Goal: Transaction & Acquisition: Obtain resource

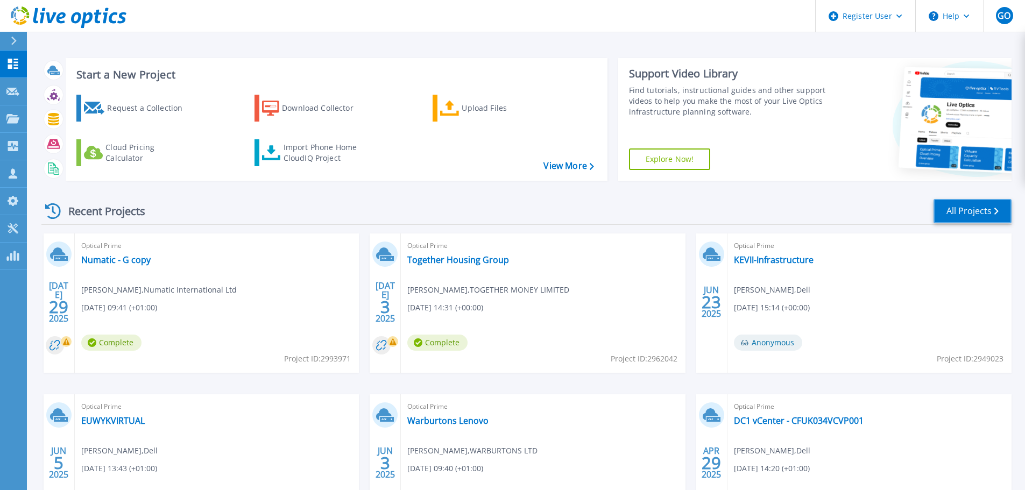
click at [980, 215] on link "All Projects" at bounding box center [972, 211] width 78 height 24
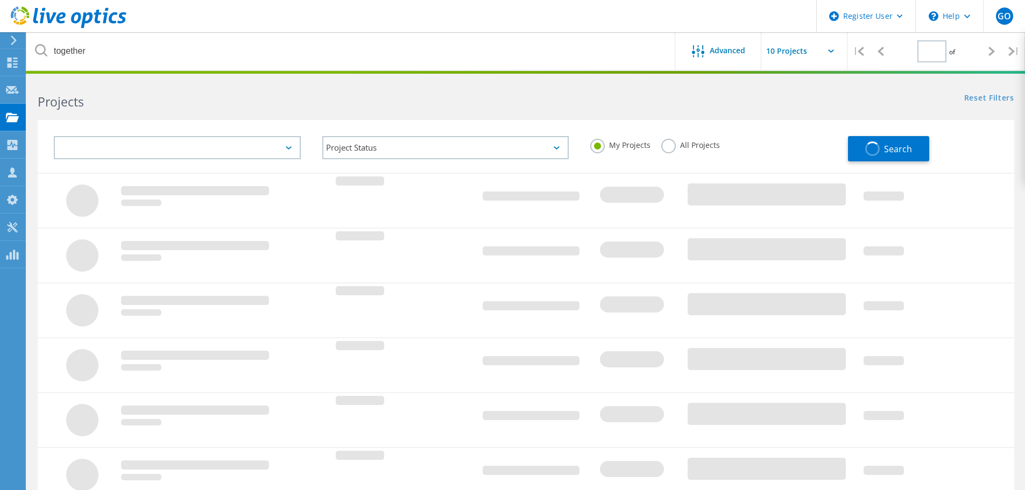
type input "1"
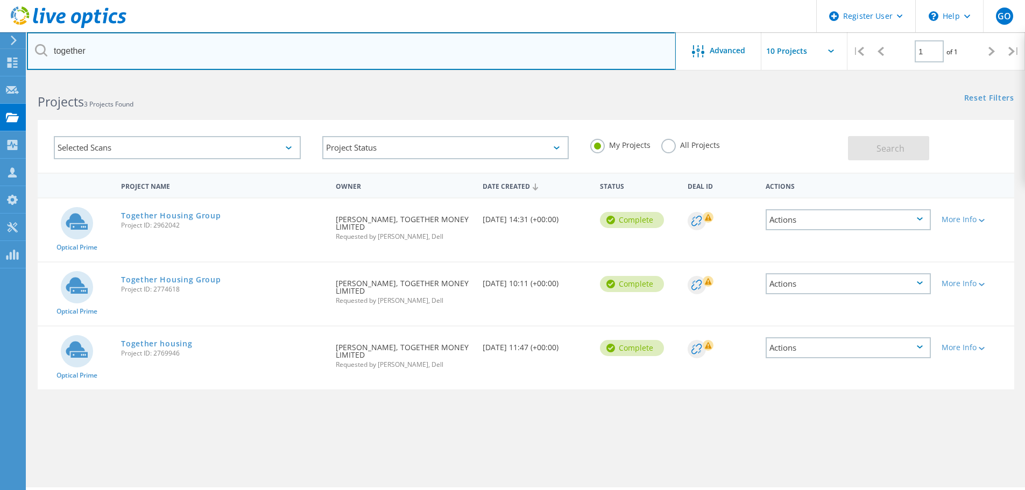
drag, startPoint x: 202, startPoint y: 53, endPoint x: 51, endPoint y: 55, distance: 150.6
click at [51, 55] on input "together" at bounding box center [351, 51] width 649 height 38
type input "Dehns"
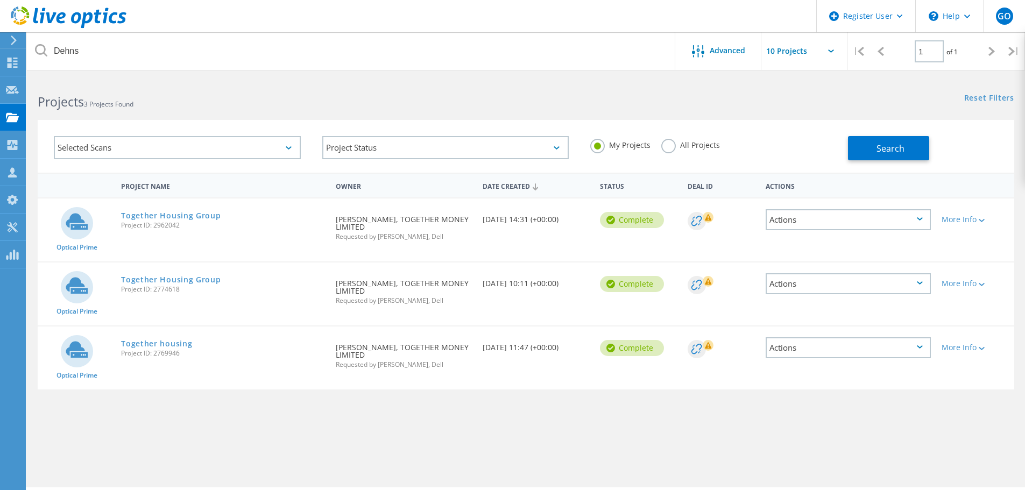
click at [707, 151] on div "All Projects" at bounding box center [690, 147] width 59 height 16
click at [675, 149] on div "All Projects" at bounding box center [690, 147] width 59 height 16
click at [670, 147] on label "All Projects" at bounding box center [690, 144] width 59 height 10
click at [0, 0] on input "All Projects" at bounding box center [0, 0] width 0 height 0
click at [879, 146] on span "Search" at bounding box center [890, 149] width 28 height 12
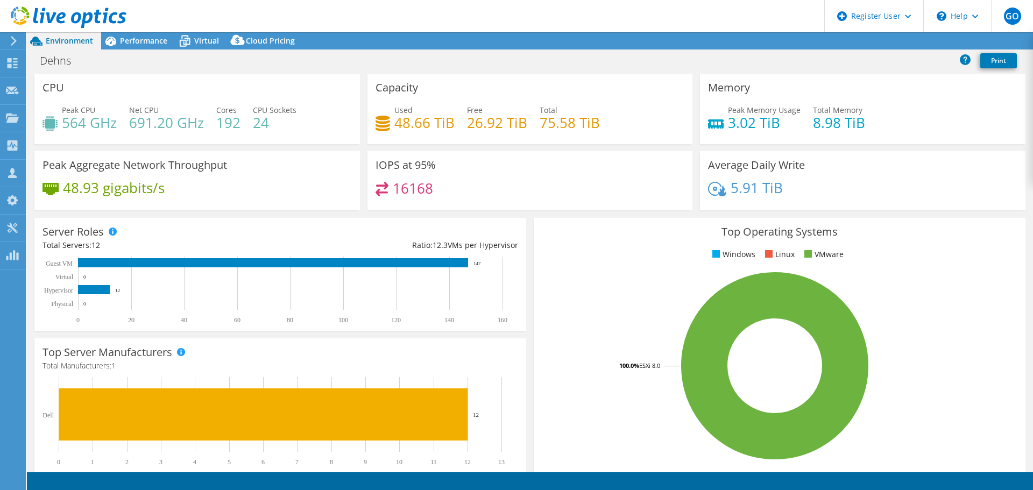
select select "EULondon"
select select "GBP"
click at [125, 44] on span "Performance" at bounding box center [143, 40] width 47 height 10
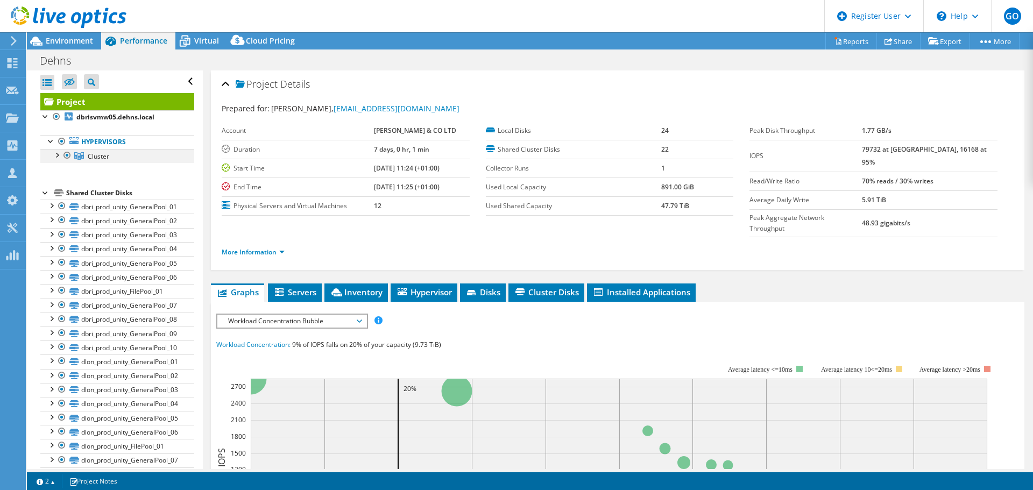
click at [58, 155] on div at bounding box center [56, 154] width 11 height 11
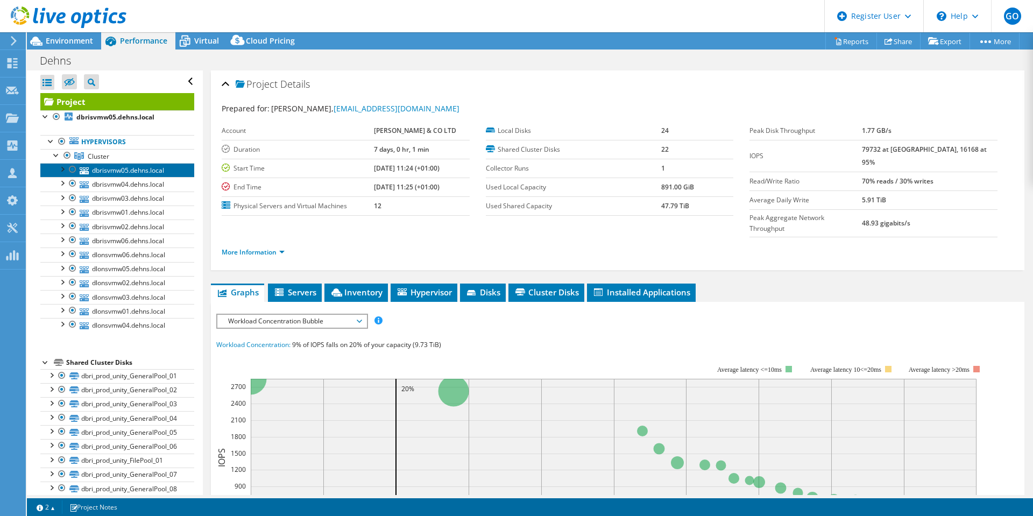
click at [137, 169] on link "dbrisvmw05.dehns.local" at bounding box center [117, 170] width 154 height 14
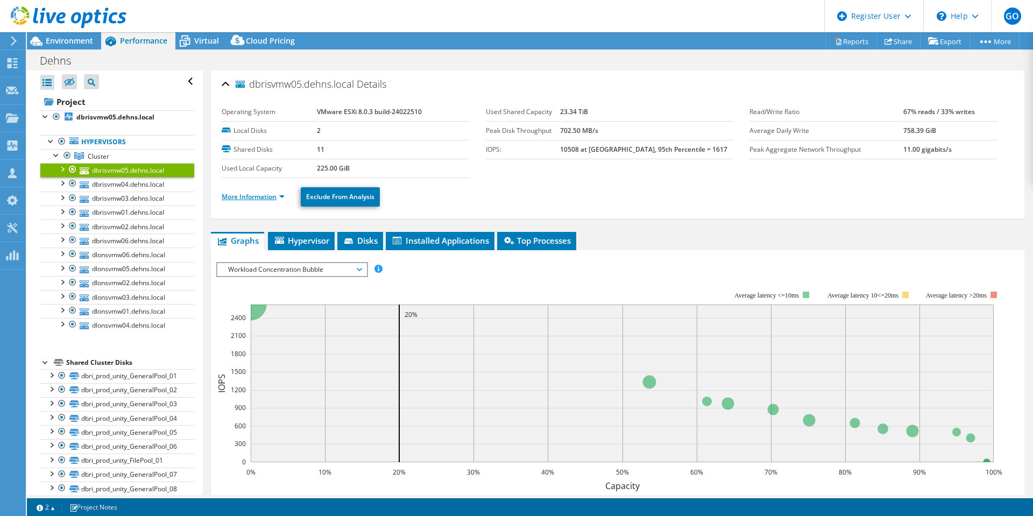
click at [282, 197] on link "More Information" at bounding box center [253, 196] width 63 height 9
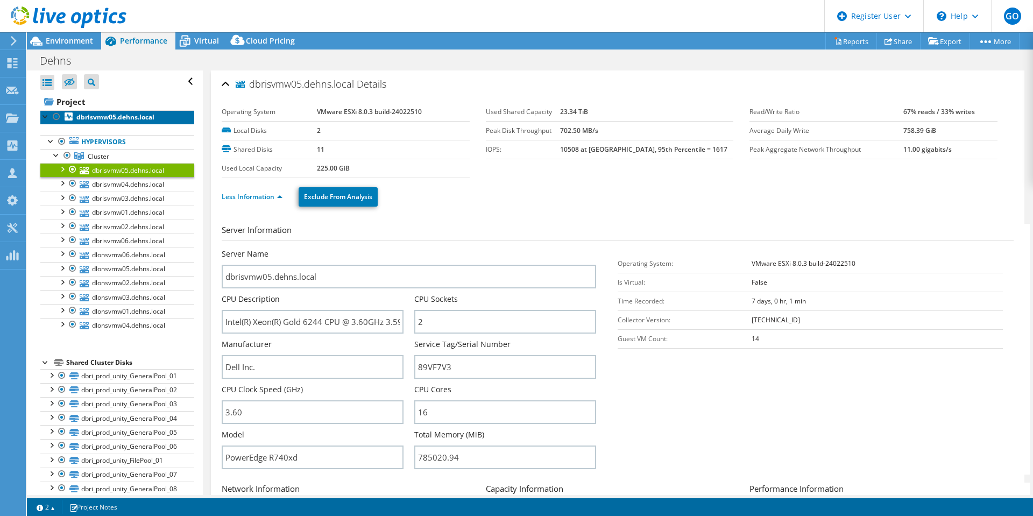
click at [98, 119] on b "dbrisvmw05.dehns.local" at bounding box center [115, 116] width 78 height 9
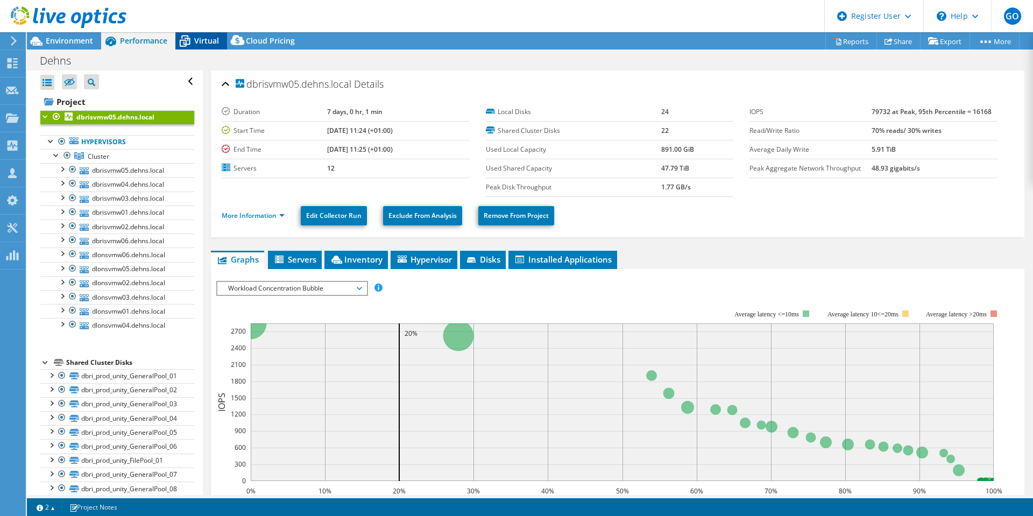
click at [200, 36] on span "Virtual" at bounding box center [206, 40] width 25 height 10
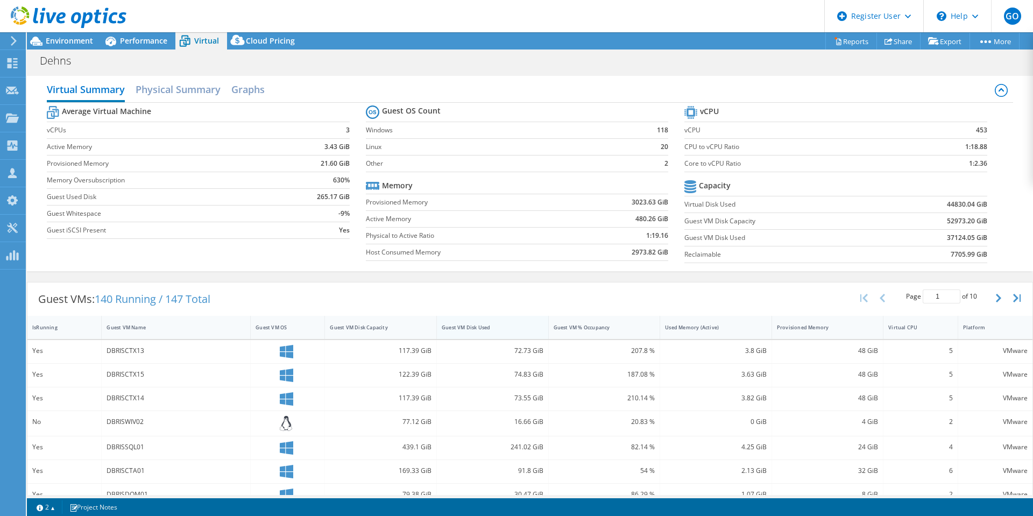
click at [489, 331] on div "Guest VM Disk Used" at bounding box center [486, 327] width 98 height 17
click at [144, 39] on span "Performance" at bounding box center [143, 40] width 47 height 10
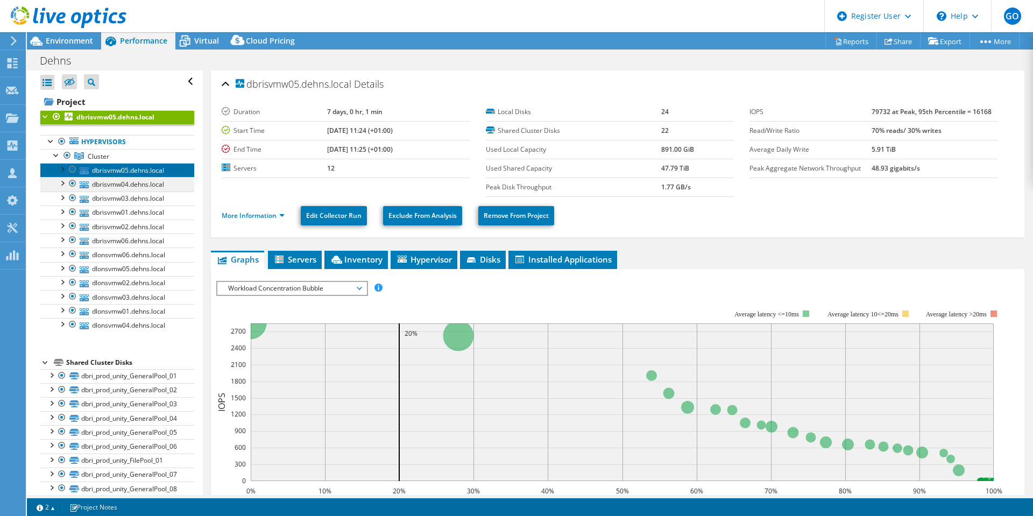
drag, startPoint x: 143, startPoint y: 171, endPoint x: 144, endPoint y: 181, distance: 9.7
click at [144, 171] on link "dbrisvmw05.dehns.local" at bounding box center [117, 170] width 154 height 14
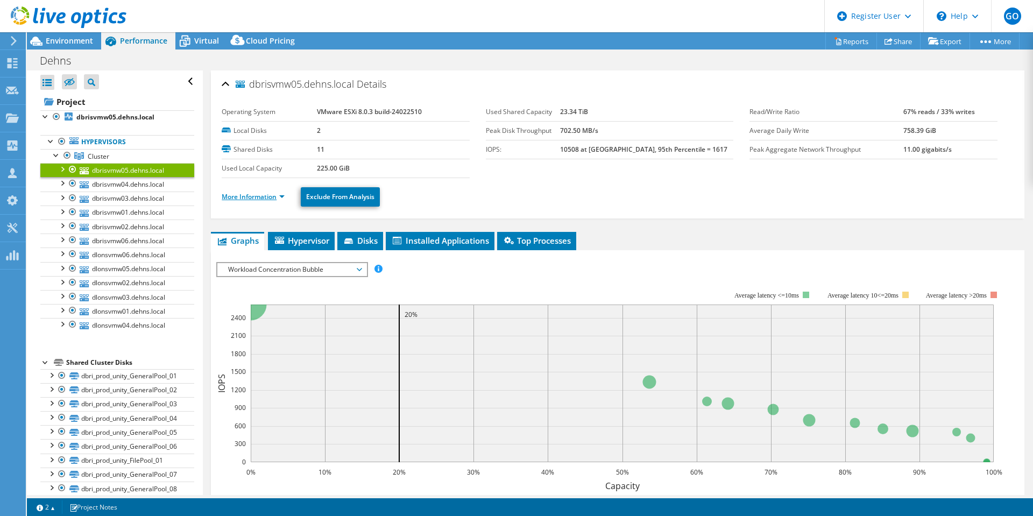
click at [273, 198] on link "More Information" at bounding box center [253, 196] width 63 height 9
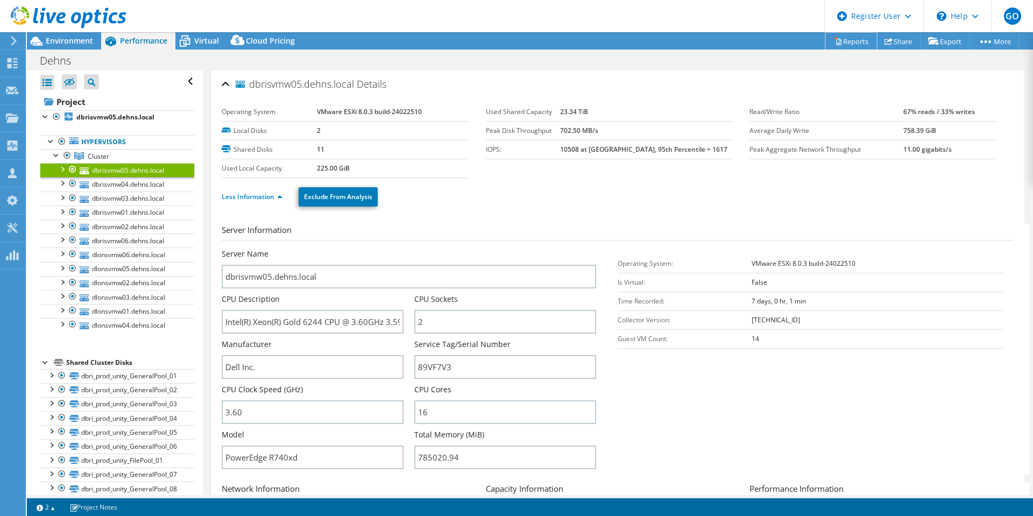
click at [849, 45] on link "Reports" at bounding box center [851, 41] width 52 height 17
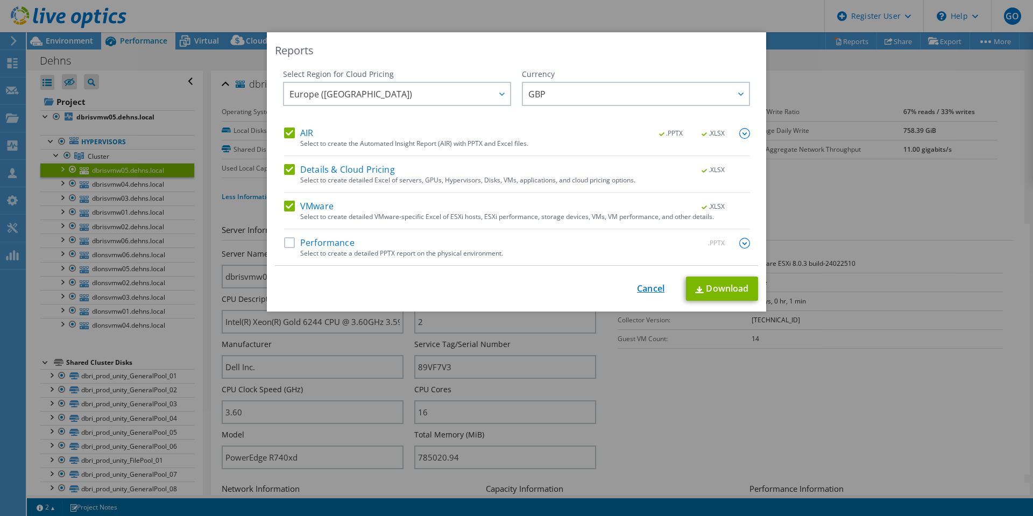
click at [643, 293] on link "Cancel" at bounding box center [650, 289] width 27 height 10
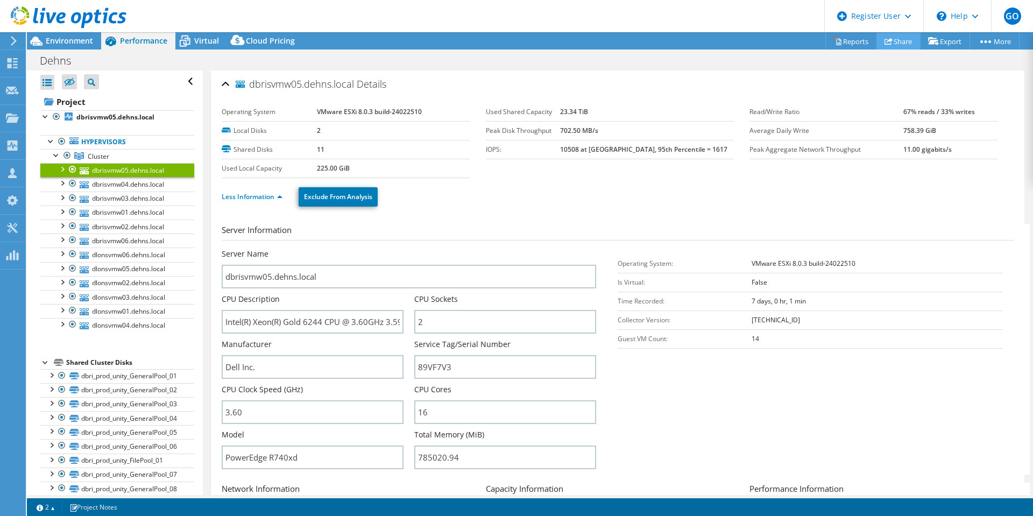
click at [892, 39] on link "Share" at bounding box center [898, 41] width 44 height 17
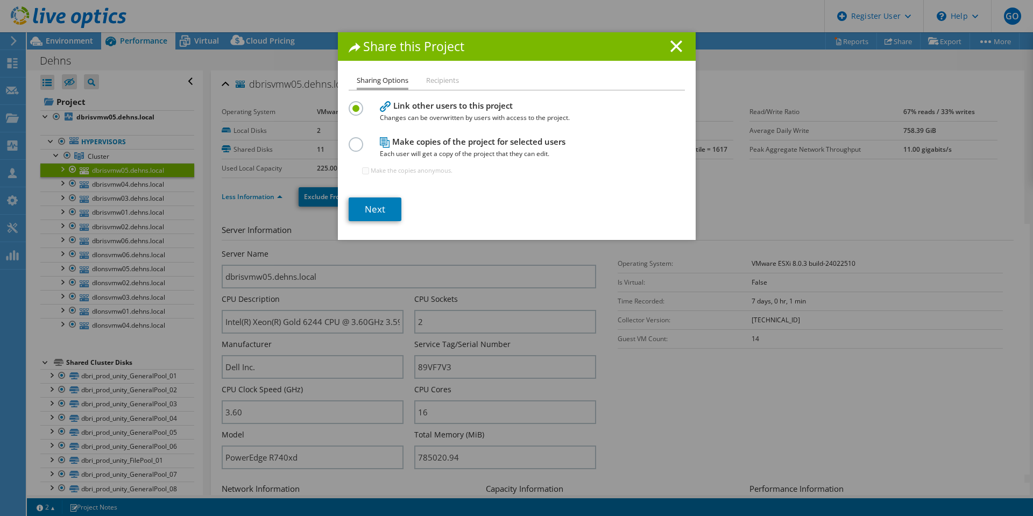
click at [497, 145] on h4 "Make copies of the project for selected users Each user will get a copy of the …" at bounding box center [514, 148] width 269 height 24
click at [362, 146] on div at bounding box center [358, 143] width 19 height 12
click at [357, 140] on label at bounding box center [358, 138] width 19 height 3
click at [0, 0] on input "radio" at bounding box center [0, 0] width 0 height 0
click at [446, 74] on div "Share this Project Sharing Options Recipients Link other users to this project …" at bounding box center [517, 136] width 358 height 208
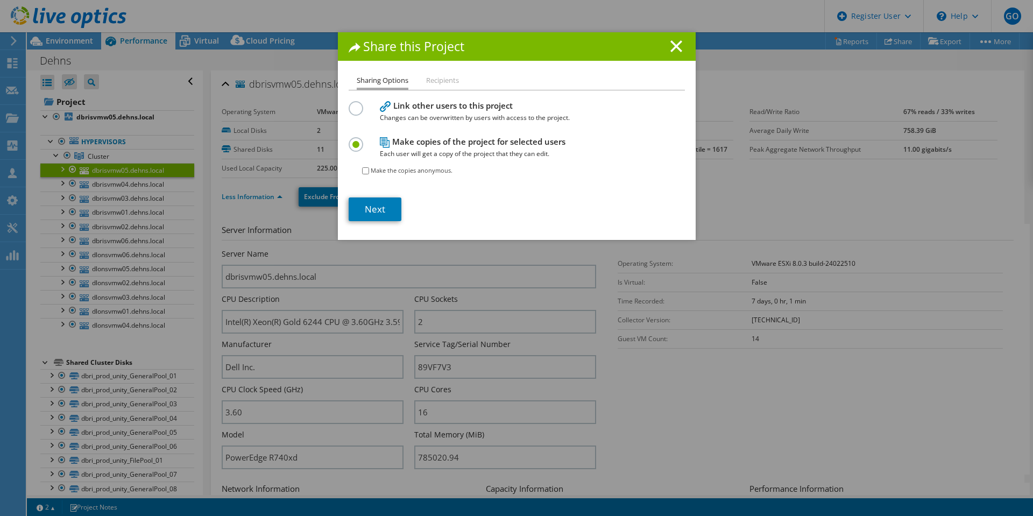
click at [444, 79] on li "Recipients" at bounding box center [442, 80] width 33 height 13
click at [374, 206] on link "Next" at bounding box center [375, 209] width 53 height 24
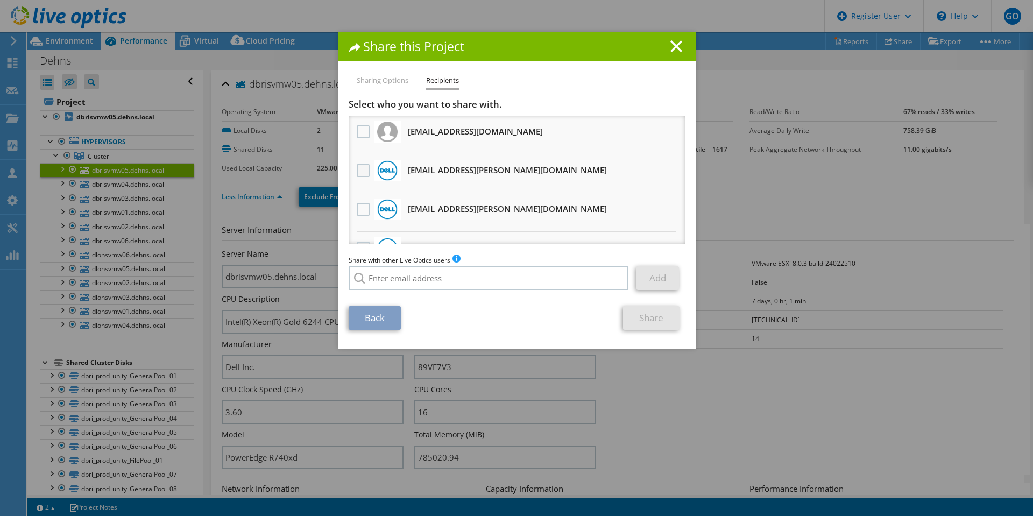
click at [362, 169] on label at bounding box center [365, 170] width 16 height 13
click at [0, 0] on input "checkbox" at bounding box center [0, 0] width 0 height 0
click at [629, 317] on link "Share" at bounding box center [651, 318] width 56 height 24
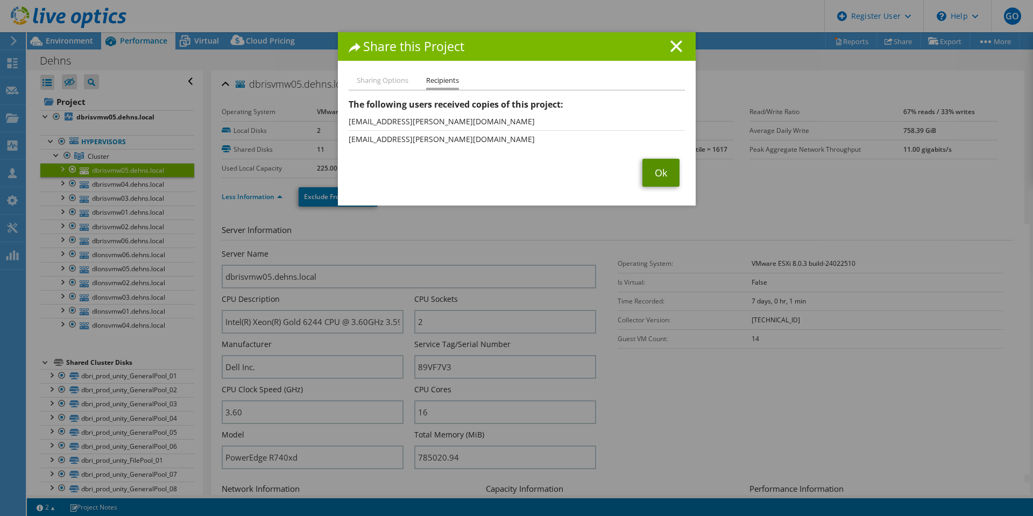
click at [652, 179] on link "Ok" at bounding box center [660, 173] width 37 height 28
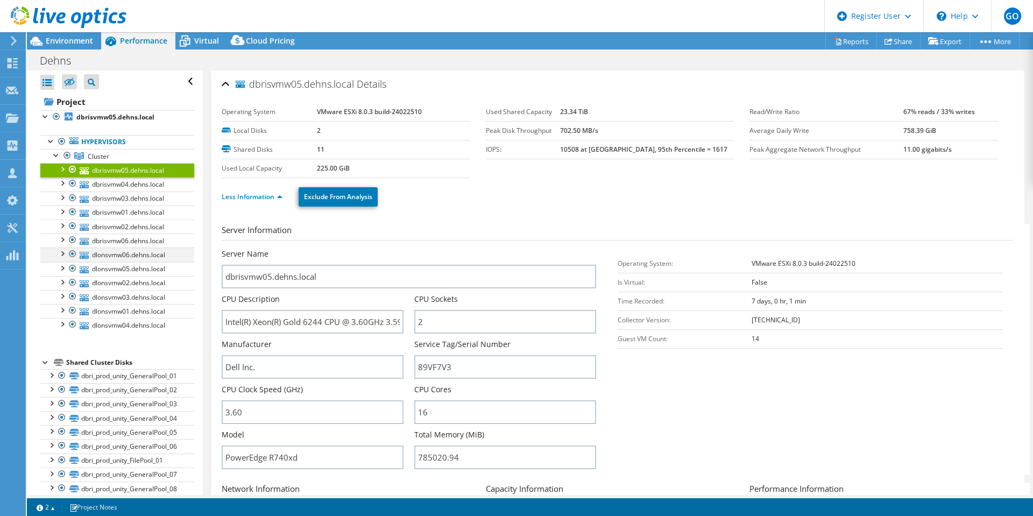
click at [70, 255] on div at bounding box center [72, 253] width 11 height 13
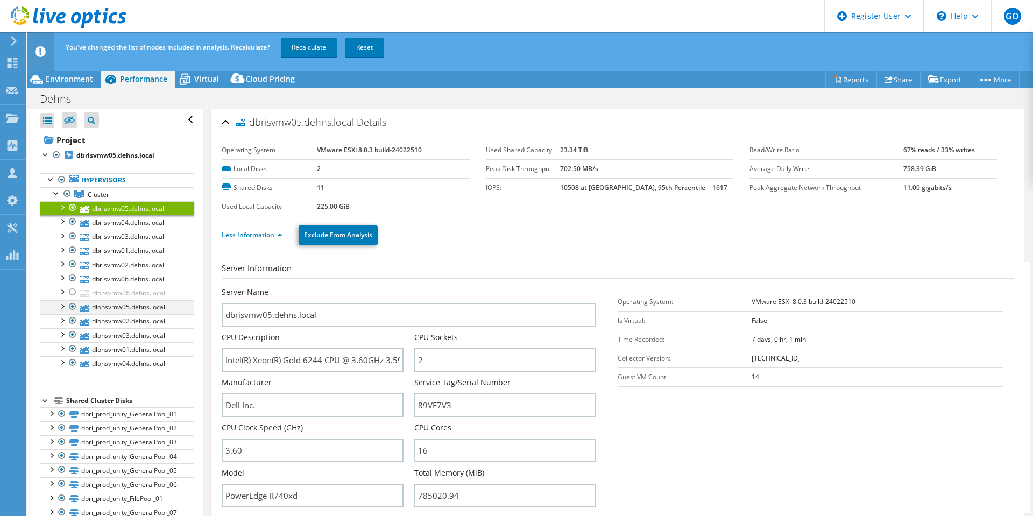
click at [72, 307] on div at bounding box center [72, 306] width 11 height 13
click at [69, 323] on div at bounding box center [72, 320] width 11 height 13
click at [72, 336] on div at bounding box center [72, 334] width 11 height 13
click at [68, 352] on div at bounding box center [72, 348] width 11 height 13
click at [75, 363] on div at bounding box center [72, 362] width 11 height 13
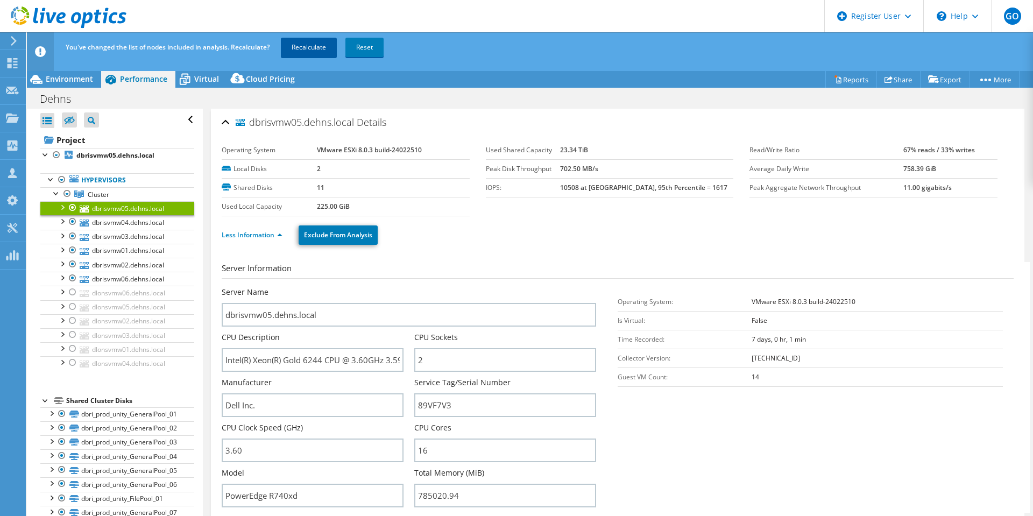
click at [300, 47] on link "Recalculate" at bounding box center [309, 47] width 56 height 19
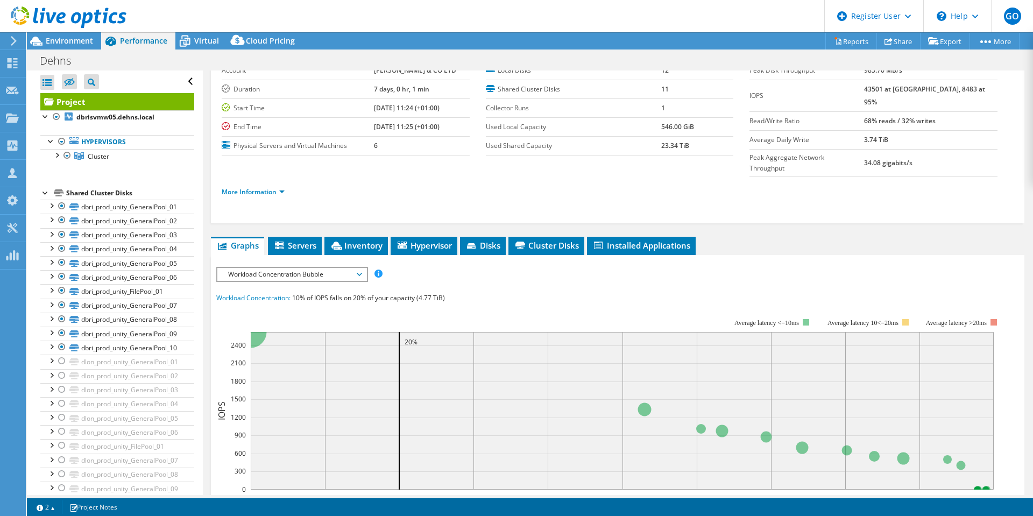
scroll to position [161, 0]
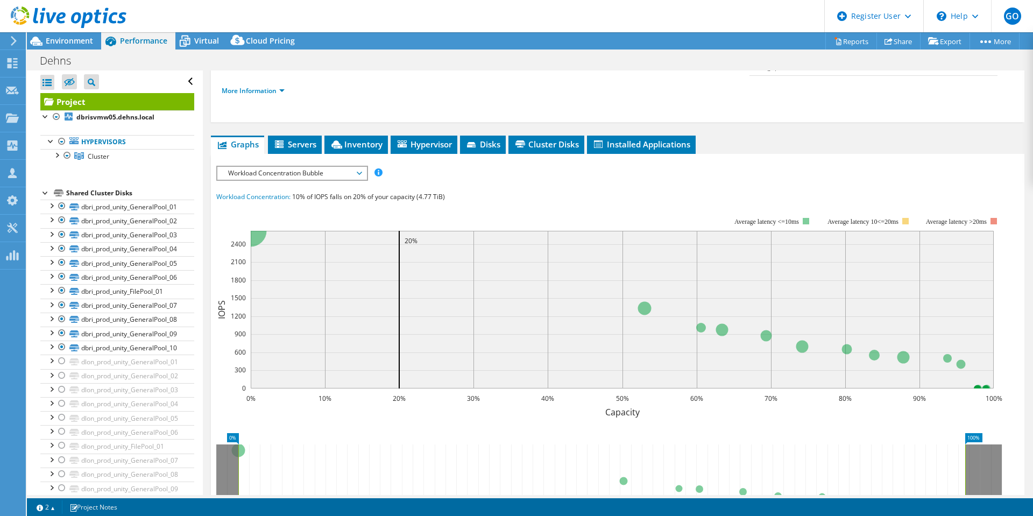
click at [344, 167] on span "Workload Concentration Bubble" at bounding box center [292, 173] width 138 height 13
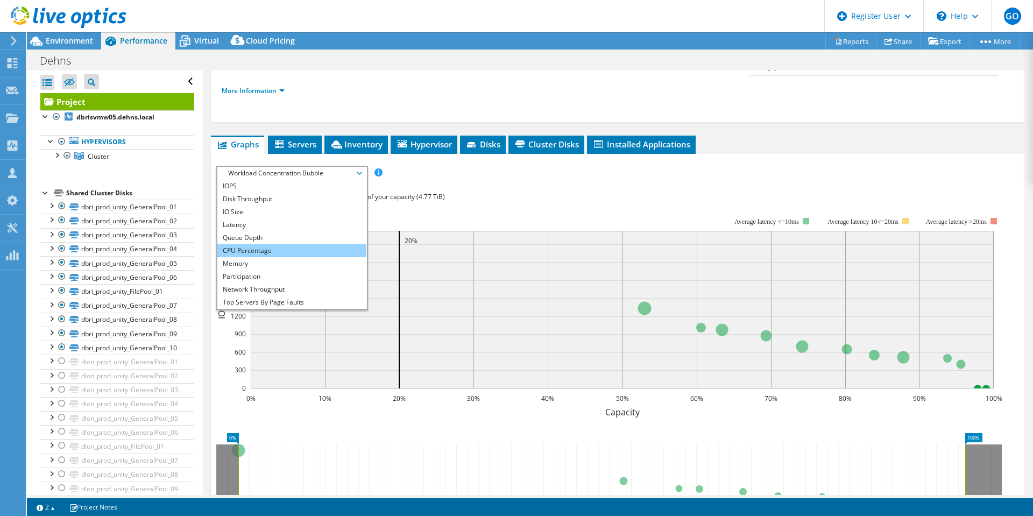
click at [285, 244] on li "CPU Percentage" at bounding box center [291, 250] width 149 height 13
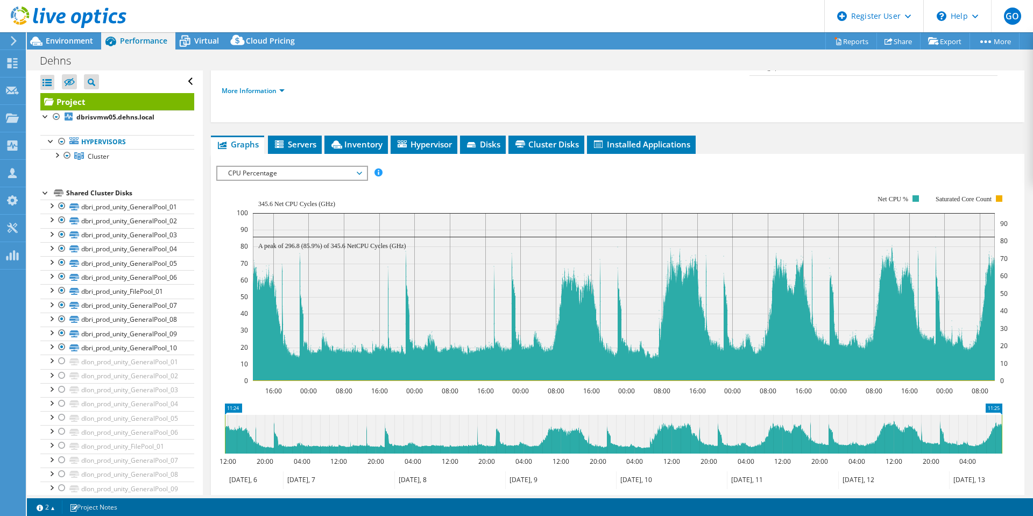
click at [254, 167] on span "CPU Percentage" at bounding box center [292, 173] width 138 height 13
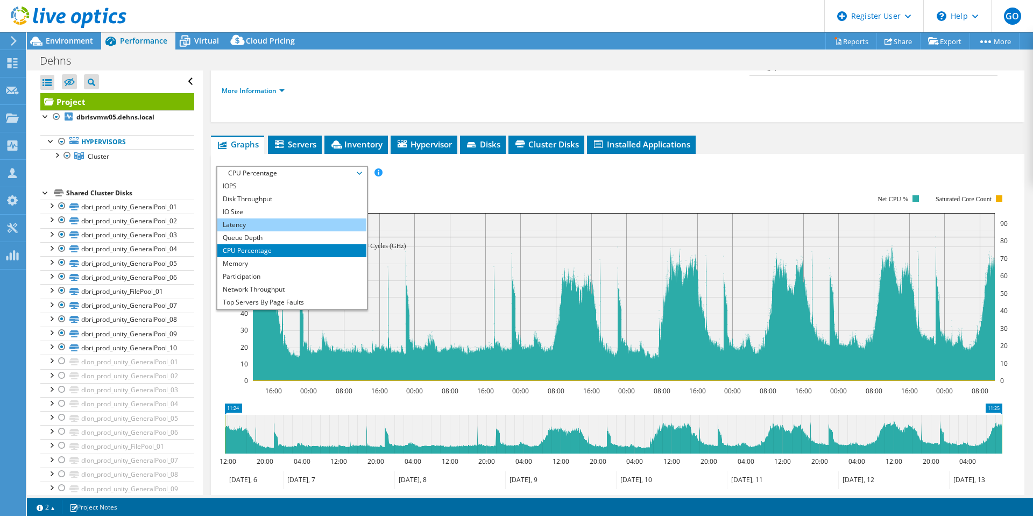
click at [255, 218] on li "Latency" at bounding box center [291, 224] width 149 height 13
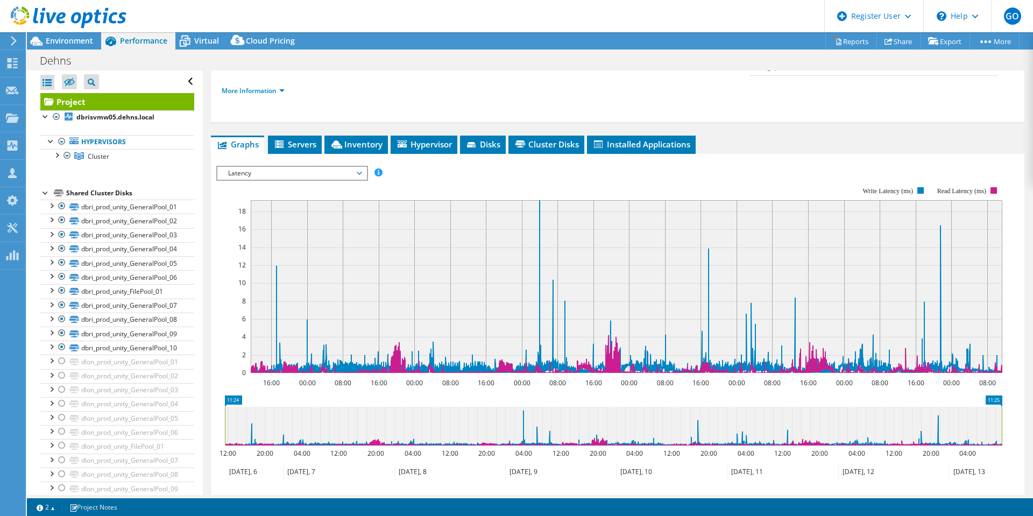
click at [254, 167] on span "Latency" at bounding box center [292, 173] width 138 height 13
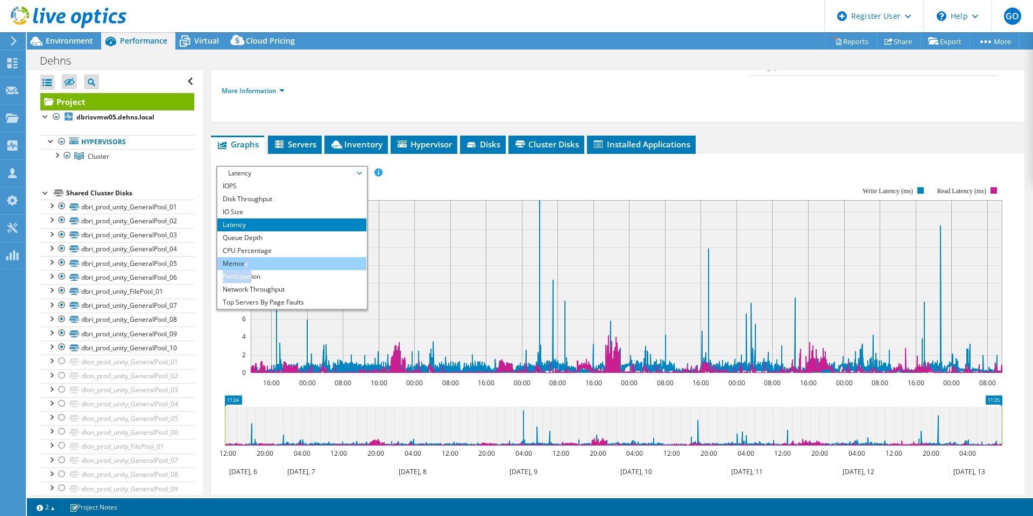
drag, startPoint x: 252, startPoint y: 248, endPoint x: 247, endPoint y: 245, distance: 5.5
click at [247, 245] on ul "IOPS Disk Throughput IO Size Latency Queue Depth CPU Percentage Memory Page Fau…" at bounding box center [291, 244] width 149 height 129
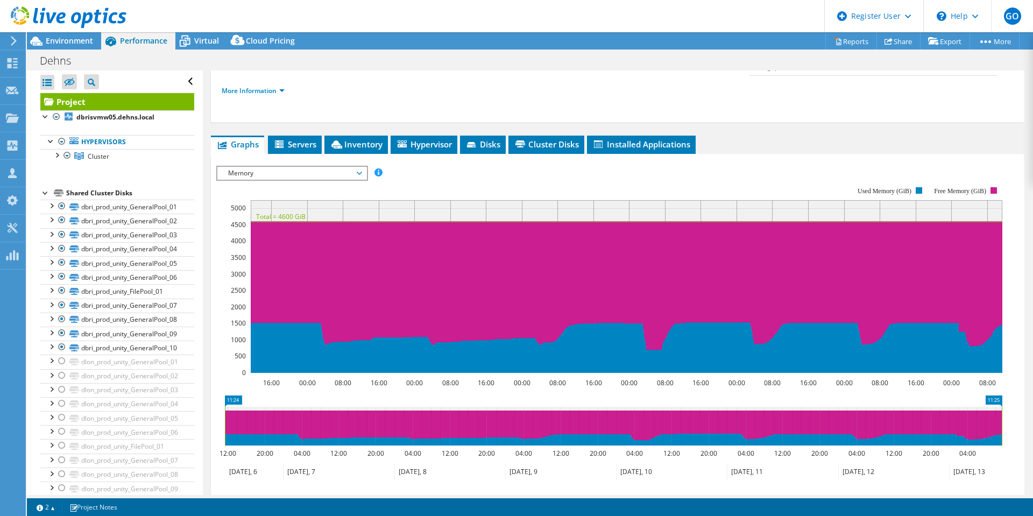
click at [316, 167] on span "Memory" at bounding box center [292, 173] width 138 height 13
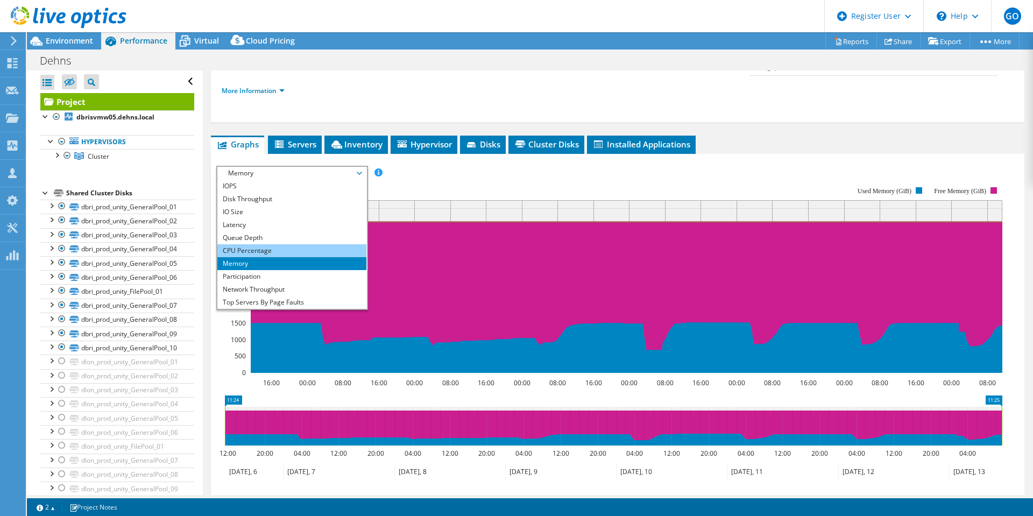
click at [301, 244] on li "CPU Percentage" at bounding box center [291, 250] width 149 height 13
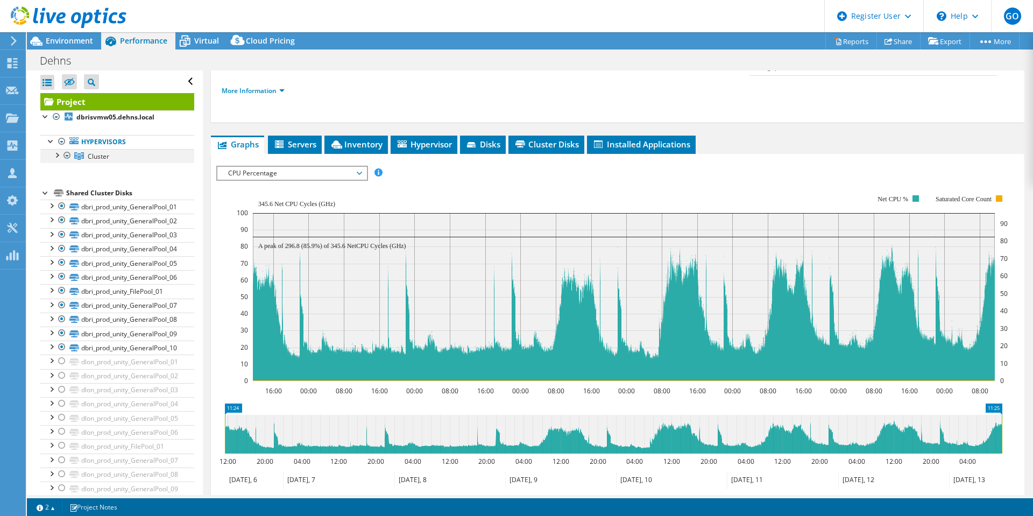
click at [58, 157] on div at bounding box center [56, 154] width 11 height 11
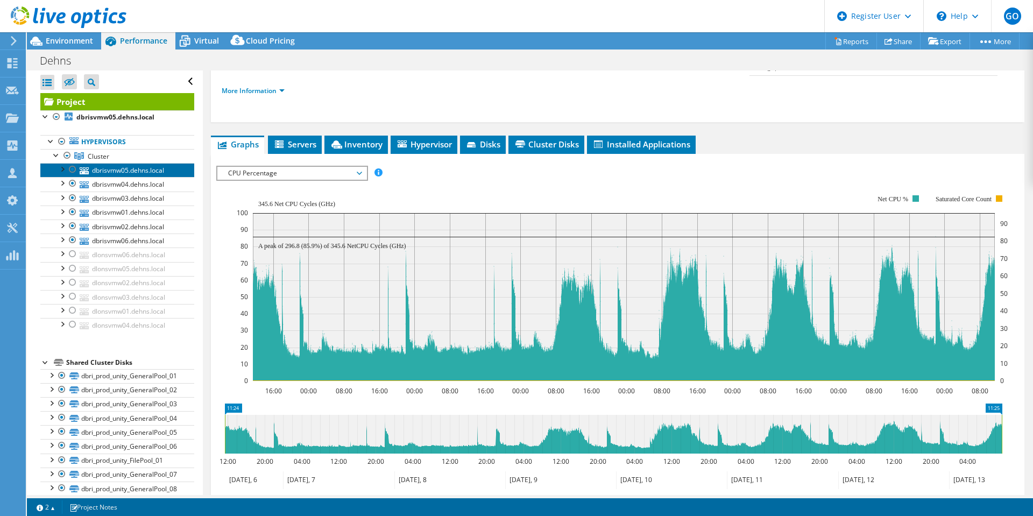
click at [120, 176] on link "dbrisvmw05.dehns.local" at bounding box center [117, 170] width 154 height 14
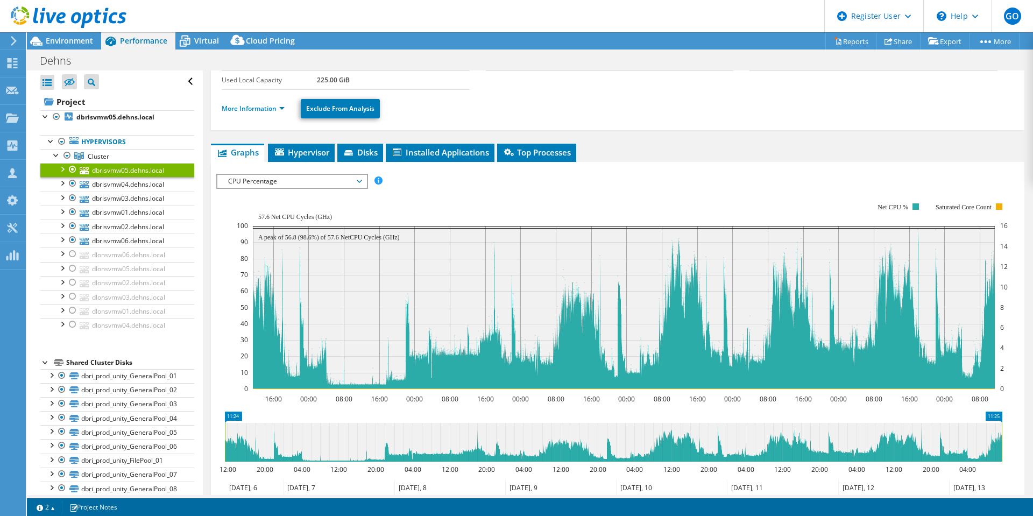
scroll to position [0, 0]
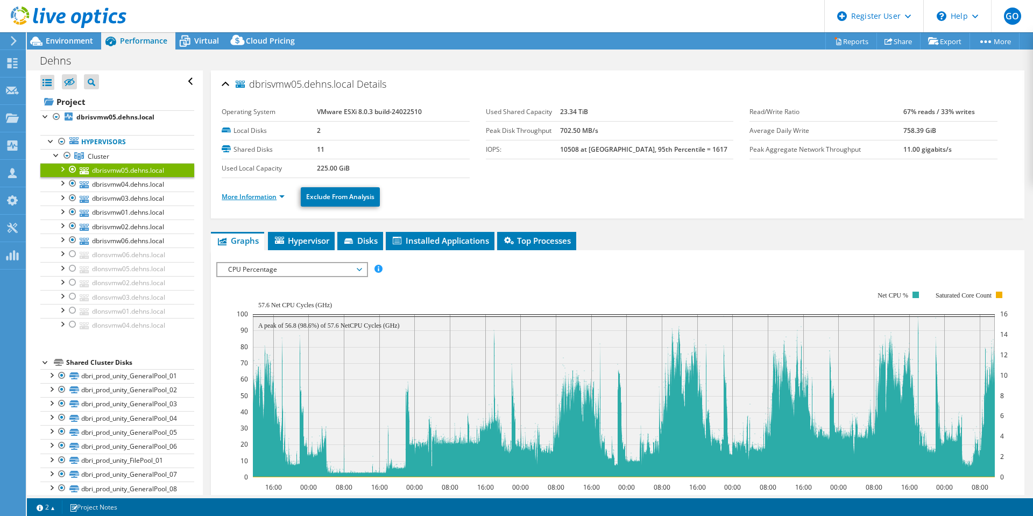
click at [267, 196] on link "More Information" at bounding box center [253, 196] width 63 height 9
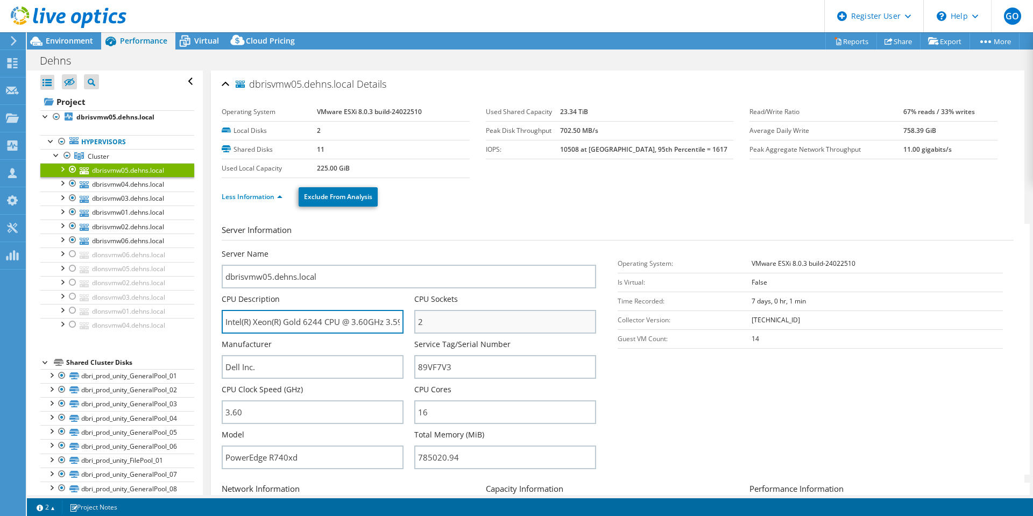
scroll to position [0, 22]
drag, startPoint x: 355, startPoint y: 325, endPoint x: 424, endPoint y: 322, distance: 68.9
click at [424, 248] on div "Server Name dbrisvmw05.dehns.local CPU Description Intel(R) Xeon(R) Gold 6244 C…" at bounding box center [414, 248] width 385 height 0
click at [339, 321] on input "Intel(R) Xeon(R) Gold 6244 CPU @ 3.60GHz 3.59 GHz" at bounding box center [313, 322] width 182 height 24
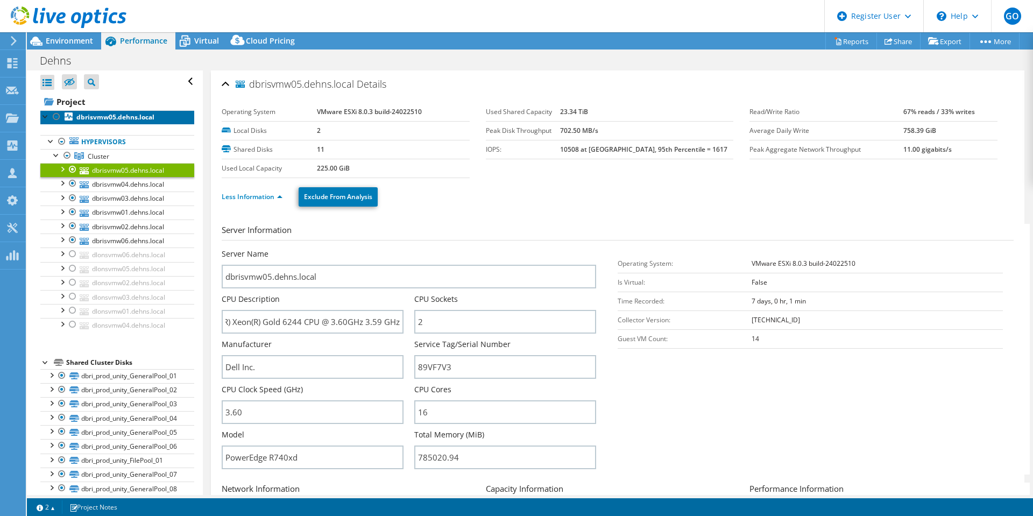
click at [111, 120] on b "dbrisvmw05.dehns.local" at bounding box center [115, 116] width 78 height 9
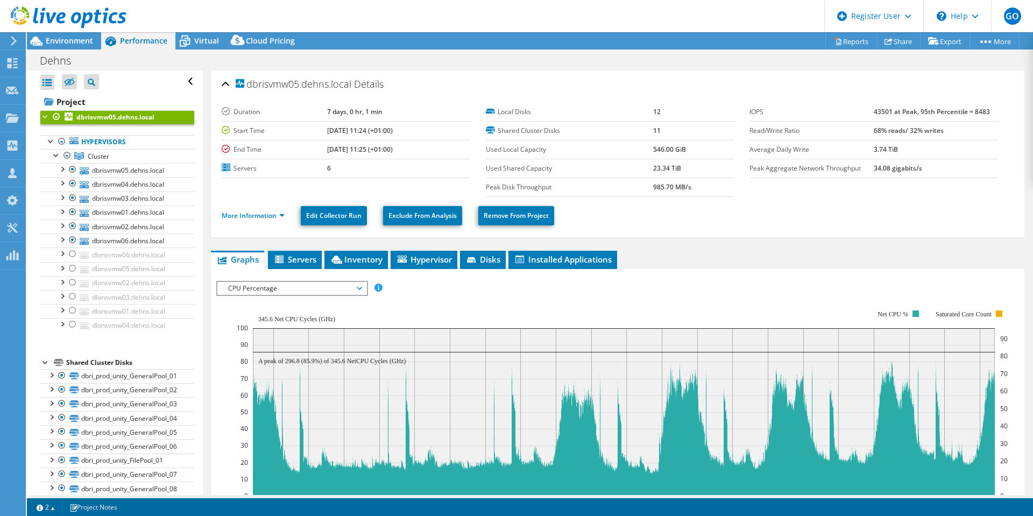
click at [347, 287] on span "CPU Percentage" at bounding box center [292, 288] width 138 height 13
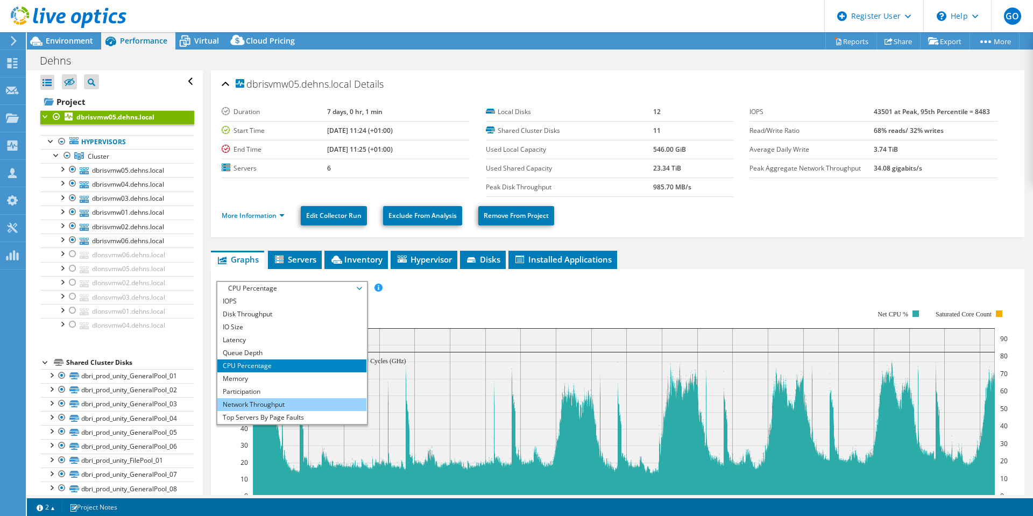
click at [286, 403] on li "Network Throughput" at bounding box center [291, 404] width 149 height 13
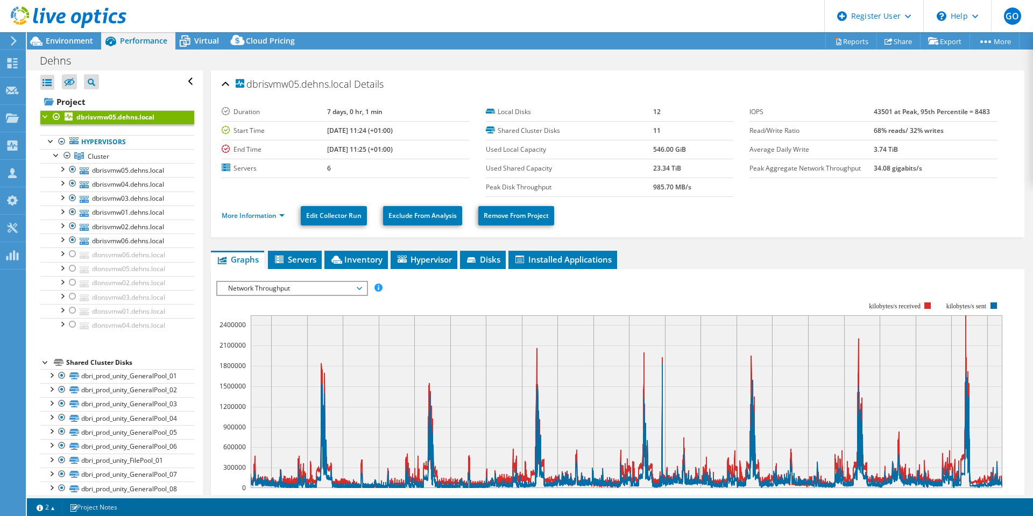
click at [346, 293] on span "Network Throughput" at bounding box center [292, 288] width 138 height 13
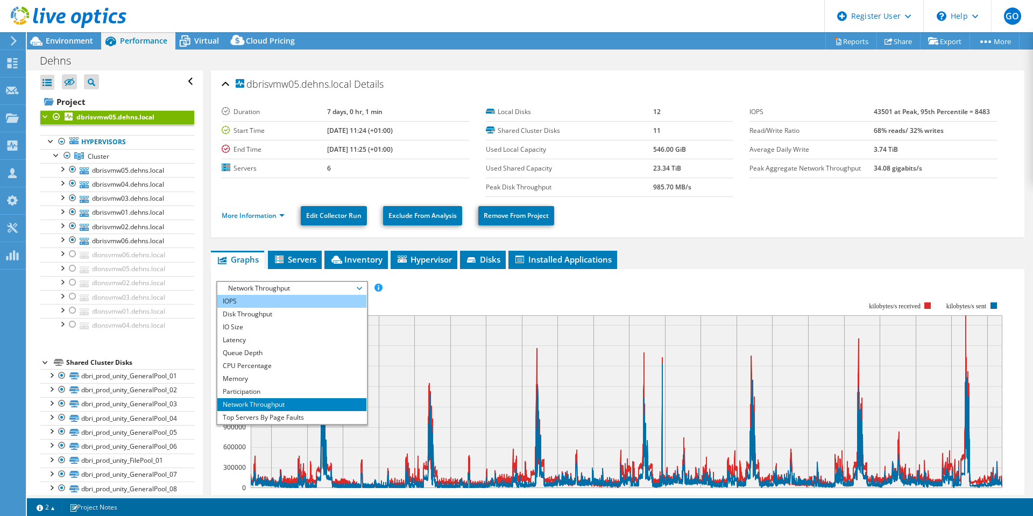
click at [303, 299] on li "IOPS" at bounding box center [291, 301] width 149 height 13
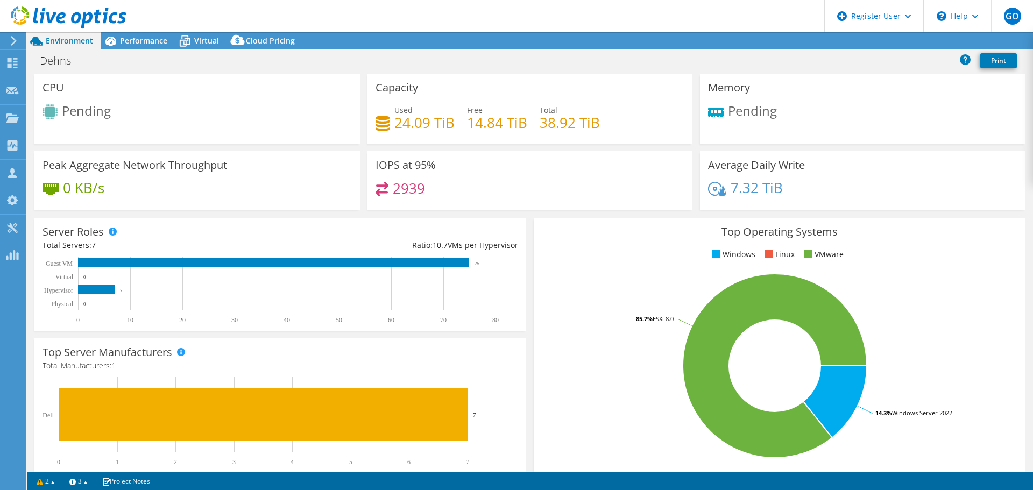
select select "USD"
click at [147, 40] on span "Performance" at bounding box center [143, 40] width 47 height 10
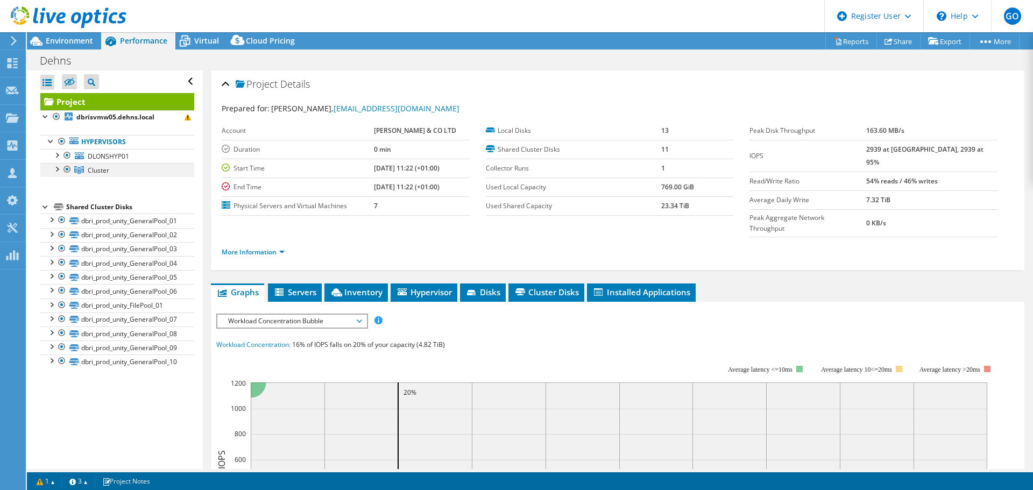
click at [58, 170] on div at bounding box center [56, 168] width 11 height 11
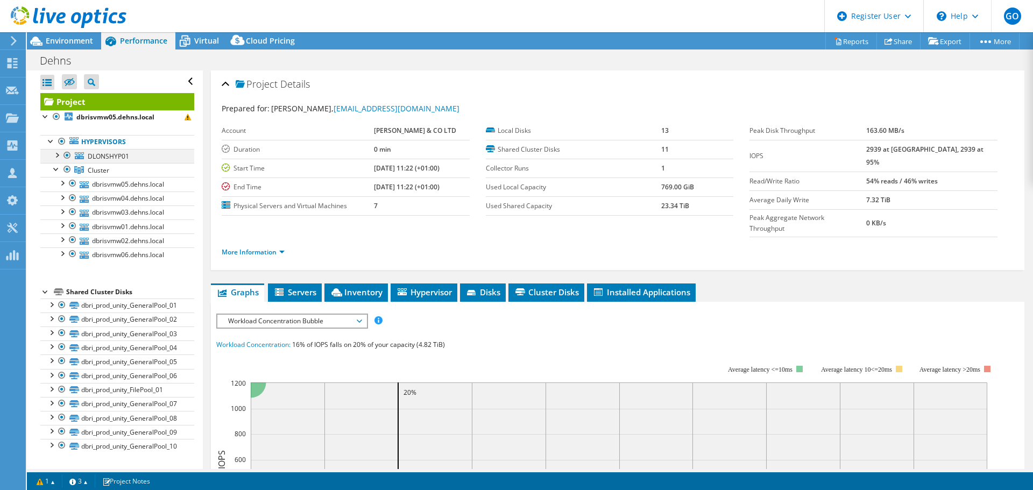
click at [56, 154] on div at bounding box center [56, 154] width 11 height 11
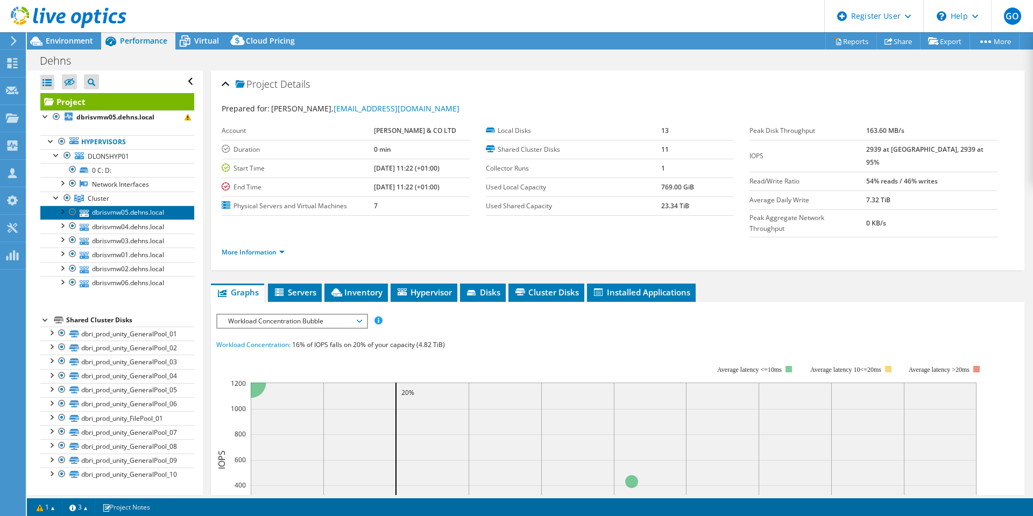
click at [131, 214] on link "dbrisvmw05.dehns.local" at bounding box center [117, 212] width 154 height 14
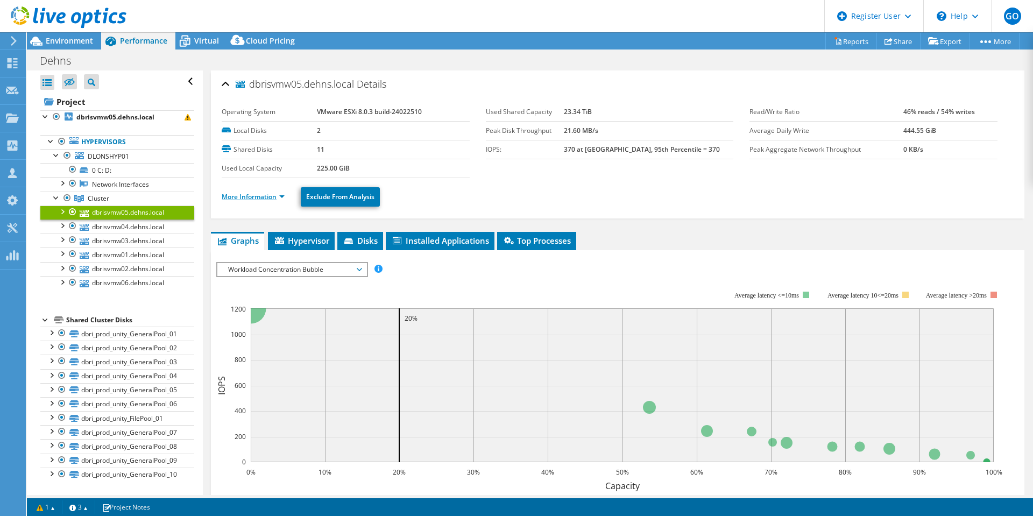
click at [278, 195] on link "More Information" at bounding box center [253, 196] width 63 height 9
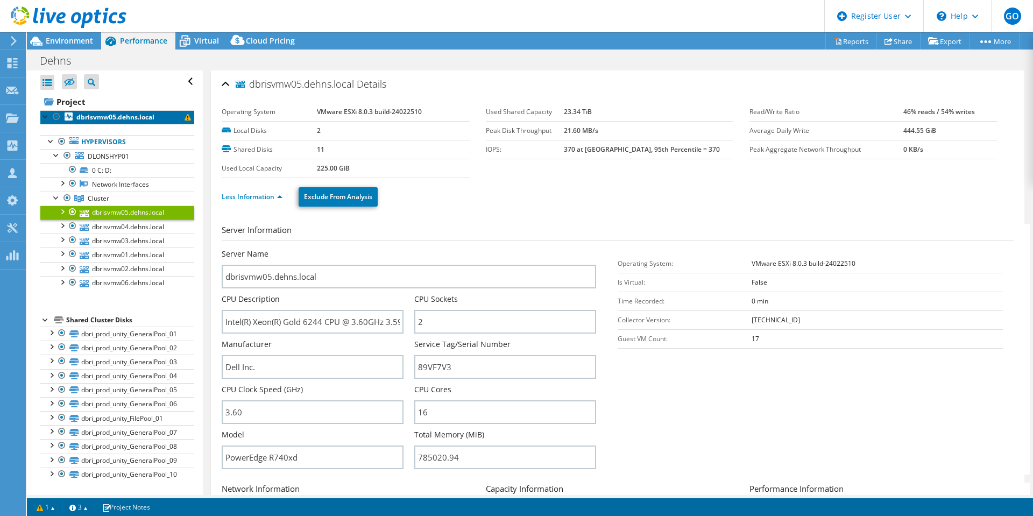
click at [102, 116] on b "dbrisvmw05.dehns.local" at bounding box center [115, 116] width 78 height 9
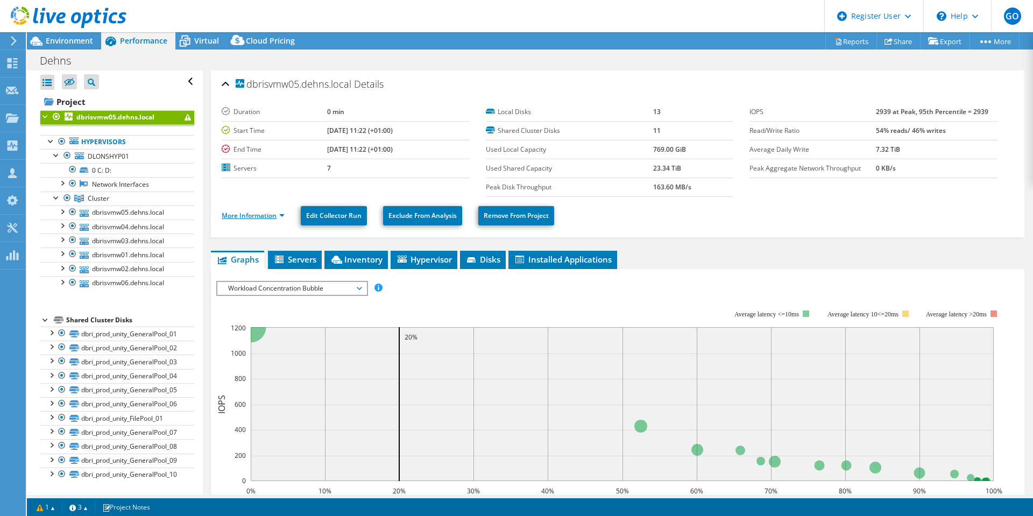
click at [279, 215] on link "More Information" at bounding box center [253, 215] width 63 height 9
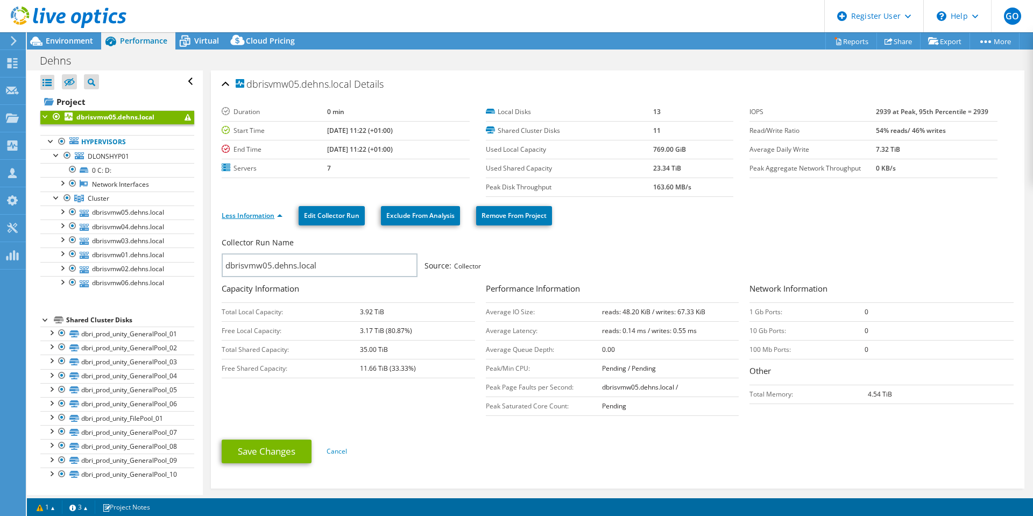
click at [273, 216] on link "Less Information" at bounding box center [252, 215] width 61 height 9
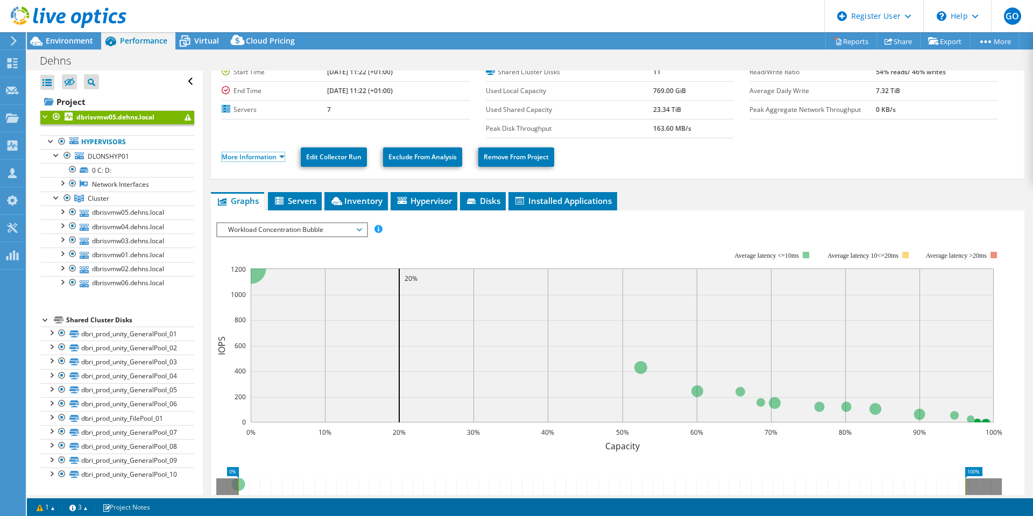
scroll to position [161, 0]
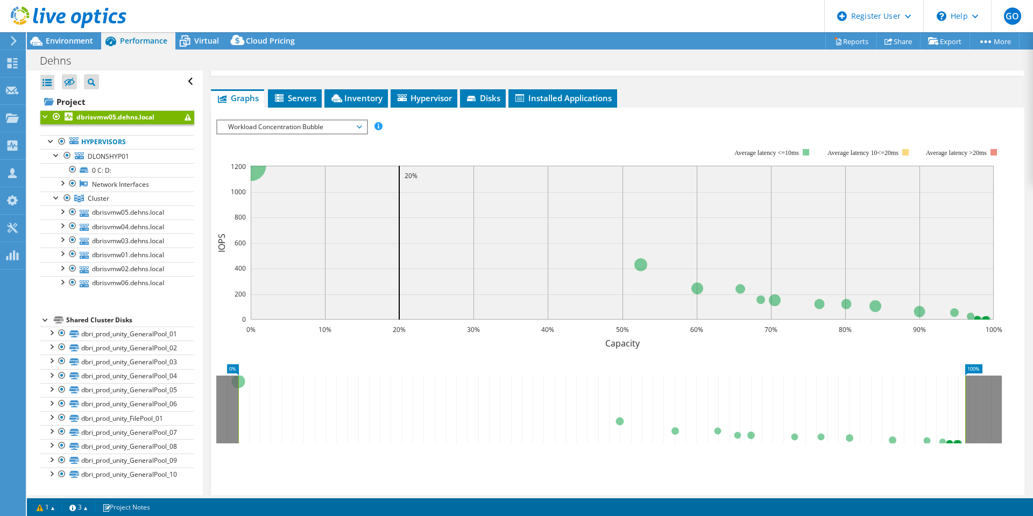
click at [333, 130] on span "Workload Concentration Bubble" at bounding box center [292, 126] width 138 height 13
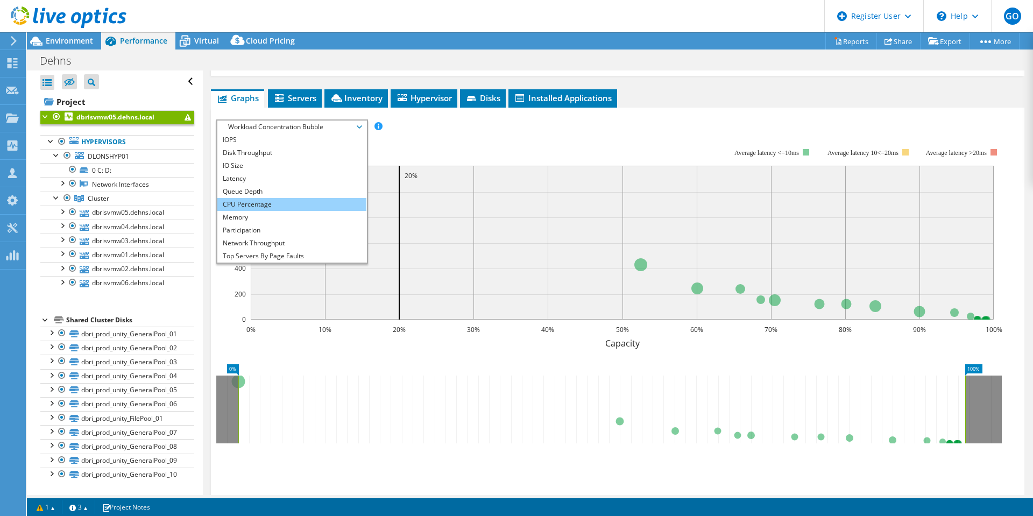
click at [254, 206] on li "CPU Percentage" at bounding box center [291, 204] width 149 height 13
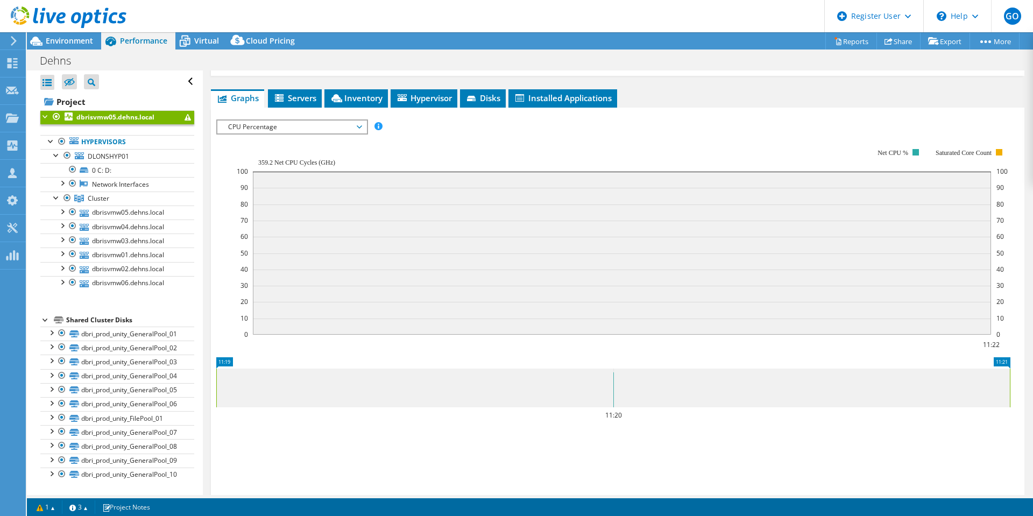
click at [223, 165] on icon "11:22 0 10 20 30 40 50 60 70 80 90 100 0 10 20 30 40 50 60 70 80 90 100 Net CPU…" at bounding box center [613, 241] width 794 height 215
click at [315, 127] on span "CPU Percentage" at bounding box center [292, 126] width 138 height 13
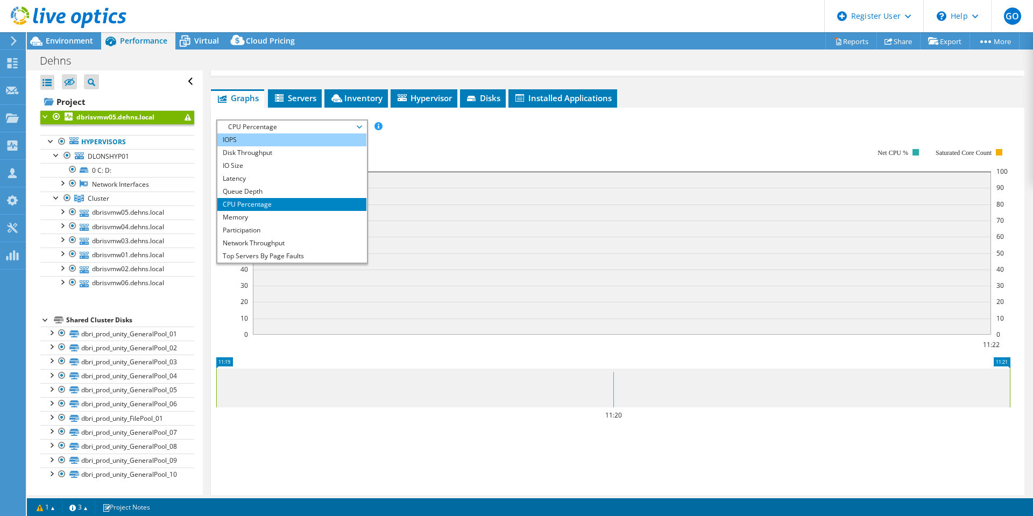
click at [274, 144] on li "IOPS" at bounding box center [291, 139] width 149 height 13
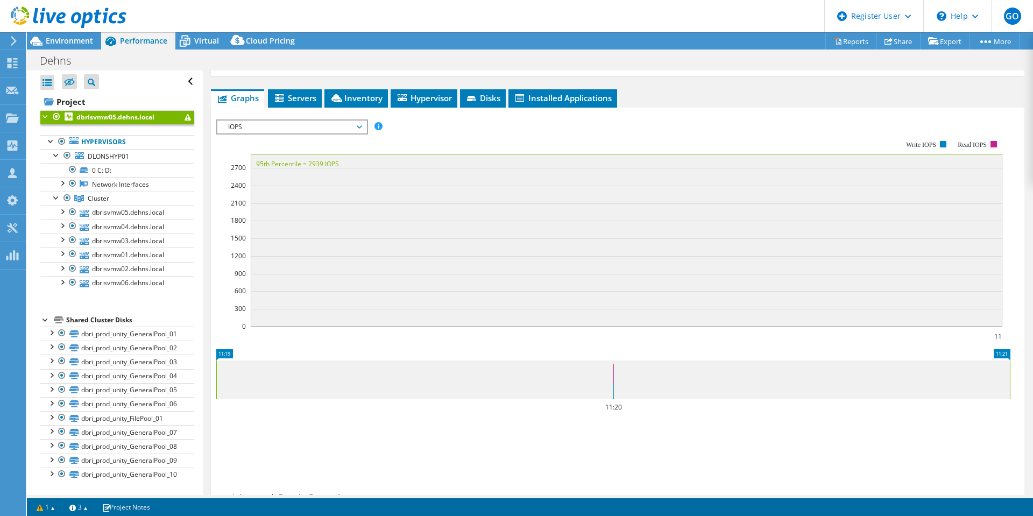
click at [83, 13] on use at bounding box center [69, 17] width 116 height 22
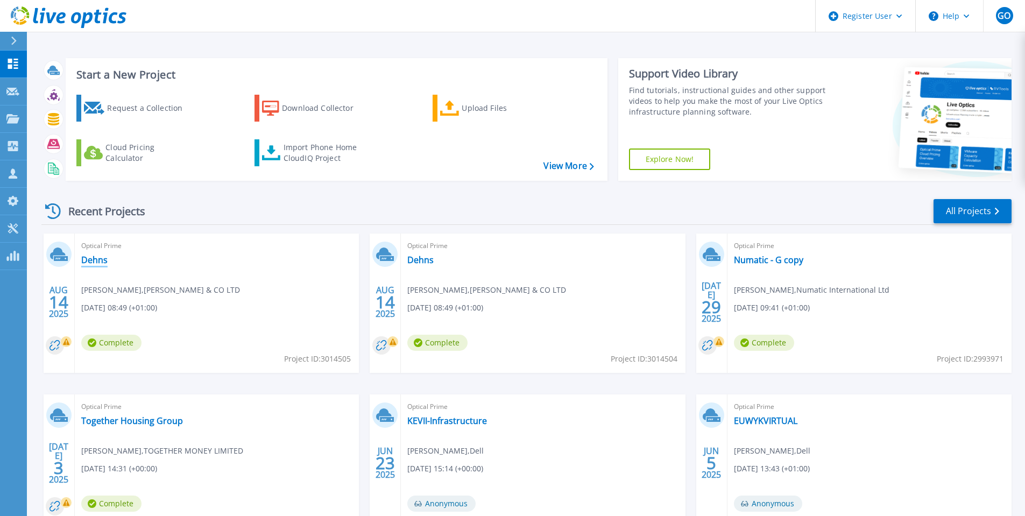
click at [106, 258] on link "Dehns" at bounding box center [94, 259] width 26 height 11
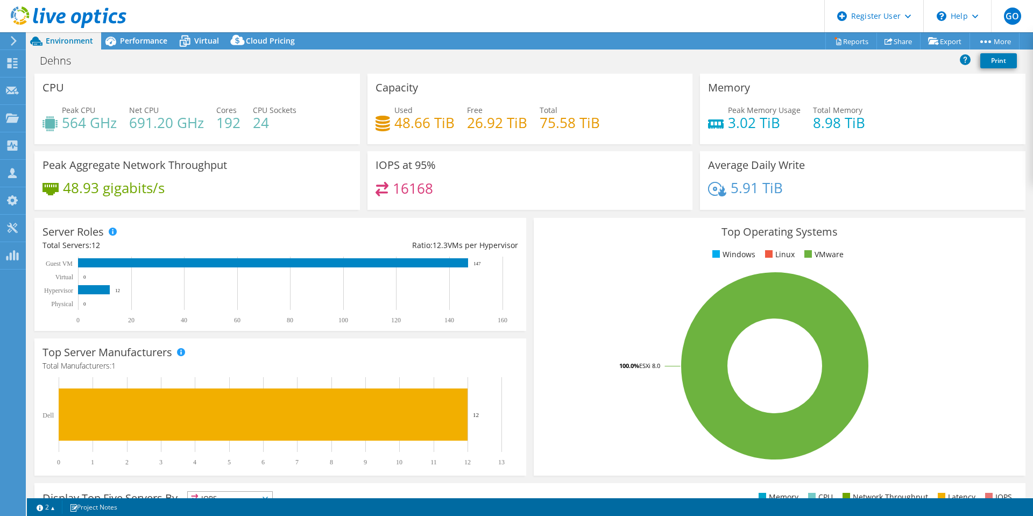
click at [120, 34] on div at bounding box center [63, 18] width 126 height 36
click at [122, 38] on span "Performance" at bounding box center [143, 40] width 47 height 10
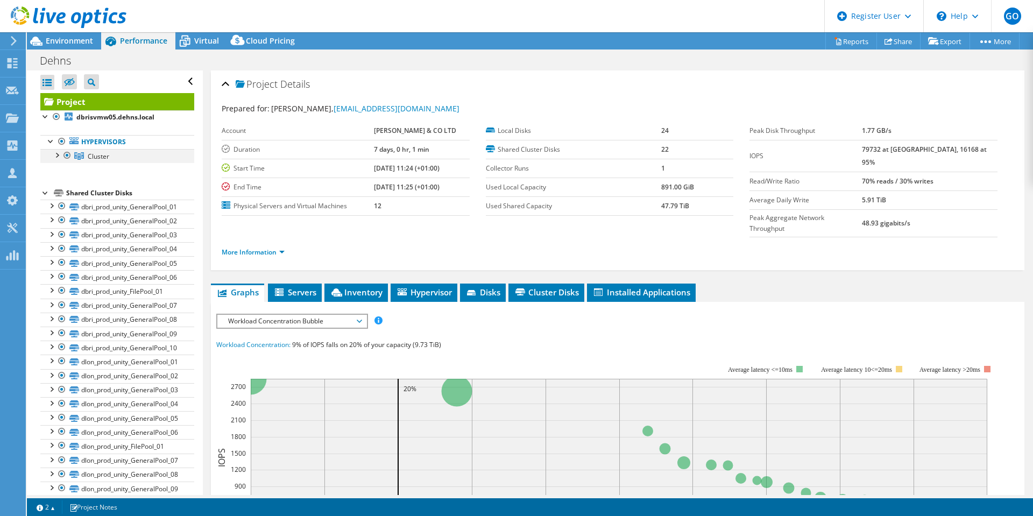
click at [58, 152] on div at bounding box center [56, 154] width 11 height 11
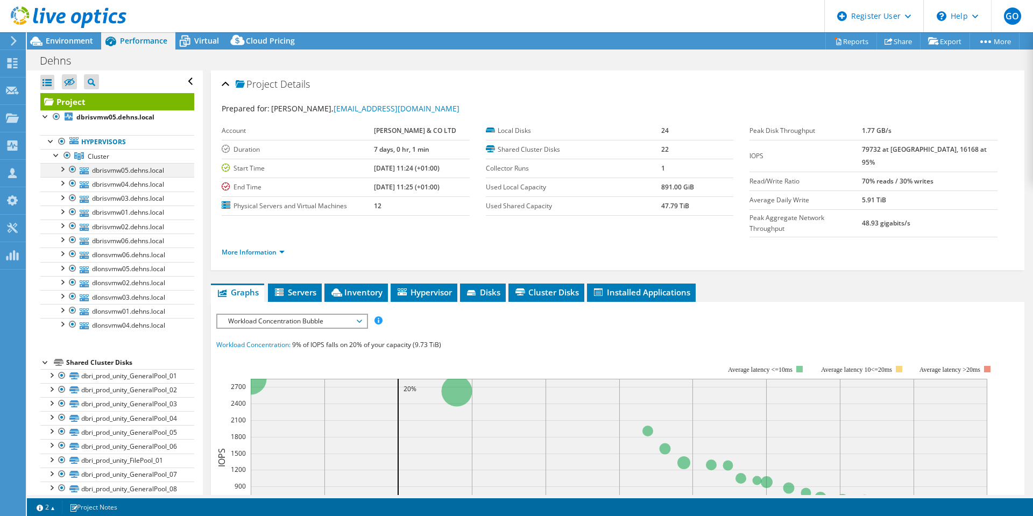
click at [72, 170] on div at bounding box center [72, 169] width 11 height 13
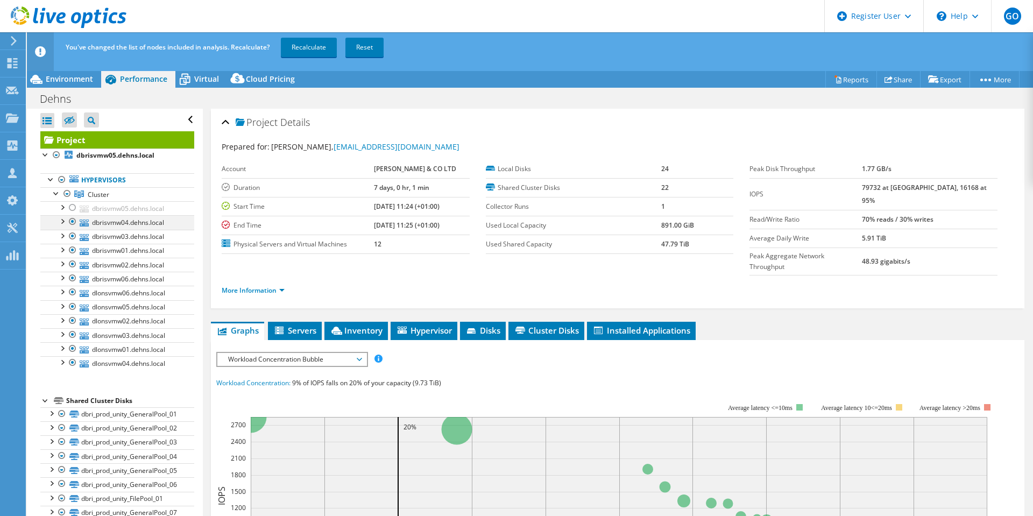
click at [74, 222] on div at bounding box center [72, 221] width 11 height 13
click at [69, 237] on div at bounding box center [72, 236] width 11 height 13
click at [74, 255] on div at bounding box center [72, 250] width 11 height 13
click at [70, 266] on div at bounding box center [72, 264] width 11 height 13
click at [72, 276] on div at bounding box center [72, 278] width 11 height 13
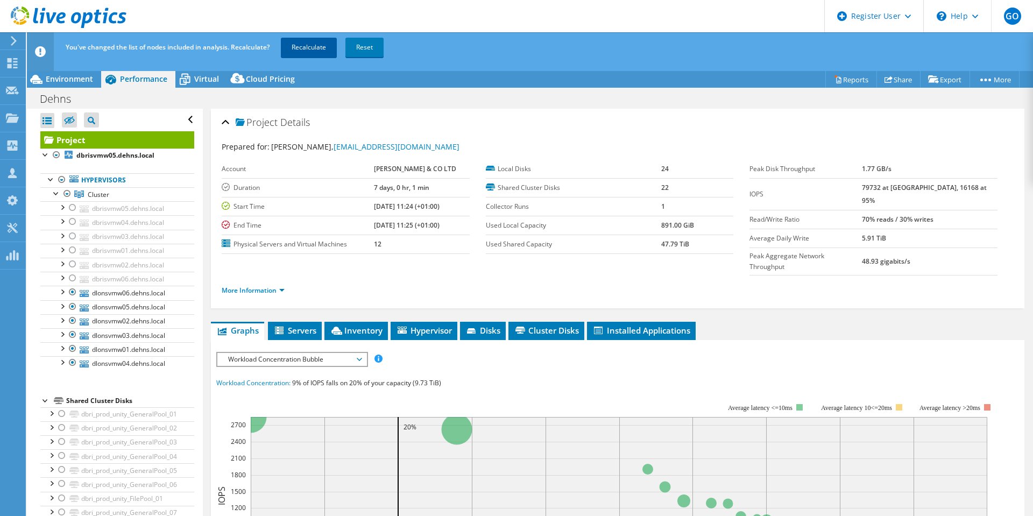
click at [330, 55] on link "Recalculate" at bounding box center [309, 47] width 56 height 19
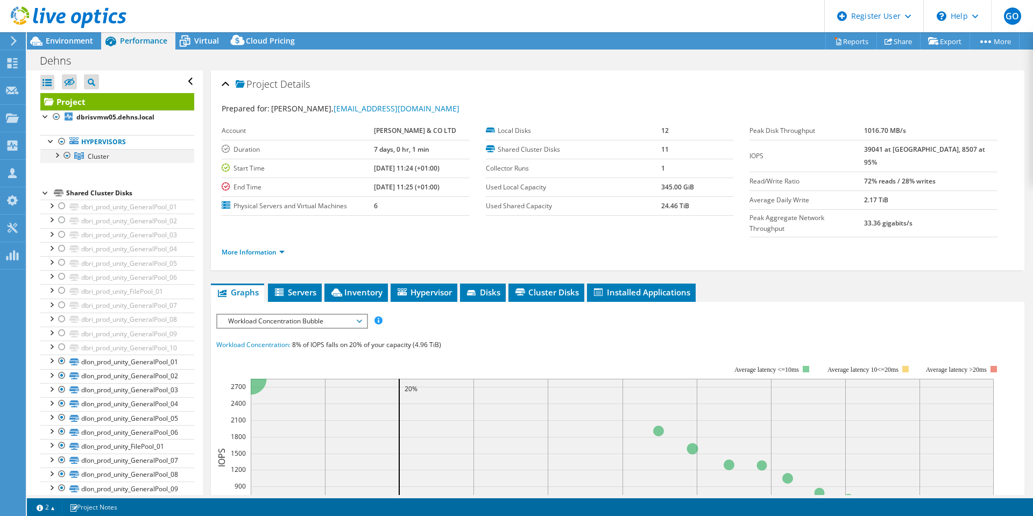
click at [57, 157] on div at bounding box center [56, 154] width 11 height 11
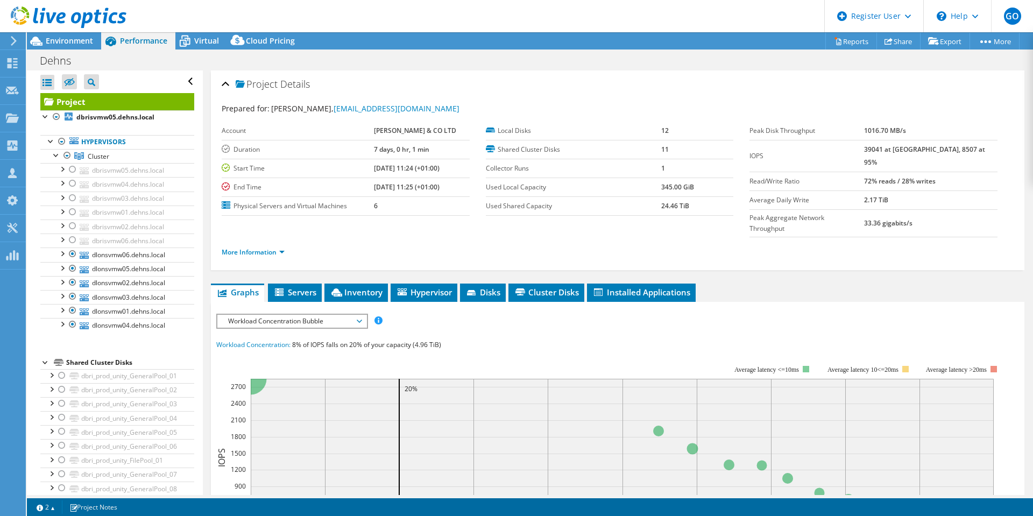
click at [340, 315] on span "Workload Concentration Bubble" at bounding box center [292, 321] width 138 height 13
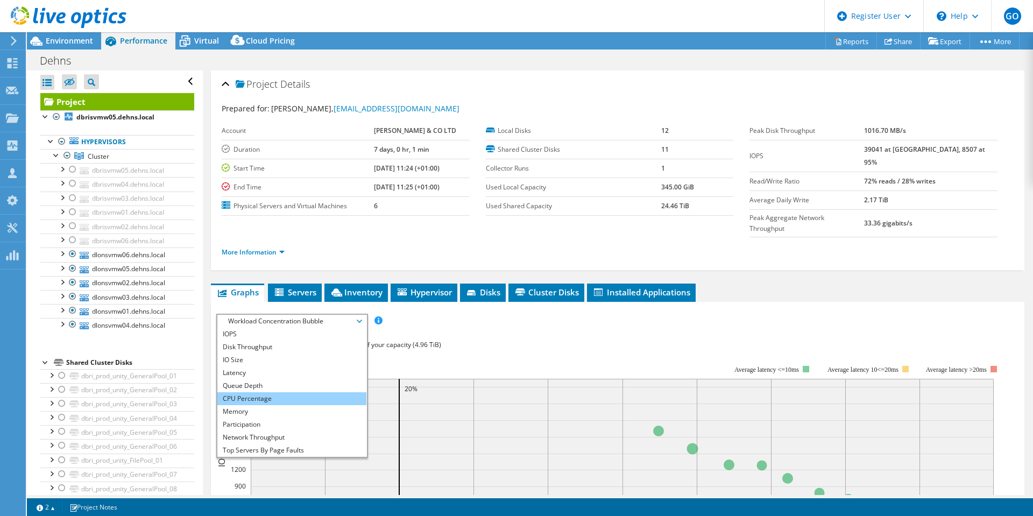
click at [275, 392] on li "CPU Percentage" at bounding box center [291, 398] width 149 height 13
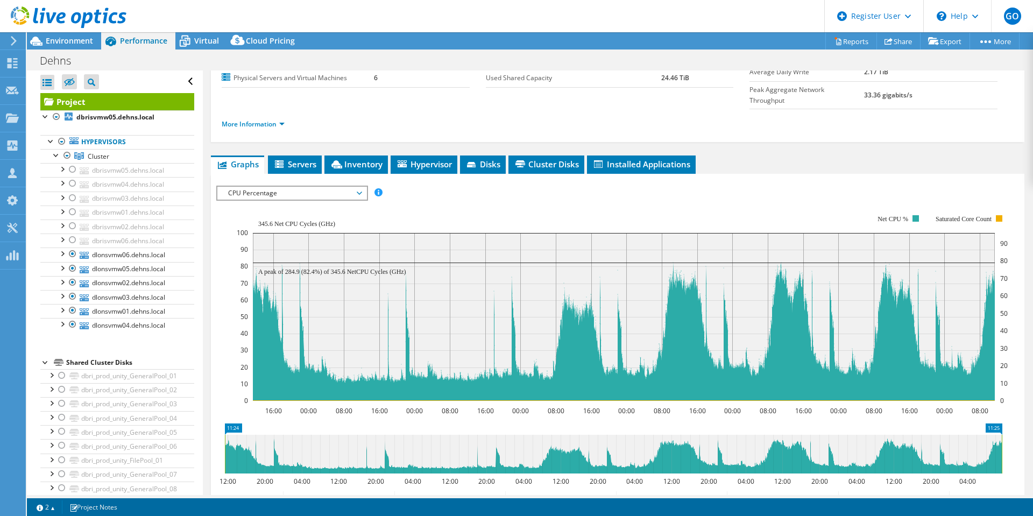
scroll to position [161, 0]
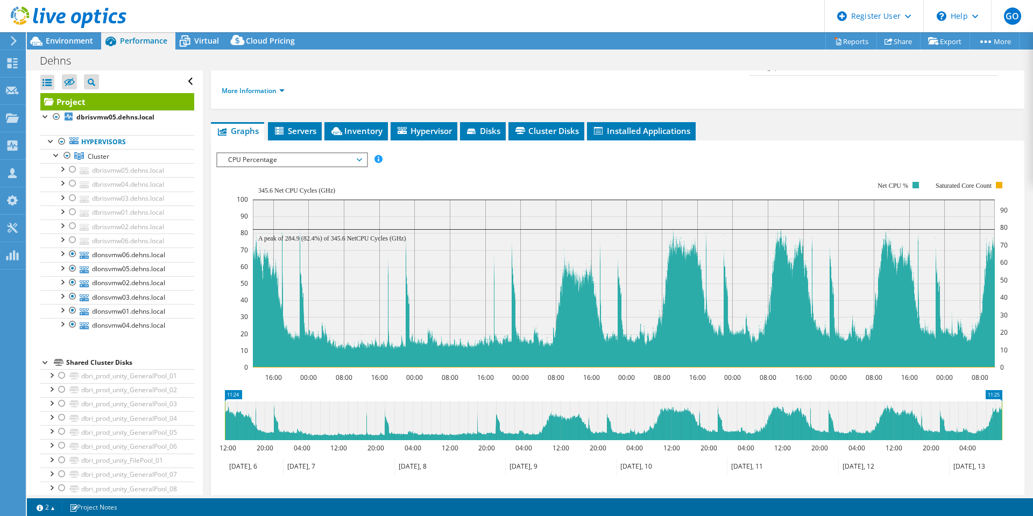
click at [274, 153] on span "CPU Percentage" at bounding box center [292, 159] width 138 height 13
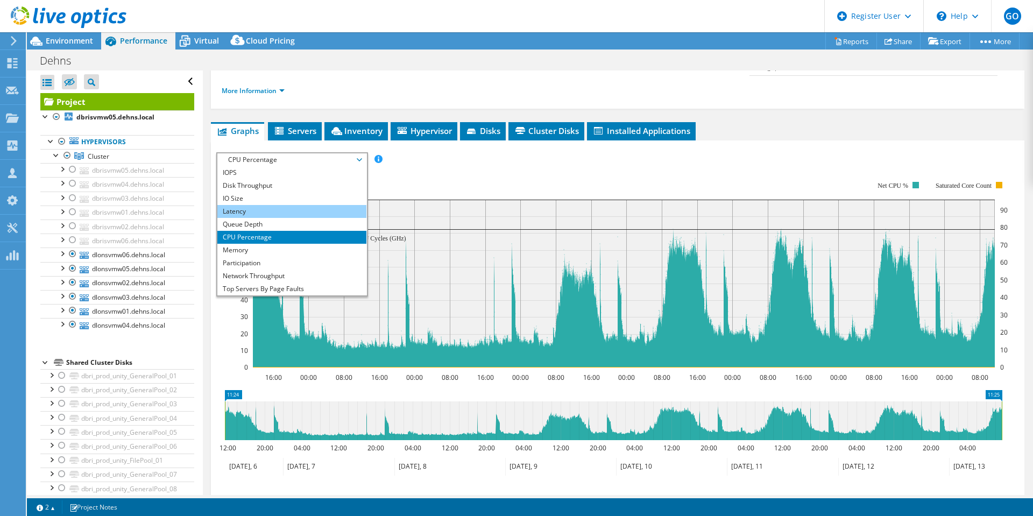
click at [267, 205] on li "Latency" at bounding box center [291, 211] width 149 height 13
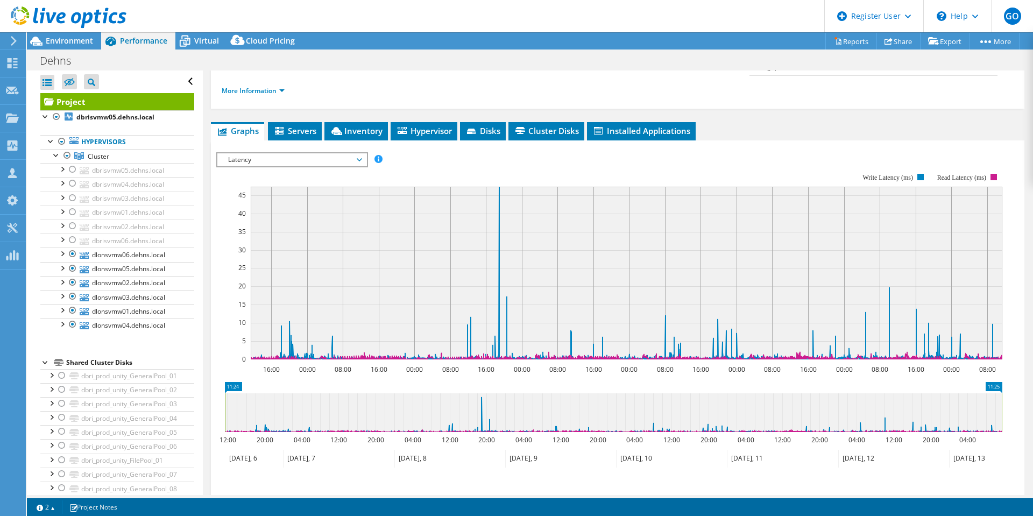
click at [278, 153] on span "Latency" at bounding box center [292, 159] width 138 height 13
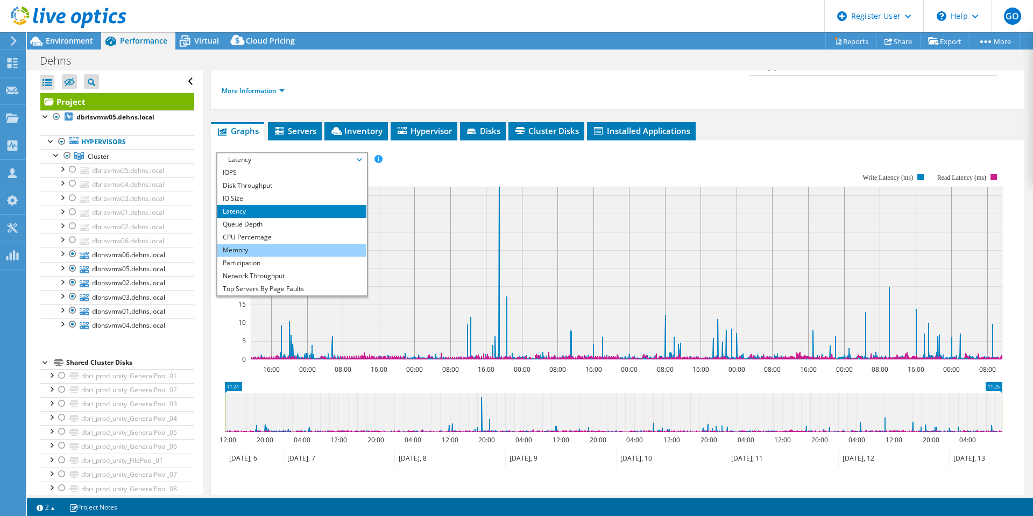
click at [250, 244] on li "Memory" at bounding box center [291, 250] width 149 height 13
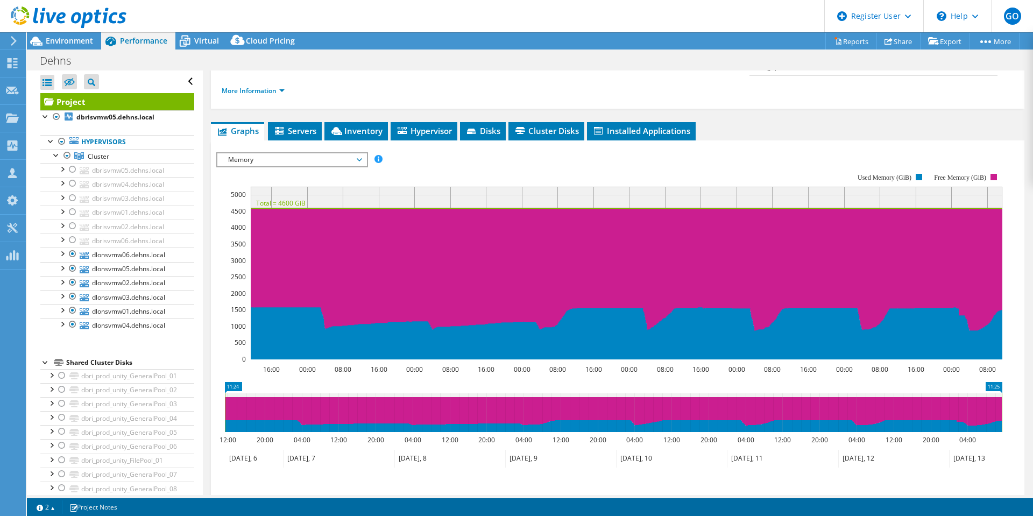
click at [268, 153] on span "Memory" at bounding box center [292, 159] width 138 height 13
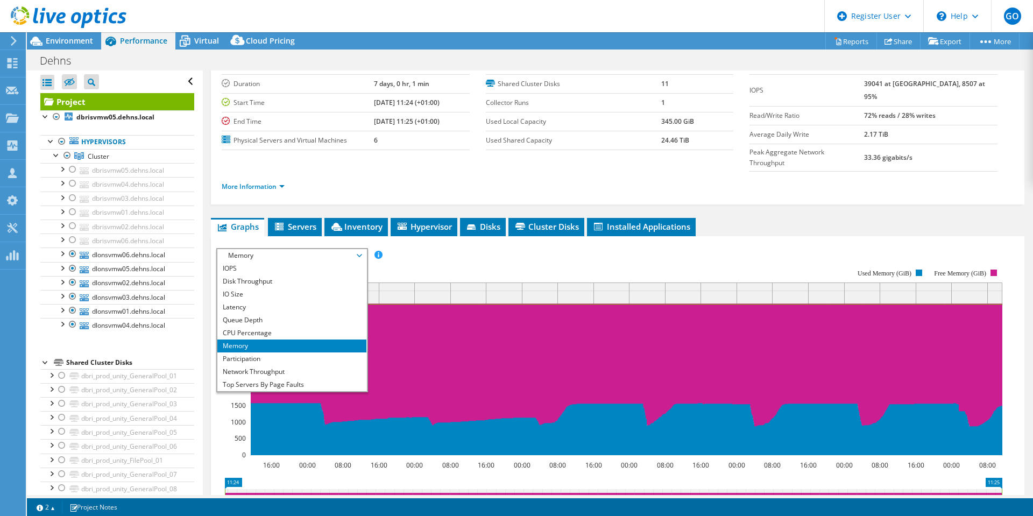
scroll to position [0, 0]
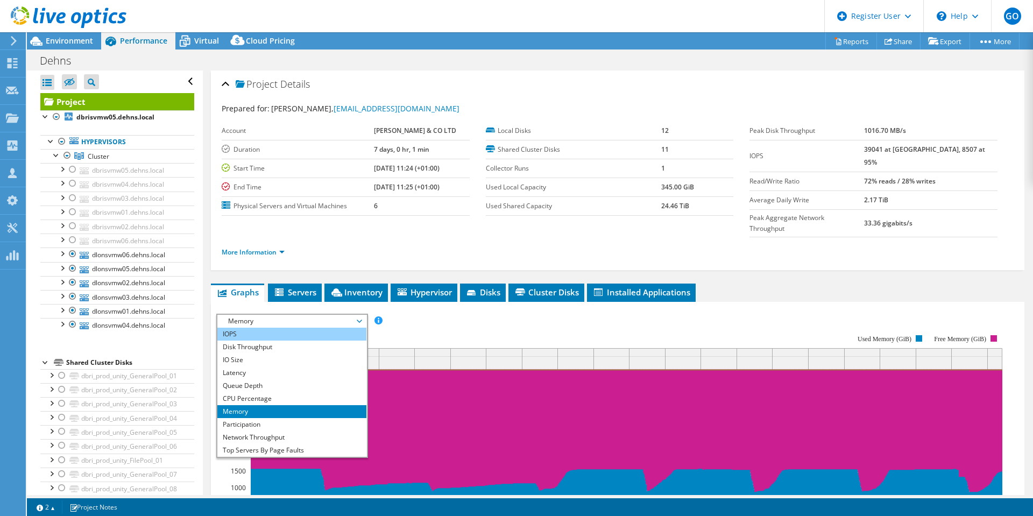
click at [312, 328] on li "IOPS" at bounding box center [291, 334] width 149 height 13
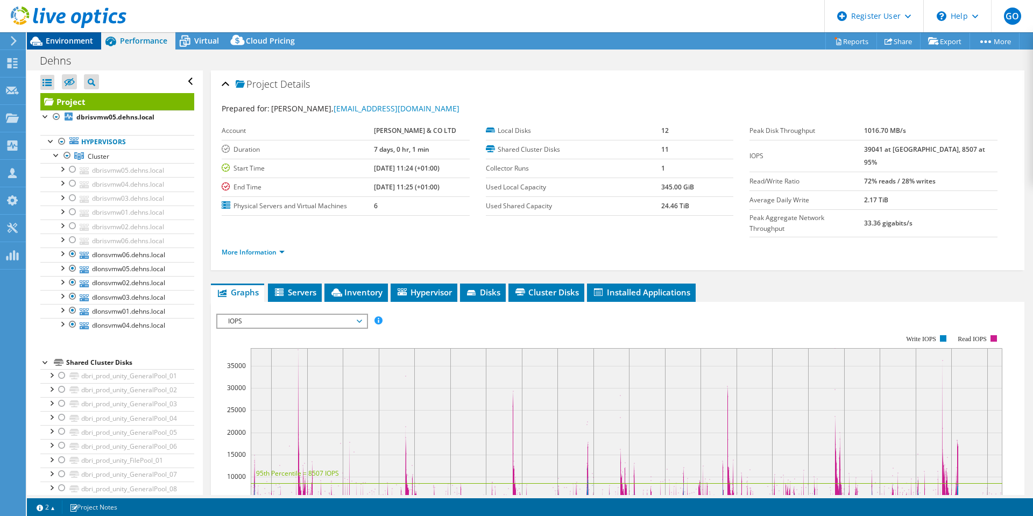
click at [72, 44] on span "Environment" at bounding box center [69, 40] width 47 height 10
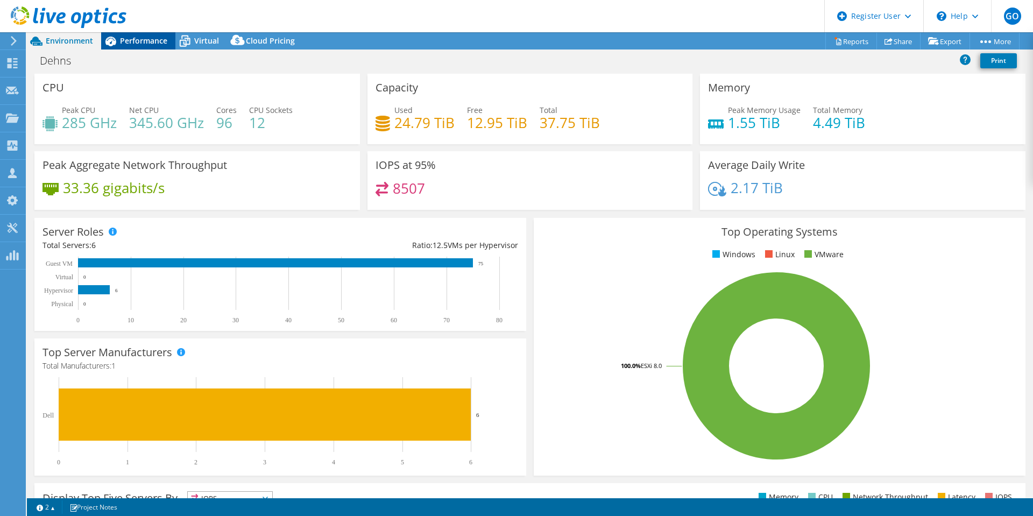
click at [123, 37] on span "Performance" at bounding box center [143, 40] width 47 height 10
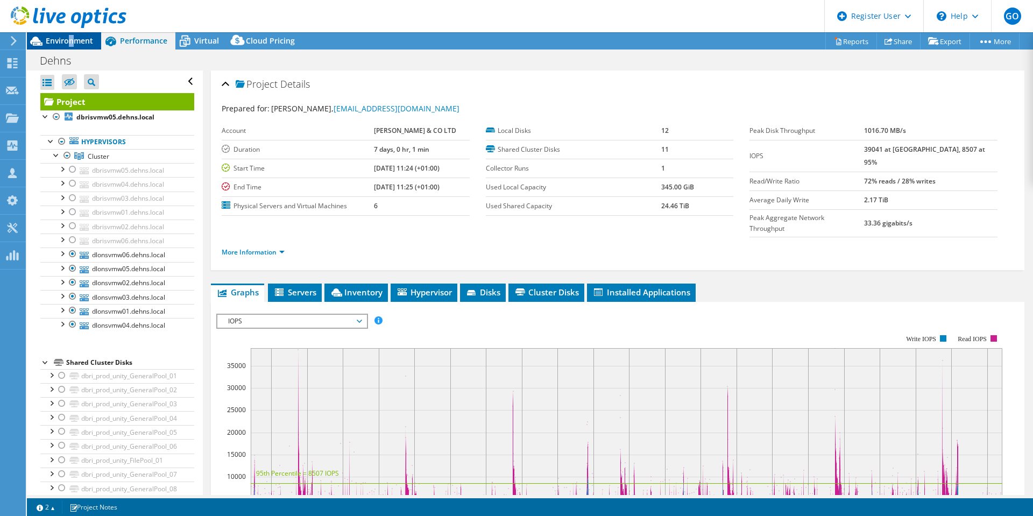
click at [72, 43] on span "Environment" at bounding box center [69, 40] width 47 height 10
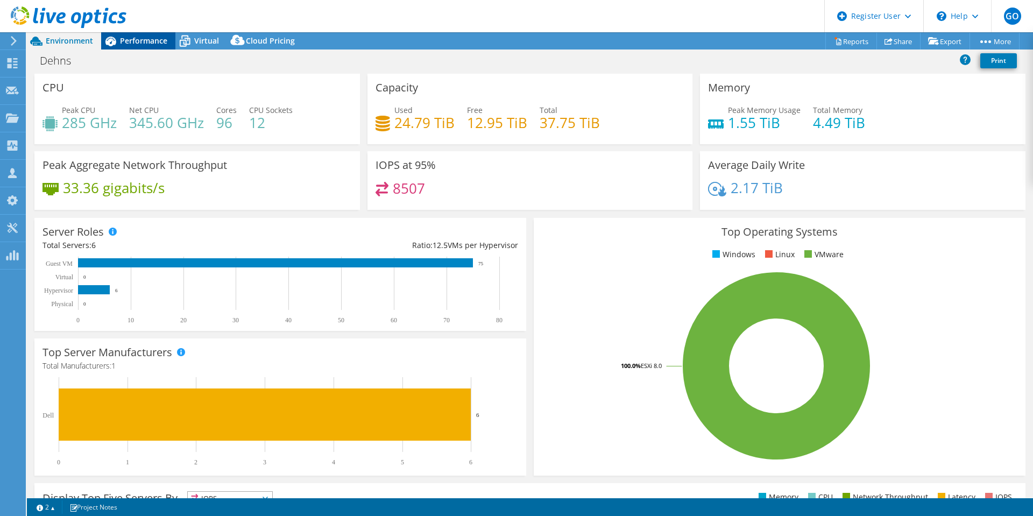
click at [145, 39] on span "Performance" at bounding box center [143, 40] width 47 height 10
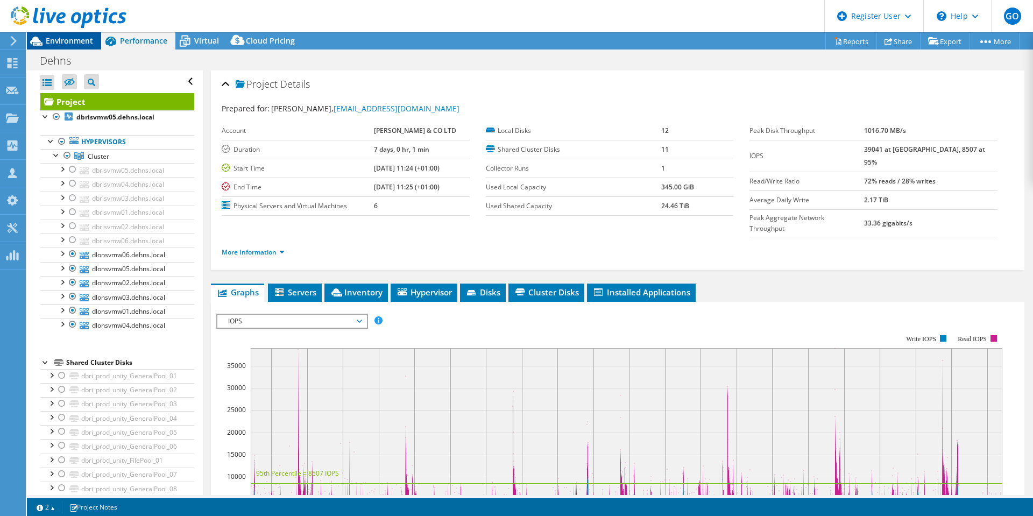
click at [71, 40] on span "Environment" at bounding box center [69, 40] width 47 height 10
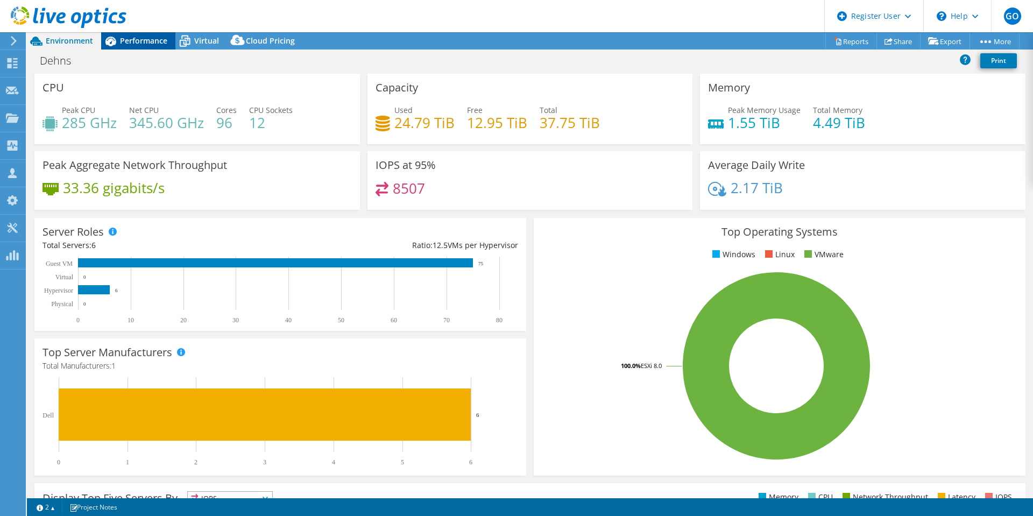
click at [154, 42] on span "Performance" at bounding box center [143, 40] width 47 height 10
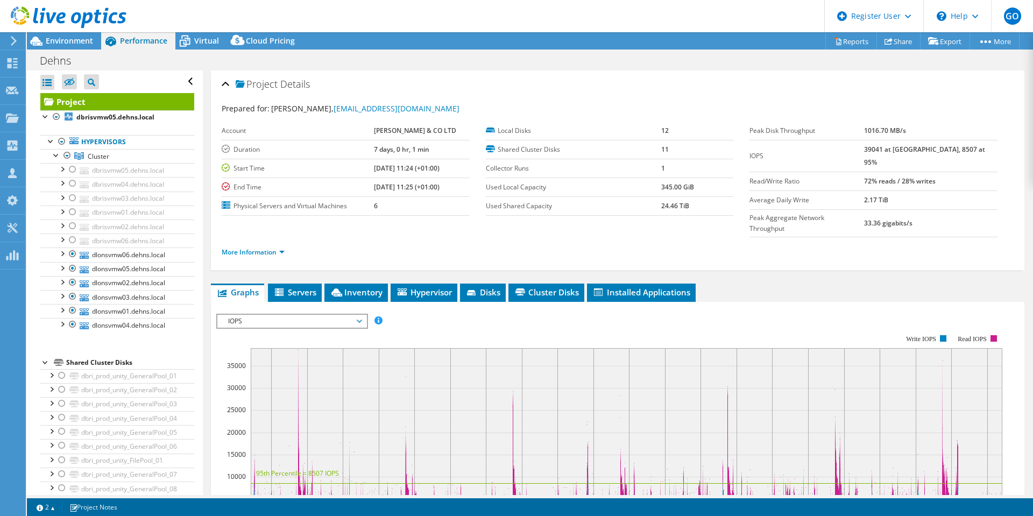
click at [301, 315] on span "IOPS" at bounding box center [292, 321] width 138 height 13
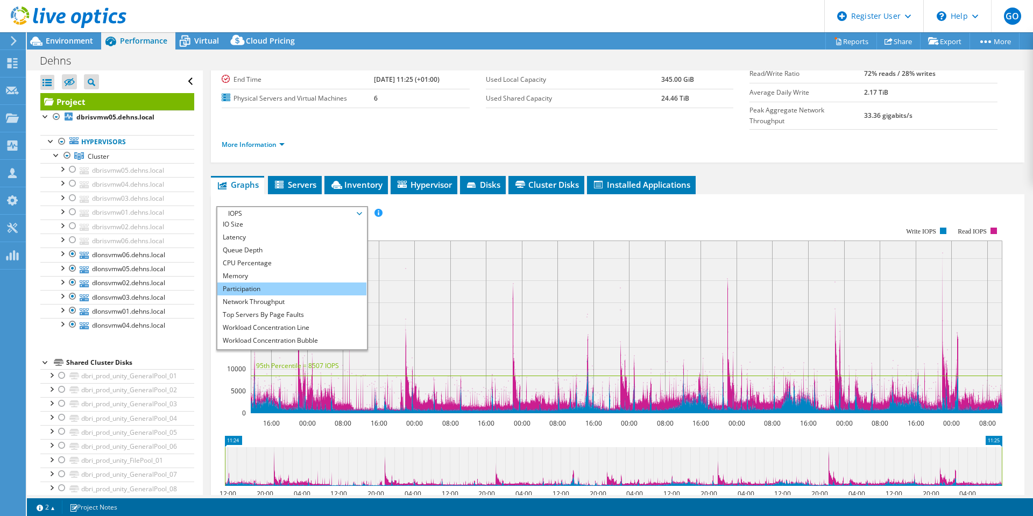
scroll to position [39, 0]
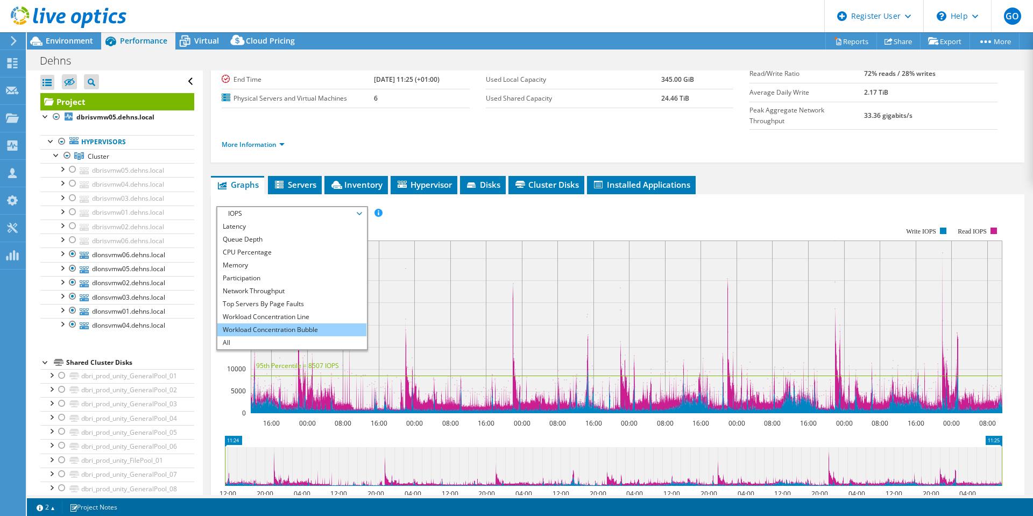
click at [278, 323] on li "Workload Concentration Bubble" at bounding box center [291, 329] width 149 height 13
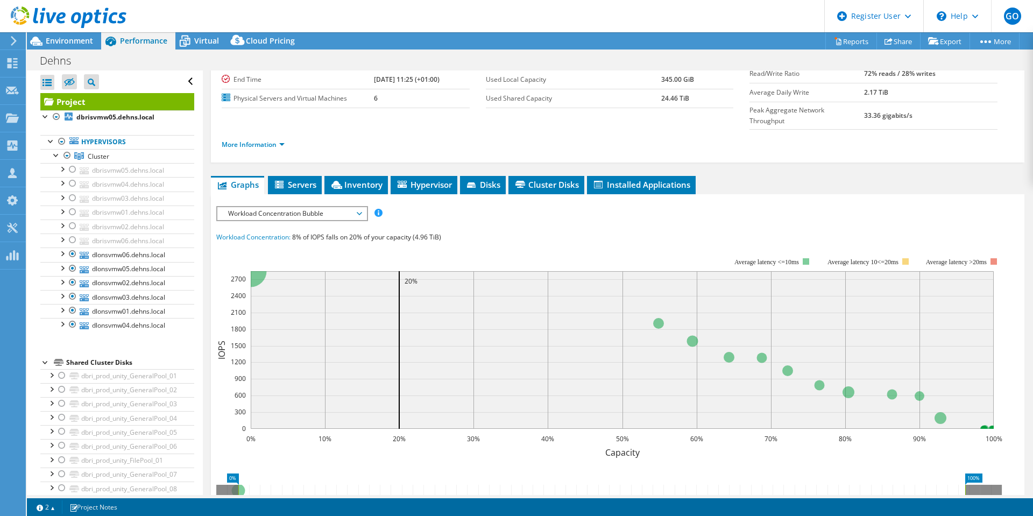
click at [271, 207] on span "Workload Concentration Bubble" at bounding box center [292, 213] width 138 height 13
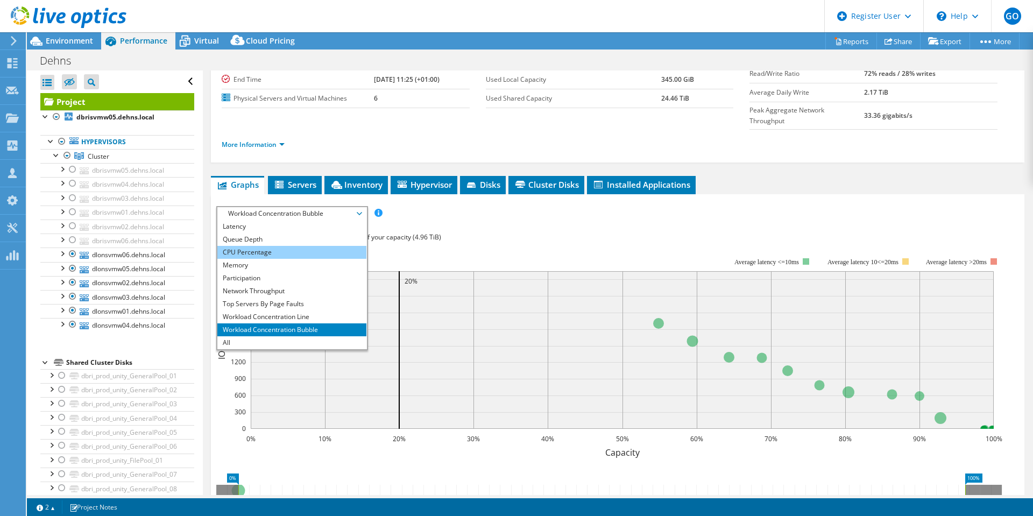
click at [274, 246] on li "CPU Percentage" at bounding box center [291, 252] width 149 height 13
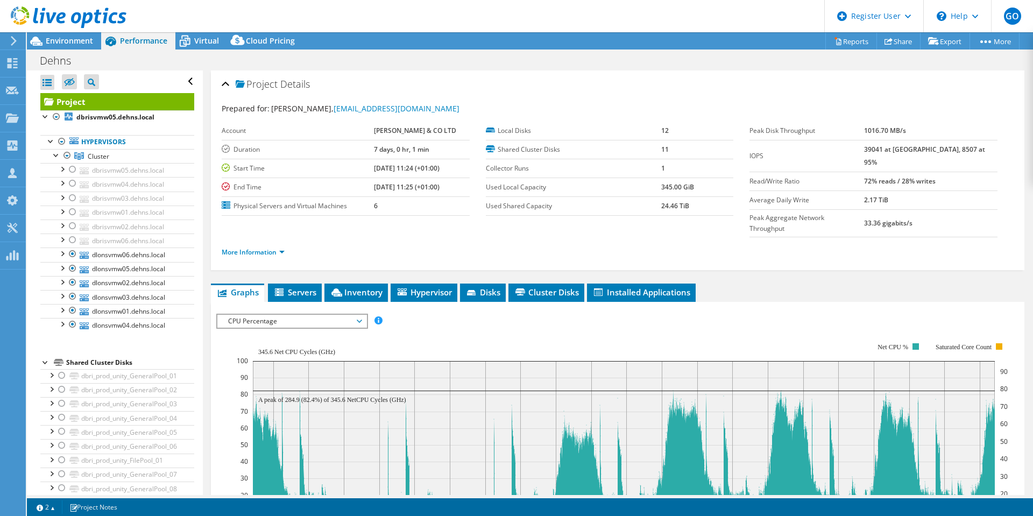
scroll to position [54, 0]
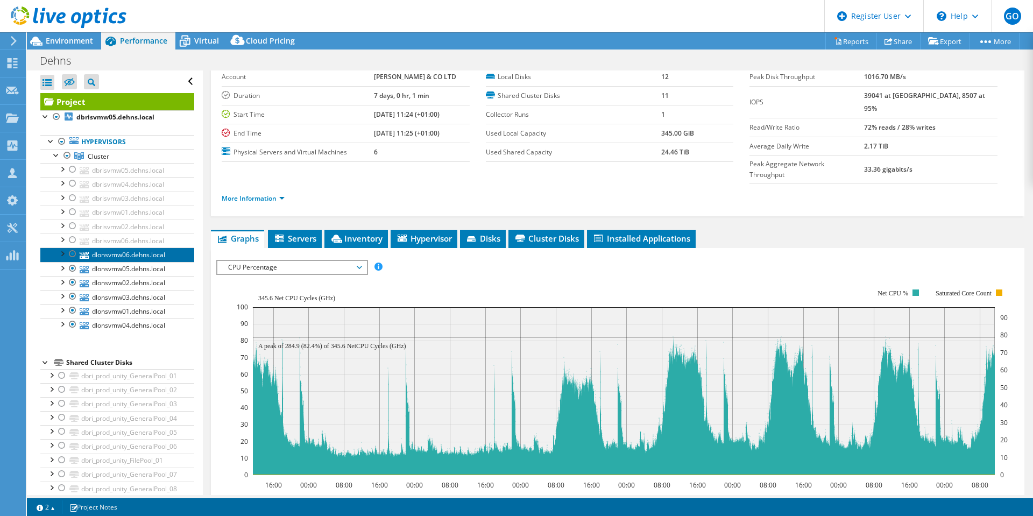
click at [139, 252] on link "dlonsvmw06.dehns.local" at bounding box center [117, 254] width 154 height 14
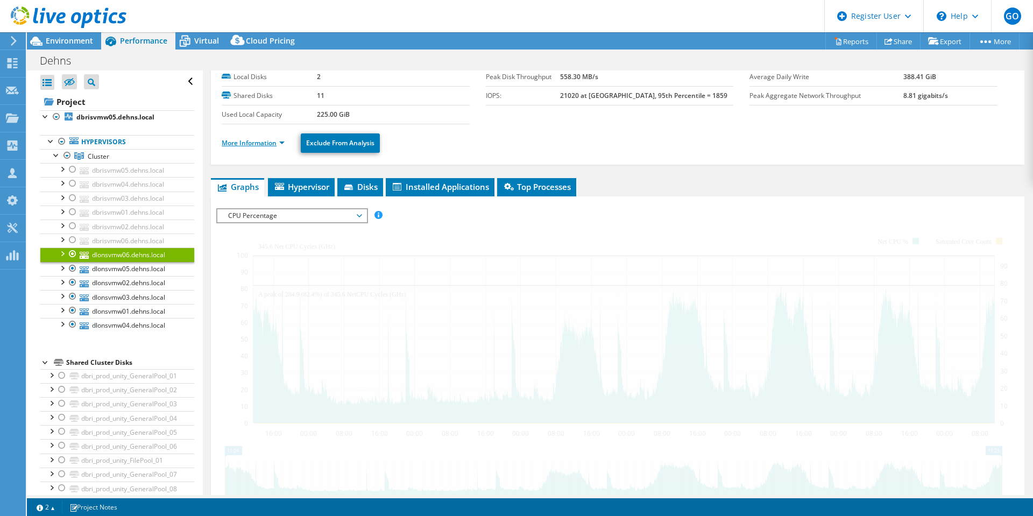
click at [281, 144] on link "More Information" at bounding box center [253, 142] width 63 height 9
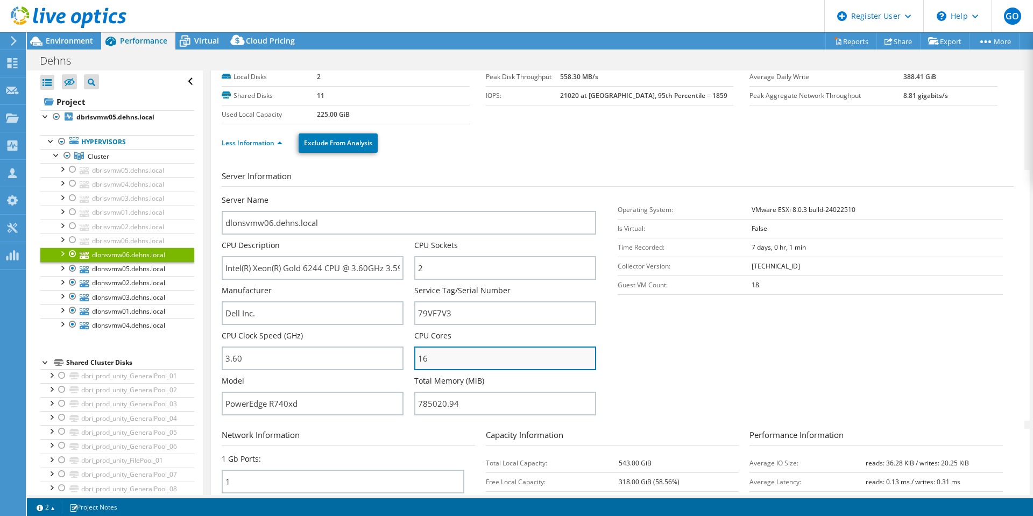
drag, startPoint x: 417, startPoint y: 359, endPoint x: 434, endPoint y: 359, distance: 17.2
click at [433, 359] on input "16" at bounding box center [505, 358] width 182 height 24
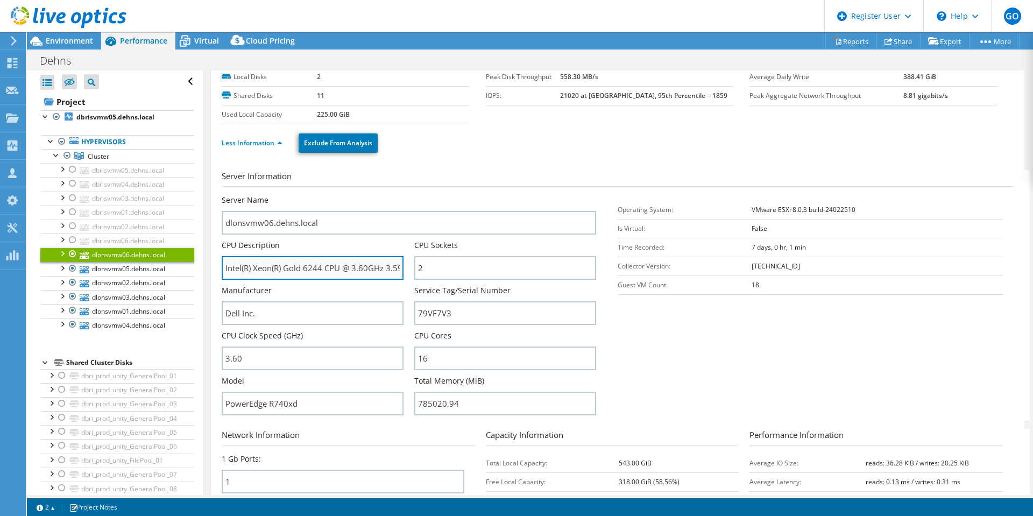
scroll to position [0, 22]
drag, startPoint x: 304, startPoint y: 269, endPoint x: 396, endPoint y: 274, distance: 92.1
click at [396, 274] on input "Intel(R) Xeon(R) Gold 6244 CPU @ 3.60GHz 3.59 GHz" at bounding box center [313, 268] width 182 height 24
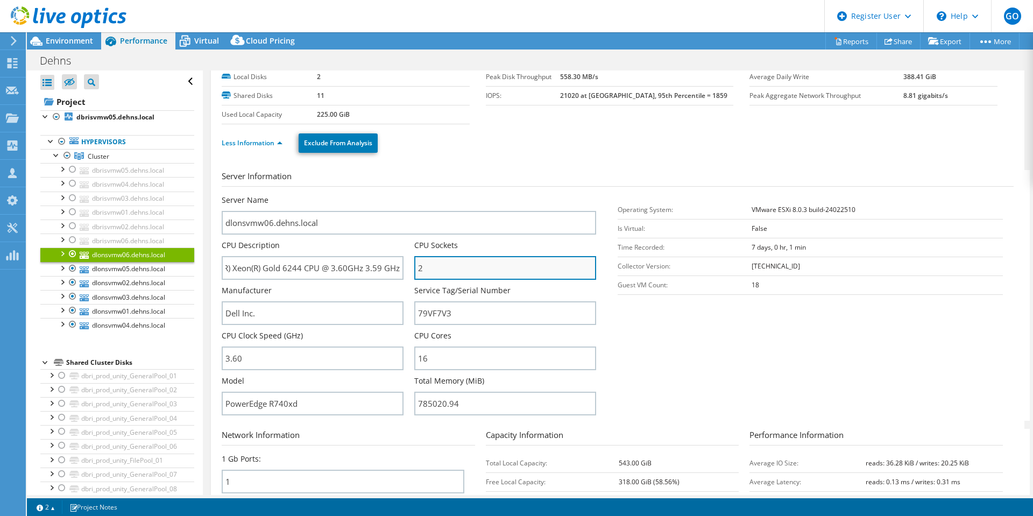
drag, startPoint x: 483, startPoint y: 262, endPoint x: 475, endPoint y: 262, distance: 8.1
click at [483, 263] on input "2" at bounding box center [505, 268] width 182 height 24
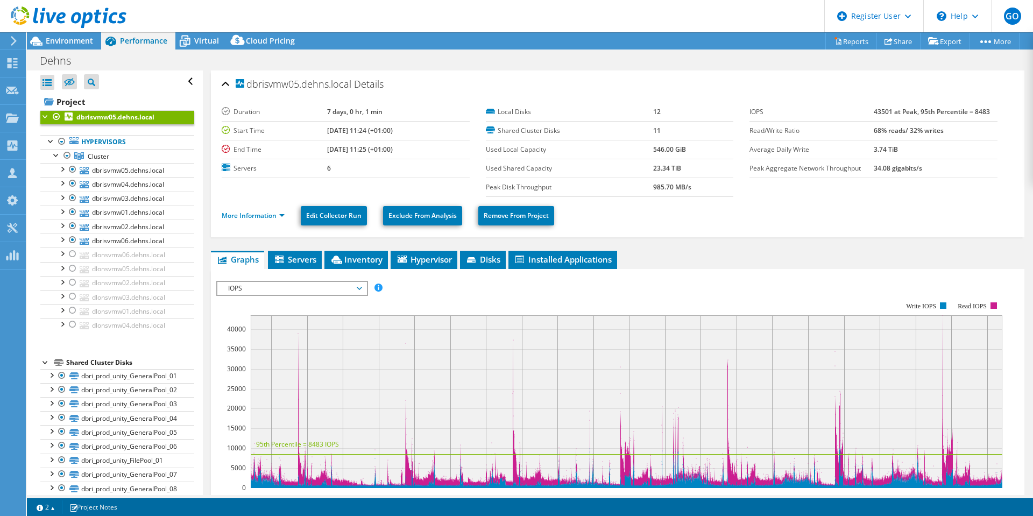
select select "EULondon"
select select "GBP"
click at [70, 43] on span "Environment" at bounding box center [69, 40] width 47 height 10
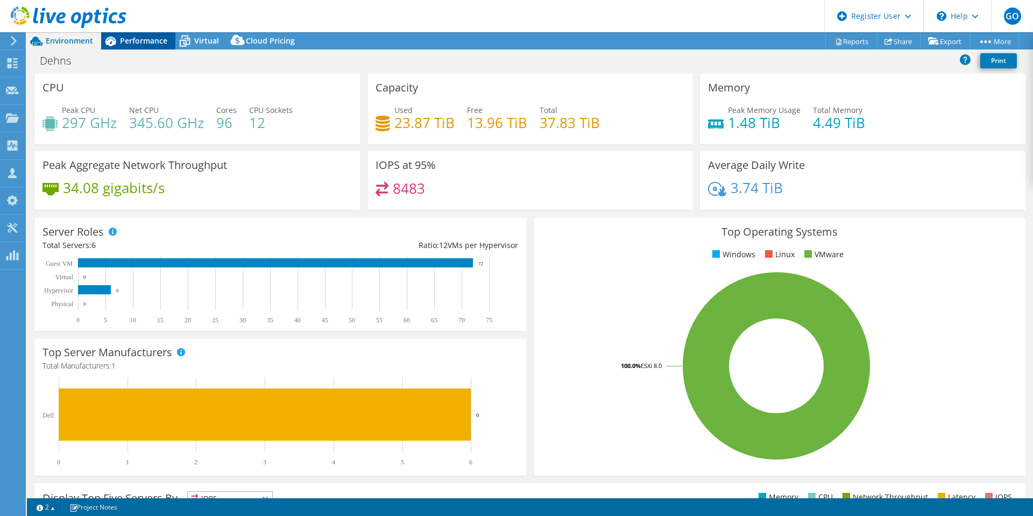
click at [146, 33] on div "Performance" at bounding box center [138, 40] width 74 height 17
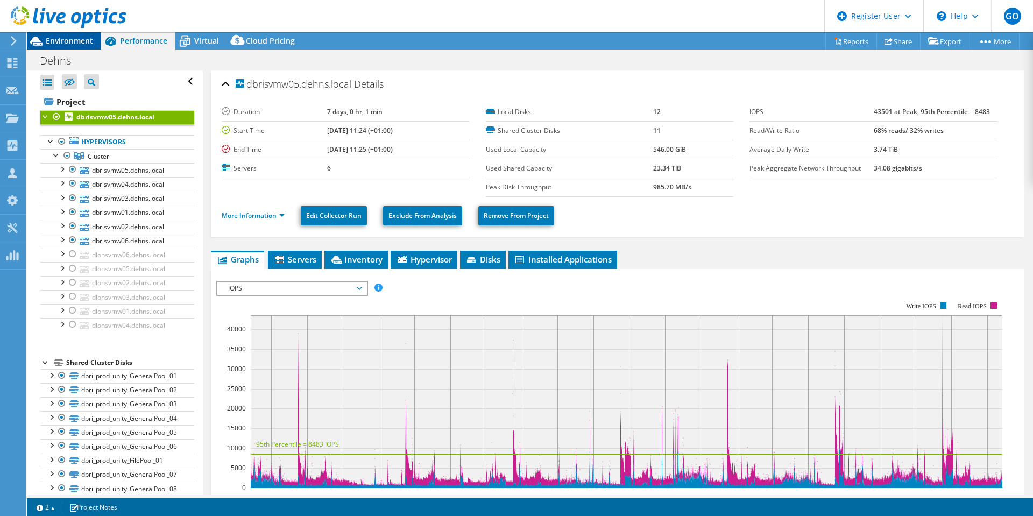
click at [74, 38] on span "Environment" at bounding box center [69, 40] width 47 height 10
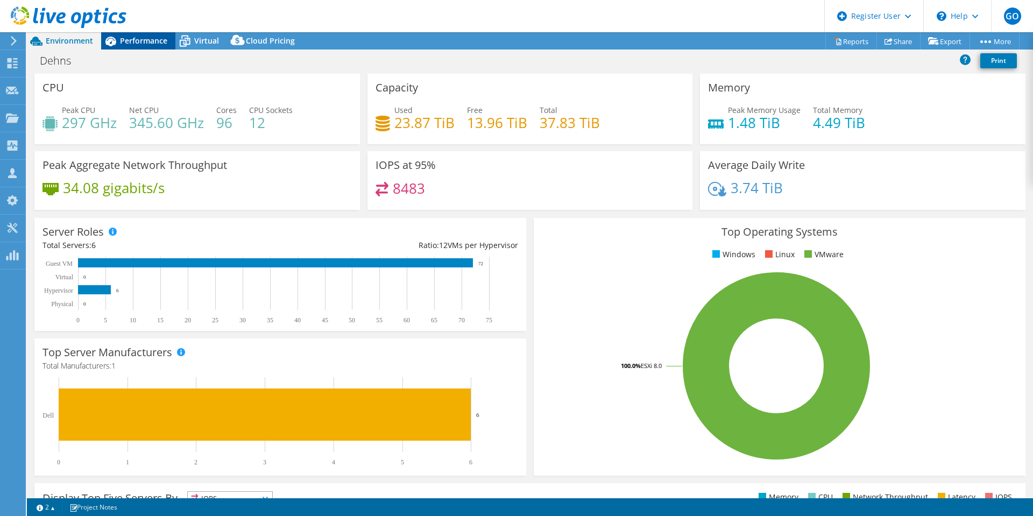
click at [157, 41] on span "Performance" at bounding box center [143, 40] width 47 height 10
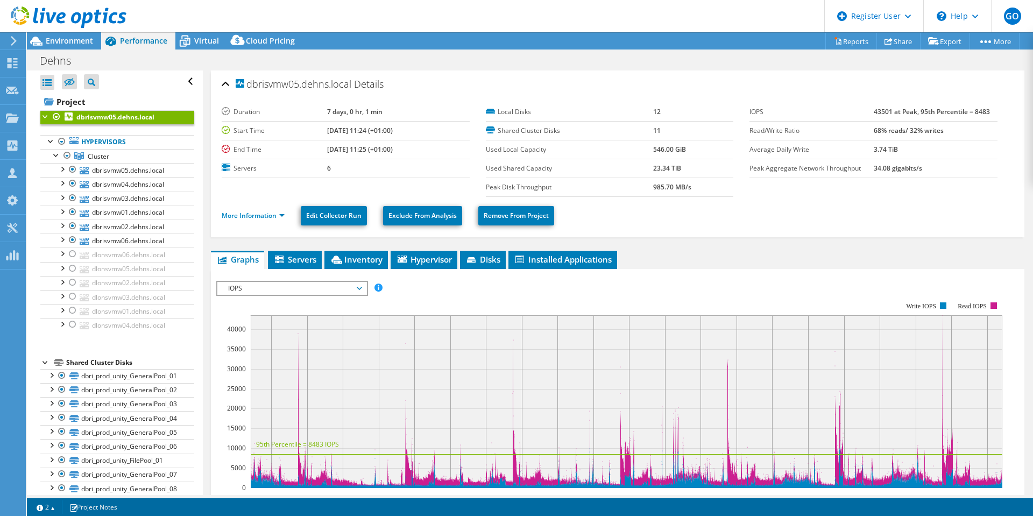
click at [379, 22] on header "GO Dell User Geraint Openshaw Geraint.Openshaw@dell.com Dell My Profile Log Out…" at bounding box center [516, 16] width 1033 height 32
click at [42, 44] on icon at bounding box center [36, 41] width 19 height 19
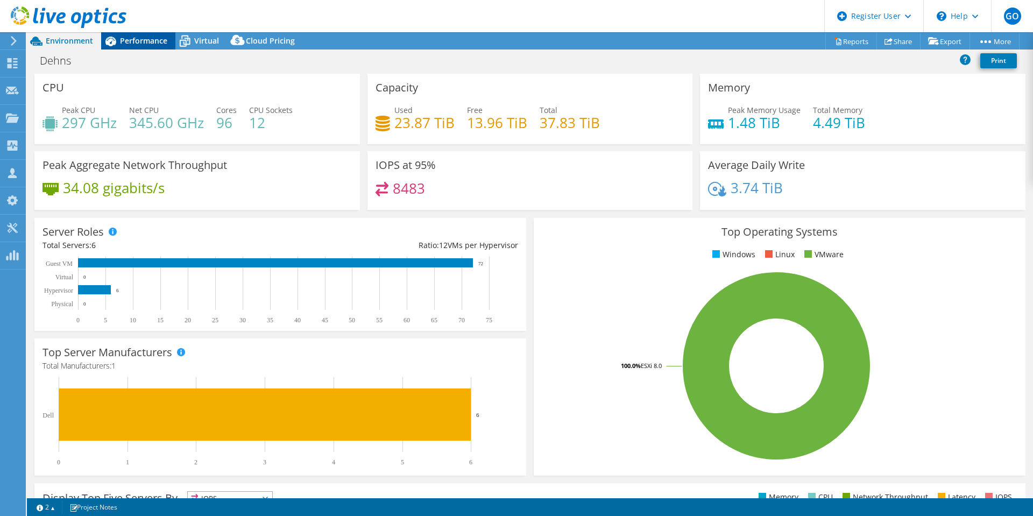
click at [132, 42] on span "Performance" at bounding box center [143, 40] width 47 height 10
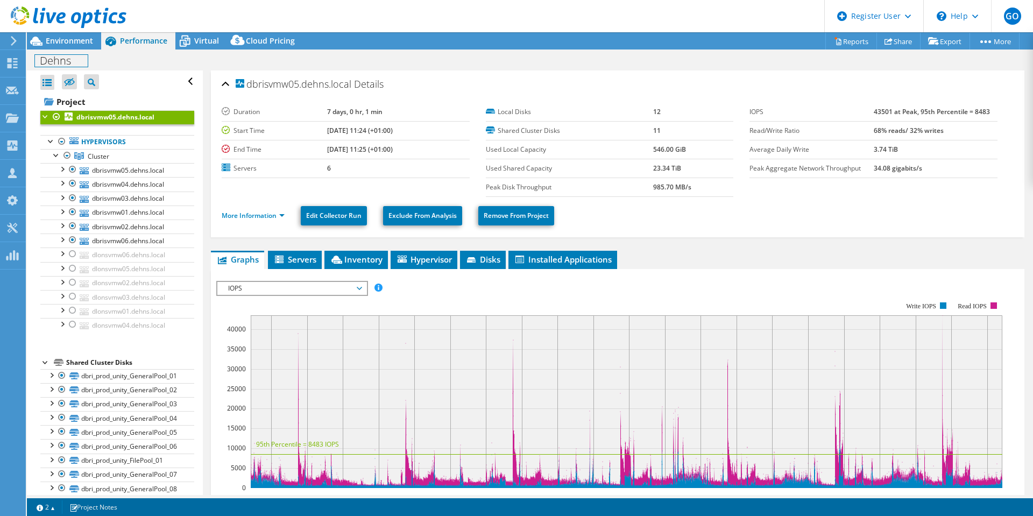
click at [66, 50] on div "Dehns Print" at bounding box center [530, 59] width 1006 height 21
click at [70, 41] on span "Environment" at bounding box center [69, 40] width 47 height 10
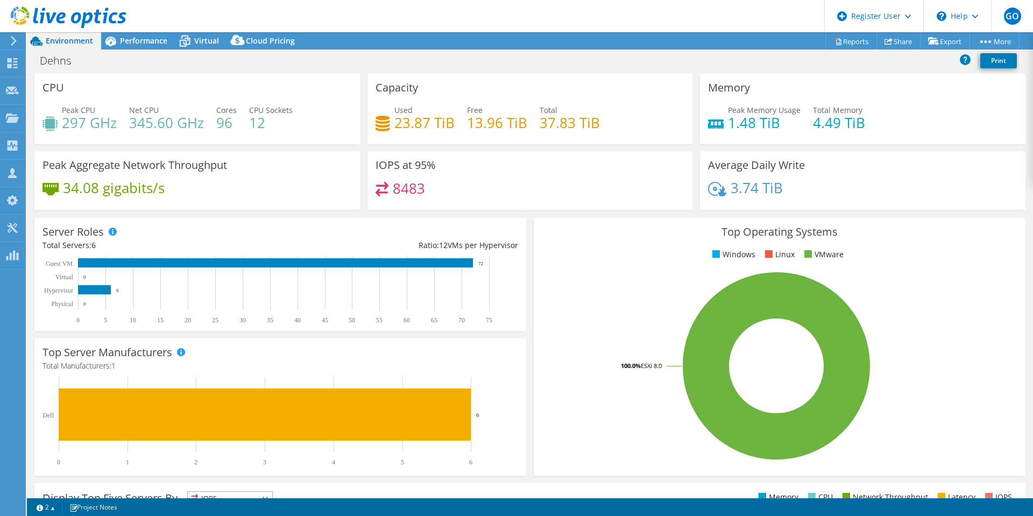
drag, startPoint x: 63, startPoint y: 122, endPoint x: 87, endPoint y: 83, distance: 45.8
click at [87, 83] on div "CPU Peak CPU 297 GHz Net CPU 345.60 GHz Cores 96 CPU Sockets 12" at bounding box center [196, 109] width 325 height 70
drag, startPoint x: 65, startPoint y: 122, endPoint x: 100, endPoint y: 124, distance: 34.5
click at [100, 124] on h4 "297 GHz" at bounding box center [89, 123] width 55 height 12
click at [133, 45] on span "Performance" at bounding box center [143, 40] width 47 height 10
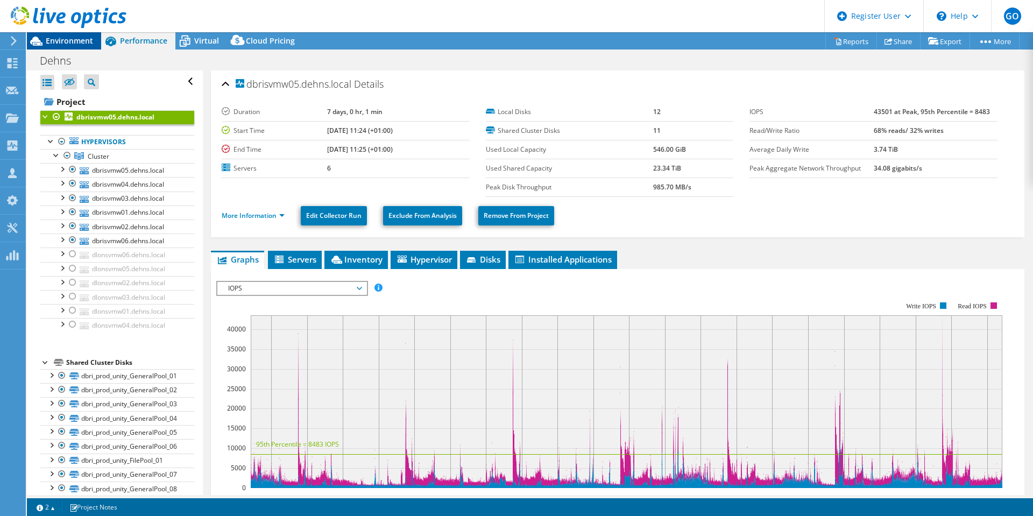
click at [68, 42] on span "Environment" at bounding box center [69, 40] width 47 height 10
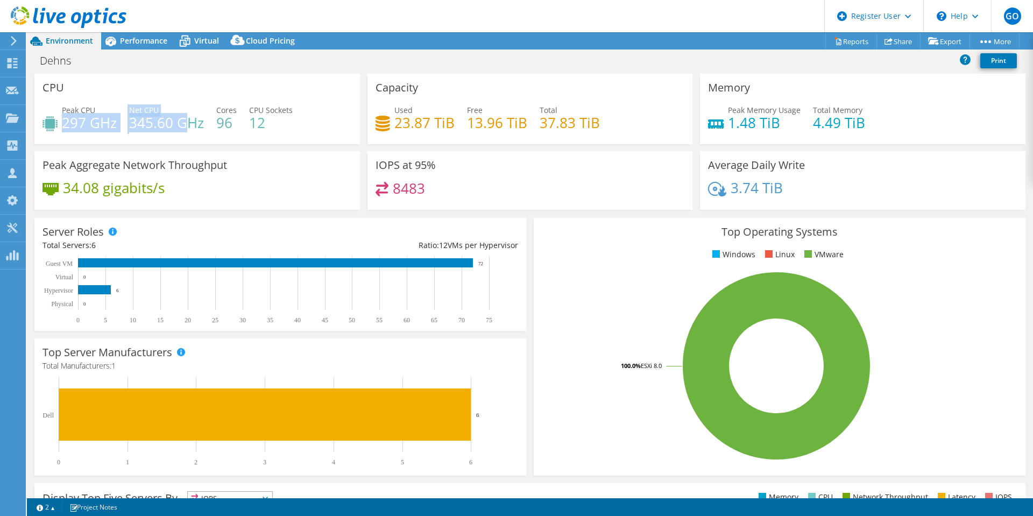
drag, startPoint x: 66, startPoint y: 120, endPoint x: 189, endPoint y: 120, distance: 122.6
click at [189, 120] on div "Peak CPU 297 GHz Net CPU 345.60 GHz Cores 96 CPU Sockets 12" at bounding box center [196, 121] width 309 height 35
click at [196, 125] on h4 "345.60 GHz" at bounding box center [166, 123] width 75 height 12
click at [148, 41] on span "Performance" at bounding box center [143, 40] width 47 height 10
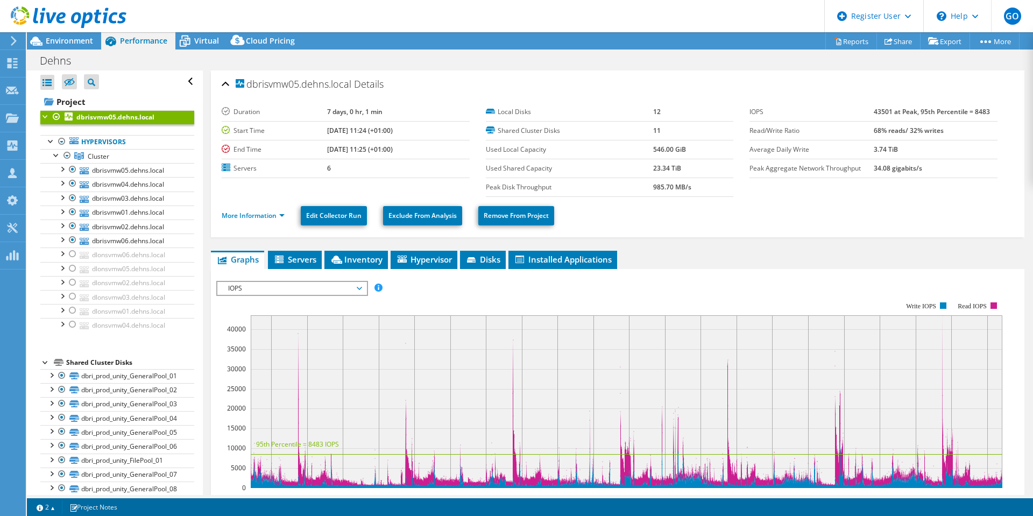
scroll to position [54, 0]
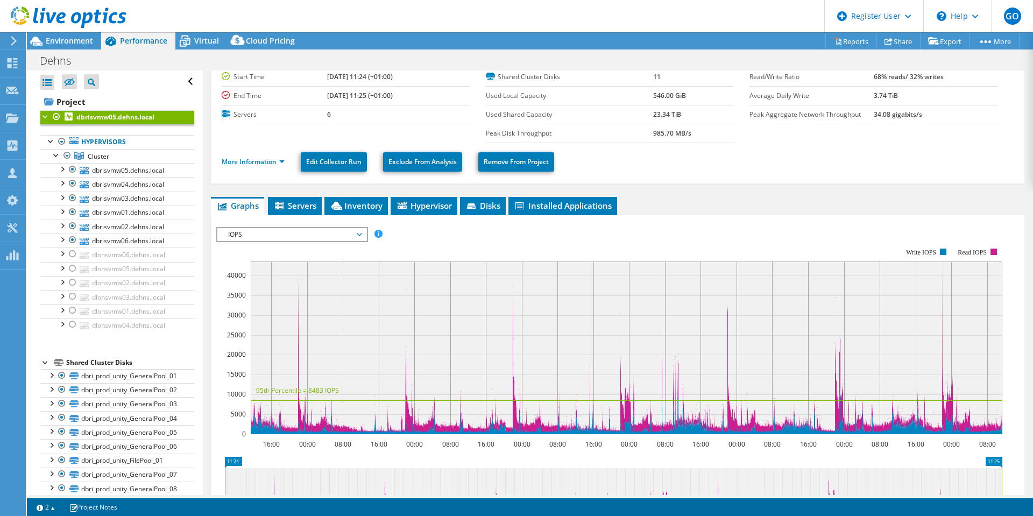
click at [301, 239] on span "IOPS" at bounding box center [292, 234] width 138 height 13
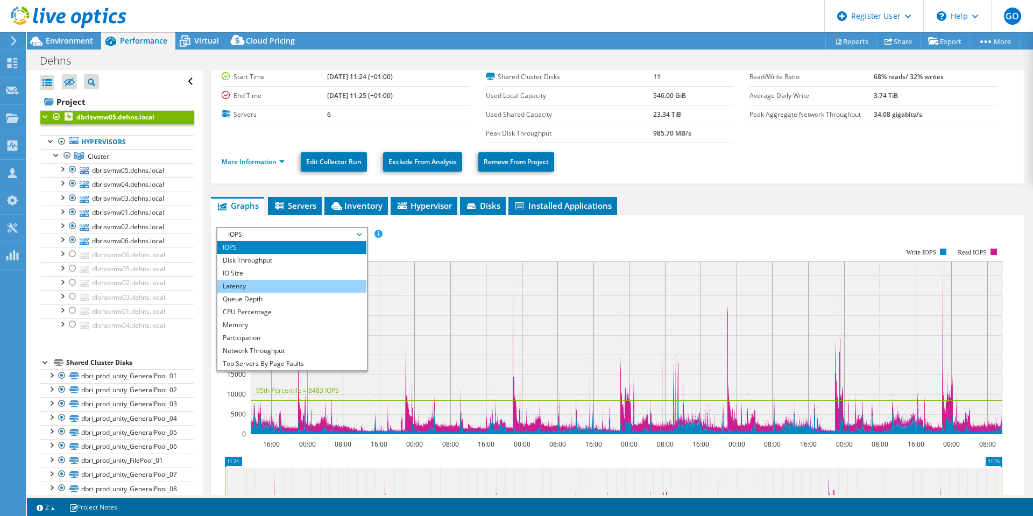
click at [285, 289] on li "Latency" at bounding box center [291, 286] width 149 height 13
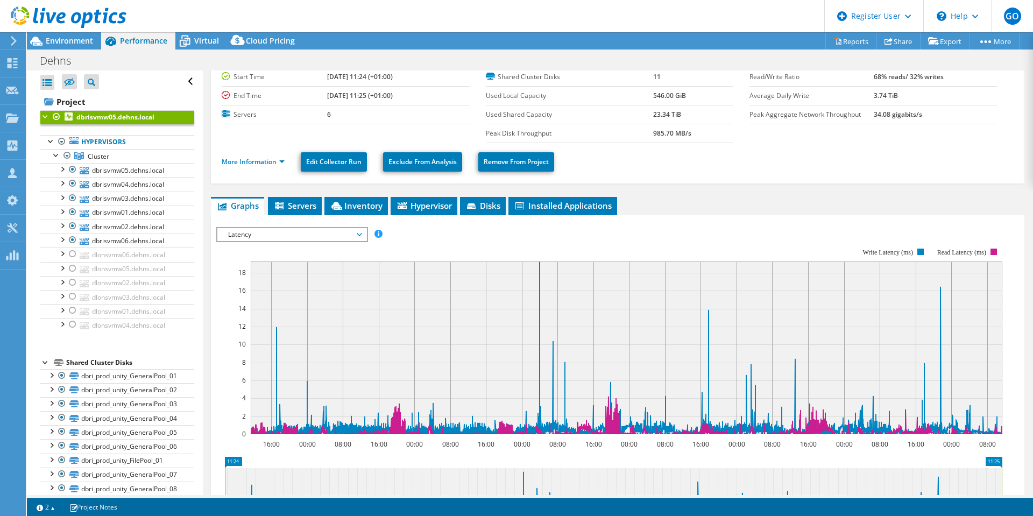
click at [274, 234] on span "Latency" at bounding box center [292, 234] width 138 height 13
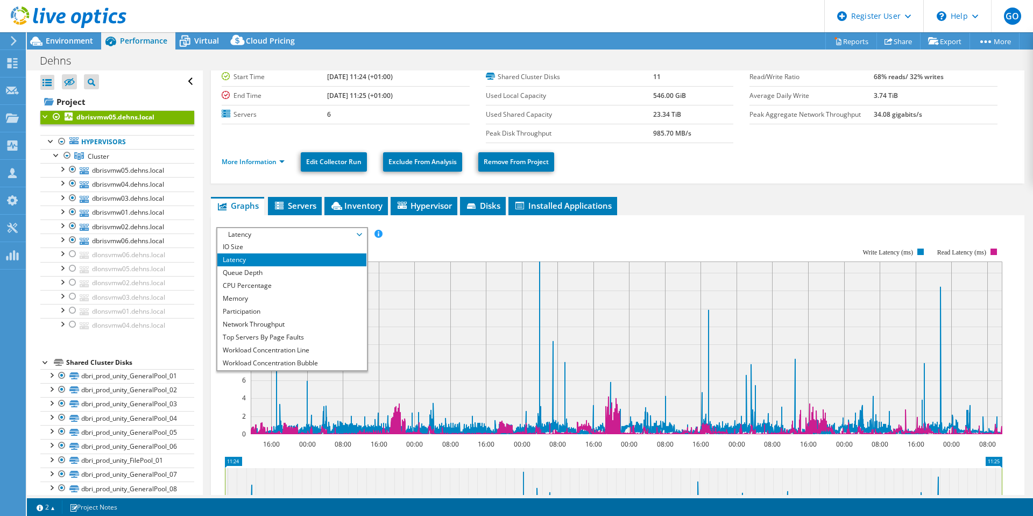
scroll to position [39, 0]
click at [310, 351] on li "Workload Concentration Bubble" at bounding box center [291, 350] width 149 height 13
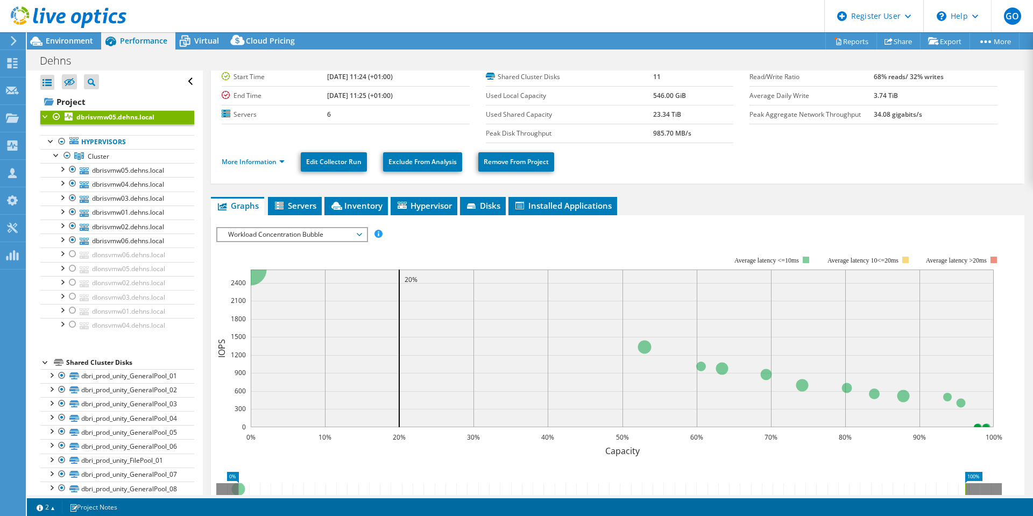
click at [275, 234] on span "Workload Concentration Bubble" at bounding box center [292, 234] width 138 height 13
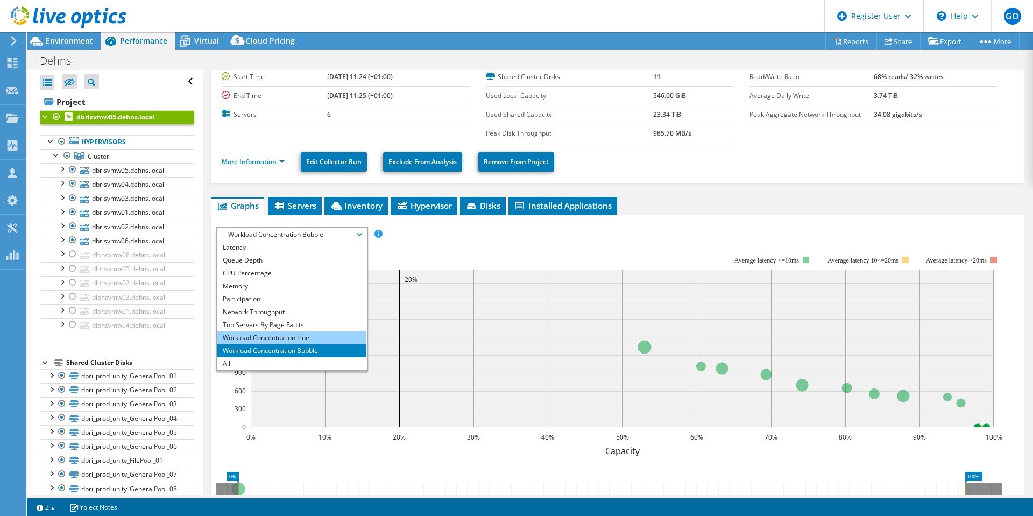
click at [296, 338] on li "Workload Concentration Line" at bounding box center [291, 337] width 149 height 13
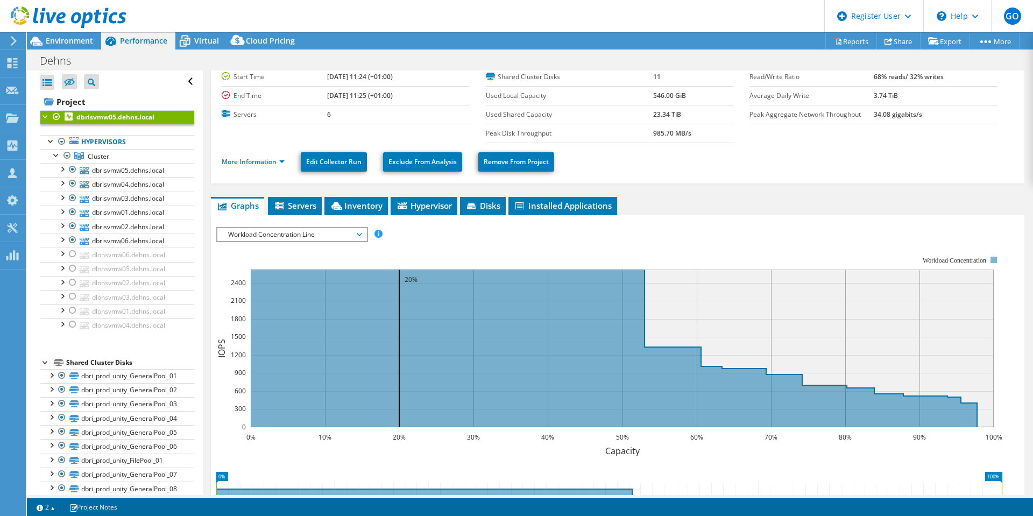
click at [353, 235] on span "Workload Concentration Line" at bounding box center [292, 234] width 138 height 13
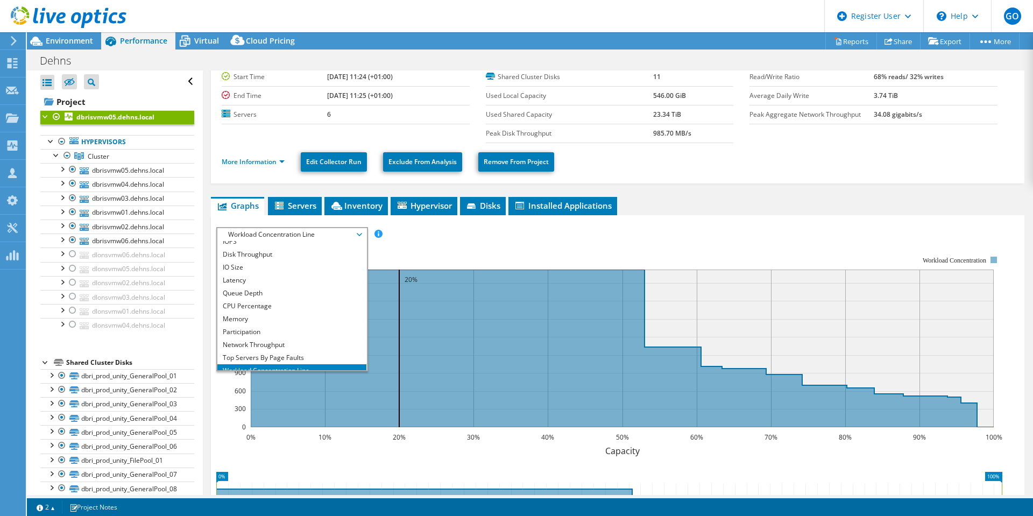
scroll to position [0, 0]
click at [312, 309] on li "CPU Percentage" at bounding box center [291, 311] width 149 height 13
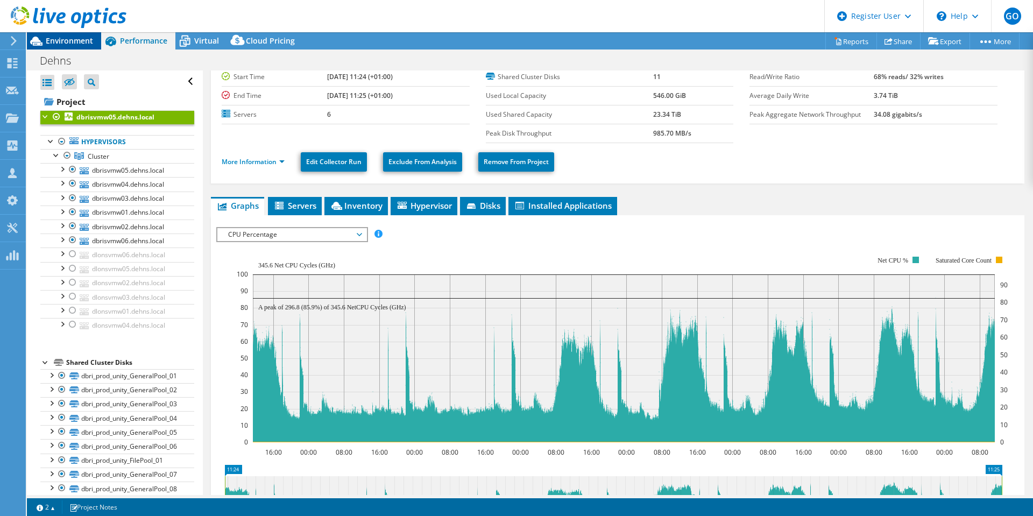
click at [77, 38] on span "Environment" at bounding box center [69, 40] width 47 height 10
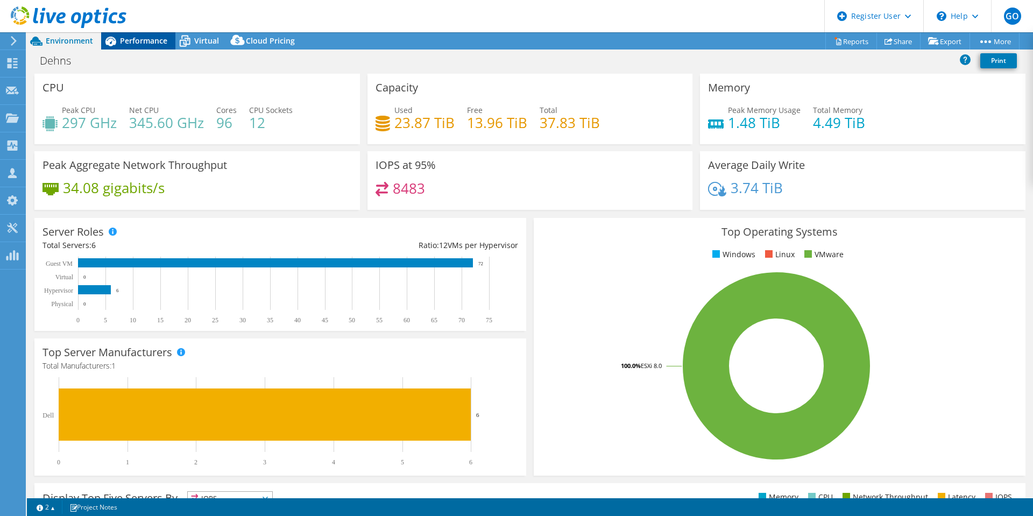
click at [125, 36] on div "GO Dell User Geraint Openshaw Geraint.Openshaw@dell.com Dell My Profile Log Out…" at bounding box center [516, 258] width 1033 height 516
click at [198, 44] on span "Virtual" at bounding box center [206, 40] width 25 height 10
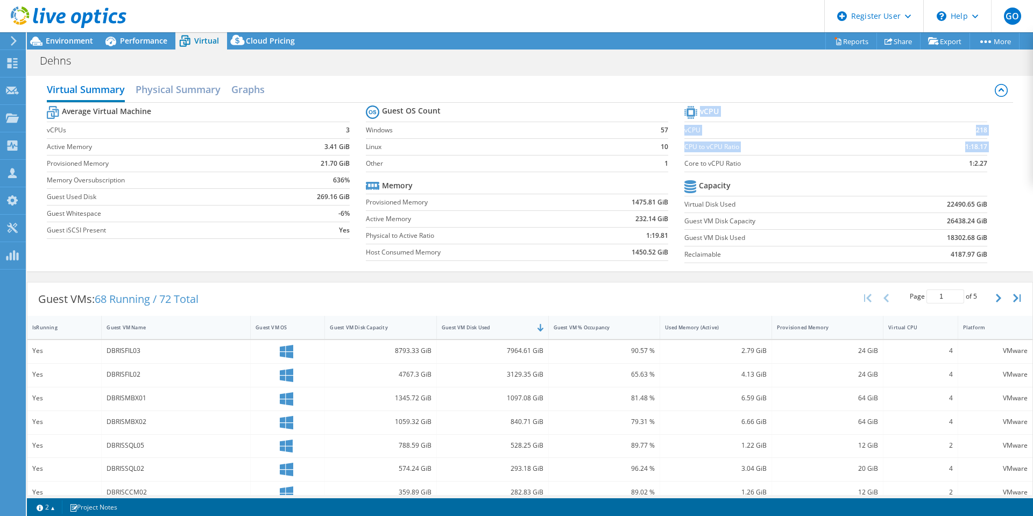
drag, startPoint x: 979, startPoint y: 164, endPoint x: 680, endPoint y: 167, distance: 299.6
click at [684, 167] on section "vCPU vCPU 218 CPU to vCPU Ratio 1:18.17 Core to vCPU Ratio 1:2.27 Capacity Virt…" at bounding box center [843, 185] width 318 height 165
drag, startPoint x: 979, startPoint y: 238, endPoint x: 679, endPoint y: 238, distance: 300.1
click at [684, 238] on tr "Guest VM Disk Used 18302.68 GiB" at bounding box center [835, 237] width 302 height 17
click at [973, 223] on b "26438.24 GiB" at bounding box center [967, 221] width 40 height 11
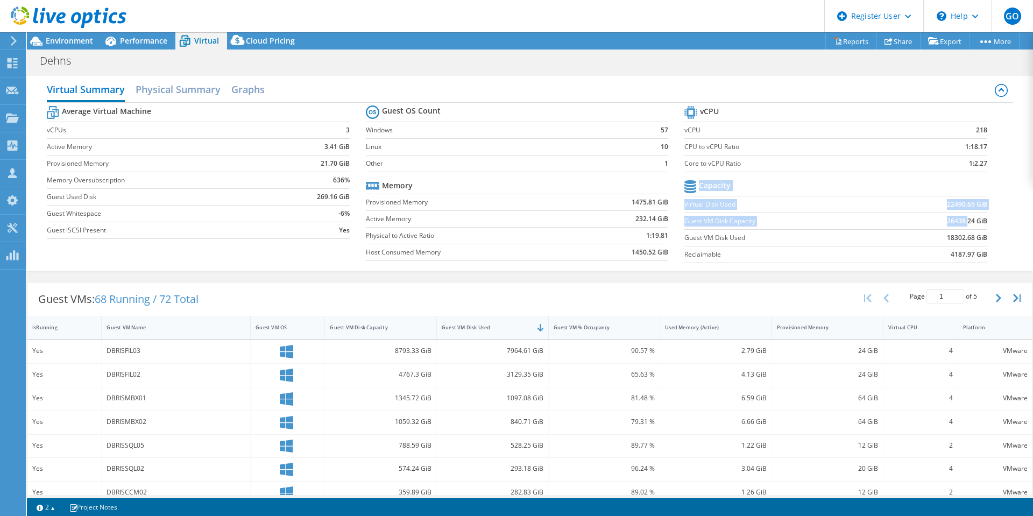
drag, startPoint x: 982, startPoint y: 218, endPoint x: 960, endPoint y: 217, distance: 22.6
click at [960, 217] on section "vCPU vCPU 218 CPU to vCPU Ratio 1:18.17 Core to vCPU Ratio 1:2.27 Capacity Virt…" at bounding box center [843, 185] width 318 height 165
click at [960, 217] on b "26438.24 GiB" at bounding box center [967, 221] width 40 height 11
click at [961, 222] on b "26438.24 GiB" at bounding box center [967, 221] width 40 height 11
drag, startPoint x: 937, startPoint y: 205, endPoint x: 978, endPoint y: 209, distance: 41.0
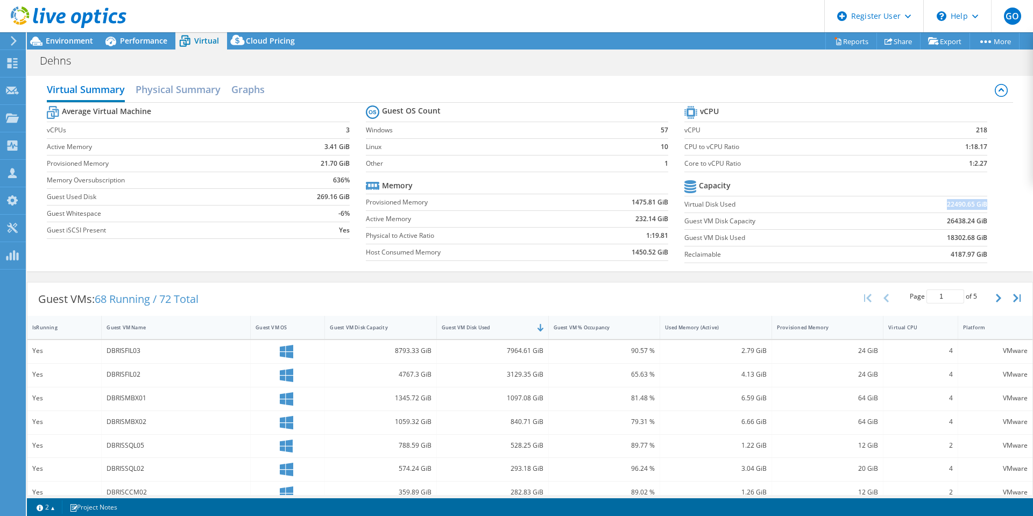
click at [978, 209] on td "22490.65 GiB" at bounding box center [934, 204] width 104 height 17
click at [957, 241] on b "18302.68 GiB" at bounding box center [967, 237] width 40 height 11
click at [850, 44] on link "Reports" at bounding box center [851, 41] width 52 height 17
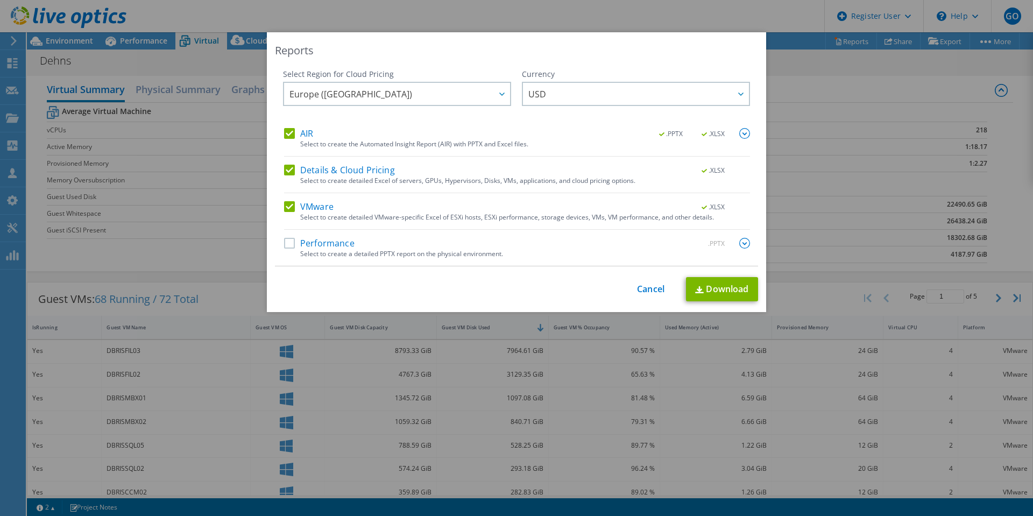
click at [289, 137] on label "AIR" at bounding box center [298, 133] width 29 height 11
click at [0, 0] on input "AIR" at bounding box center [0, 0] width 0 height 0
click at [643, 291] on link "Cancel" at bounding box center [650, 289] width 27 height 10
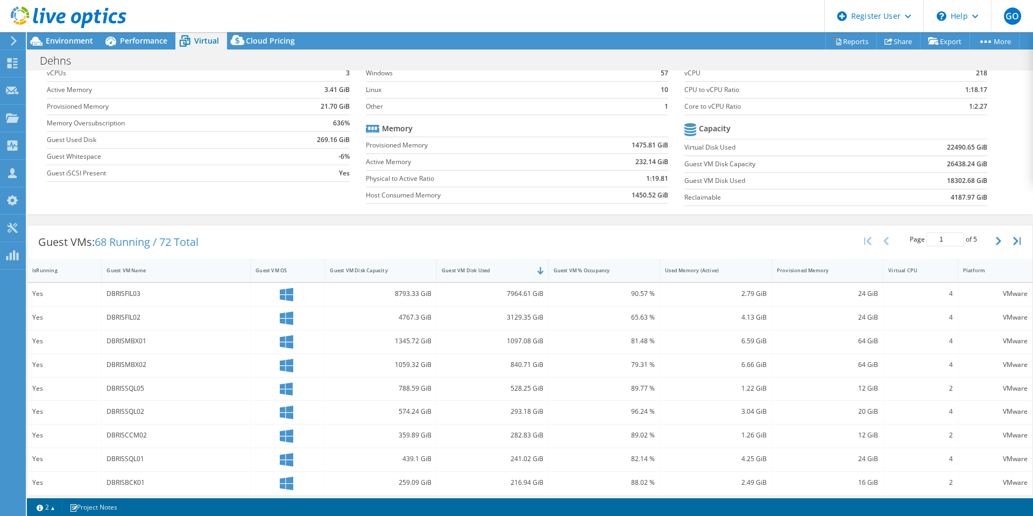
scroll to position [108, 0]
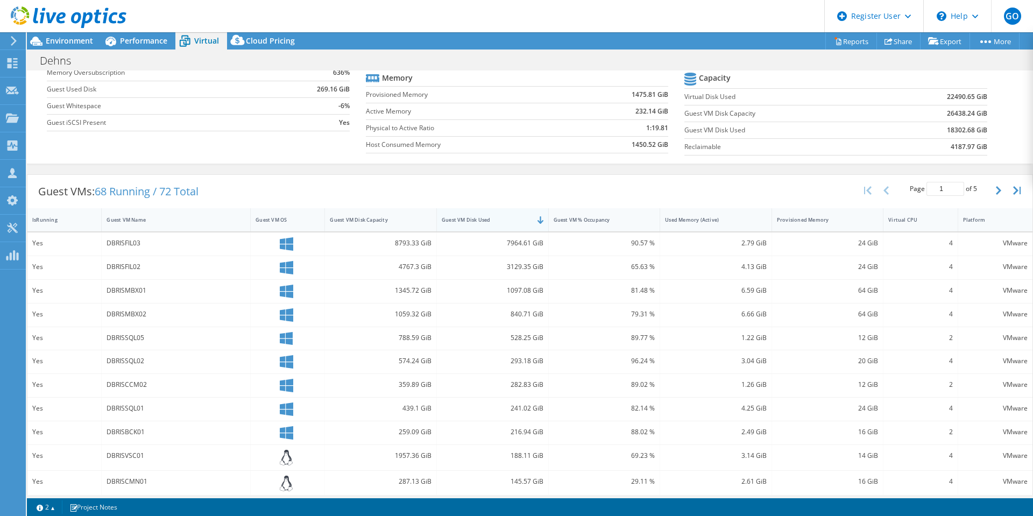
click at [482, 226] on div "Guest VM Disk Used" at bounding box center [486, 219] width 98 height 17
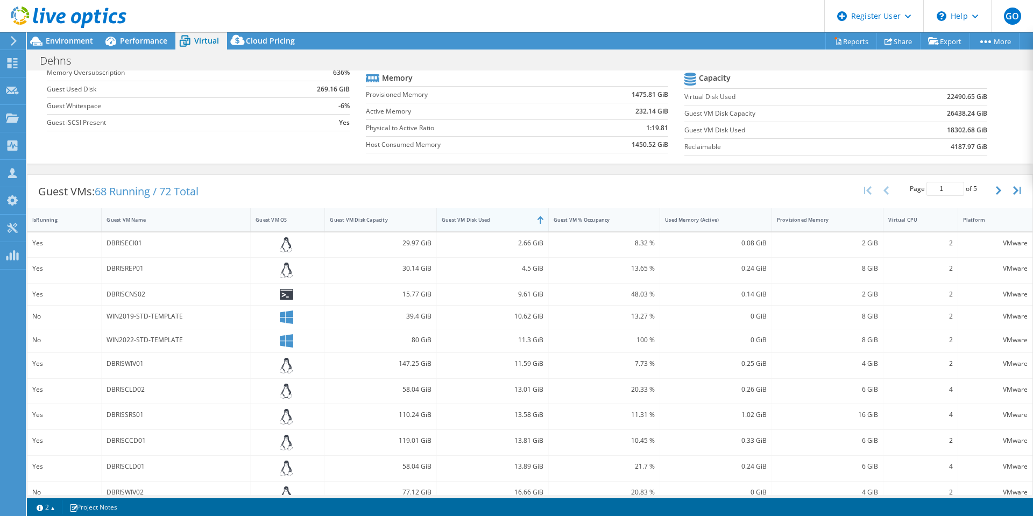
click at [482, 226] on div "Guest VM Disk Used" at bounding box center [486, 219] width 98 height 17
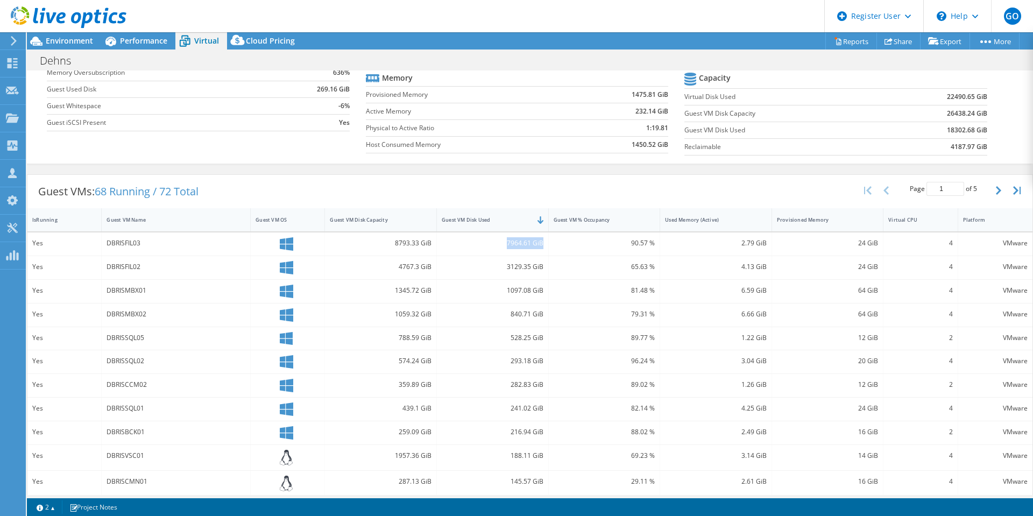
drag, startPoint x: 501, startPoint y: 246, endPoint x: 538, endPoint y: 246, distance: 37.6
click at [538, 246] on div "7964.61 GiB" at bounding box center [493, 243] width 102 height 12
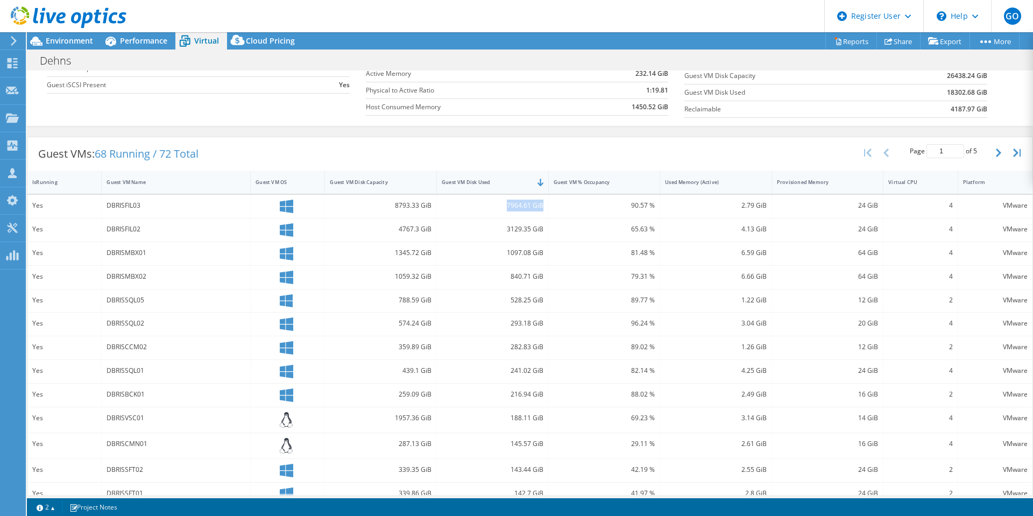
scroll to position [161, 0]
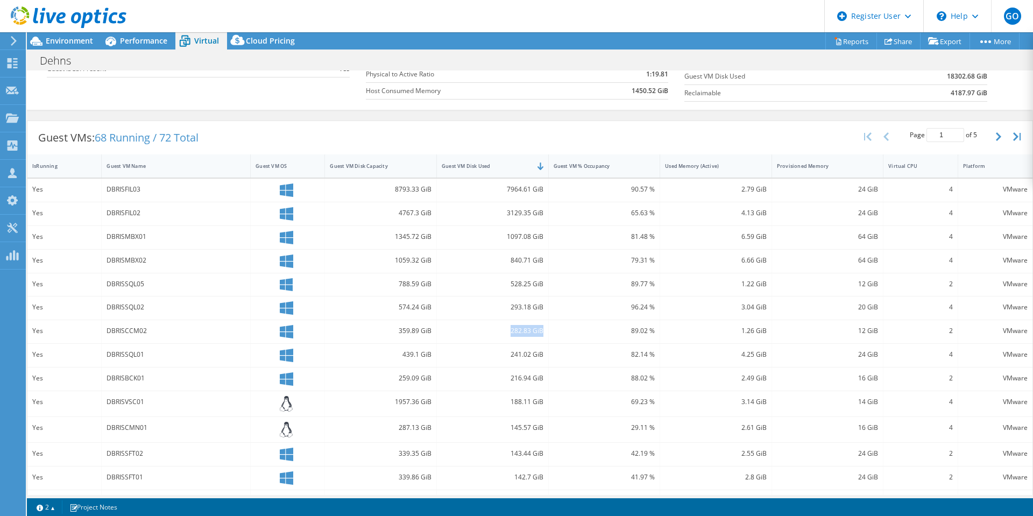
drag, startPoint x: 510, startPoint y: 329, endPoint x: 541, endPoint y: 331, distance: 30.7
click at [541, 331] on div "282.83 GiB" at bounding box center [493, 331] width 112 height 23
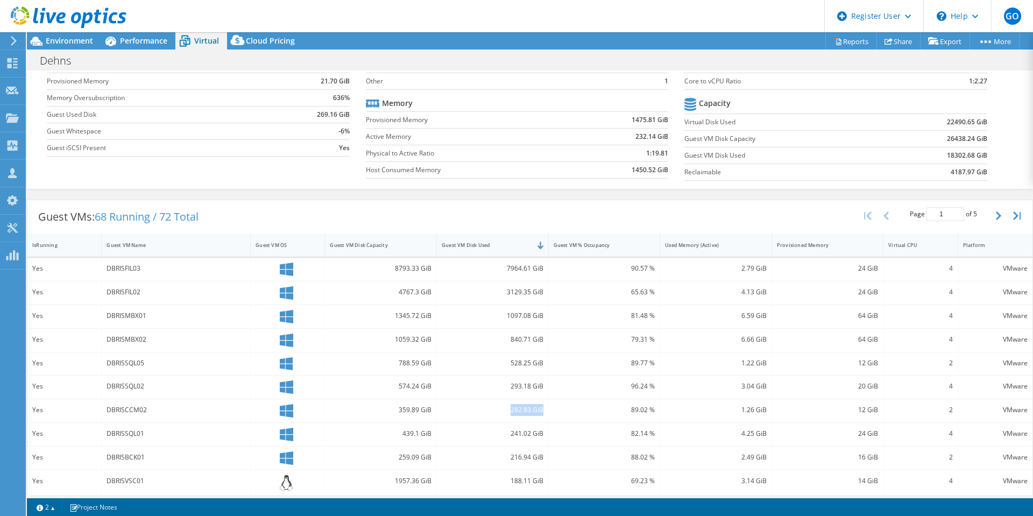
scroll to position [108, 0]
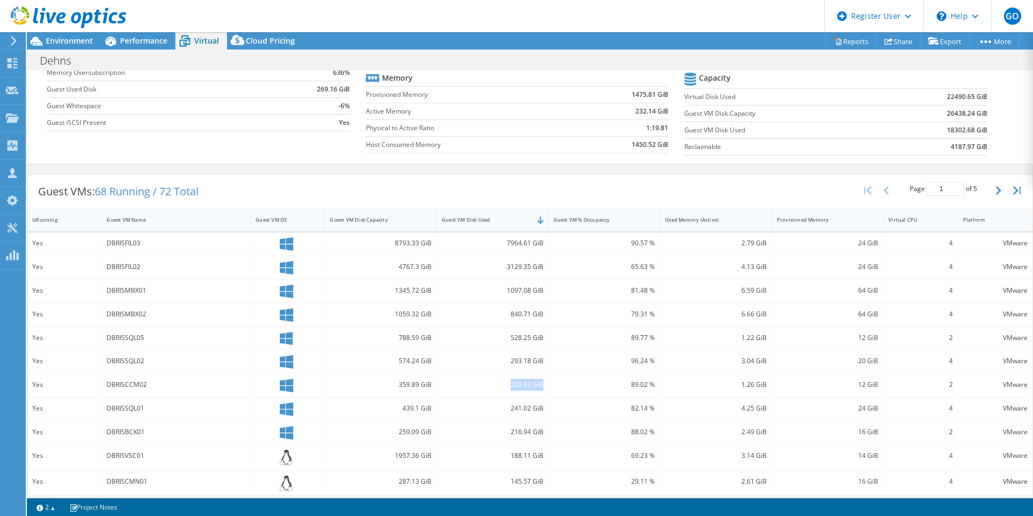
click at [688, 217] on div "Used Memory (Active)" at bounding box center [709, 219] width 89 height 7
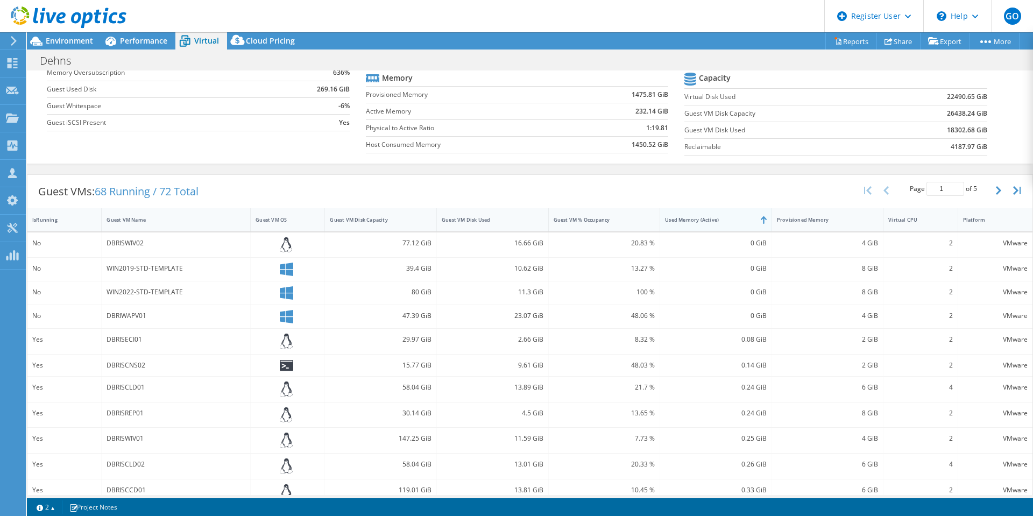
click at [688, 217] on div "Used Memory (Active)" at bounding box center [709, 219] width 89 height 7
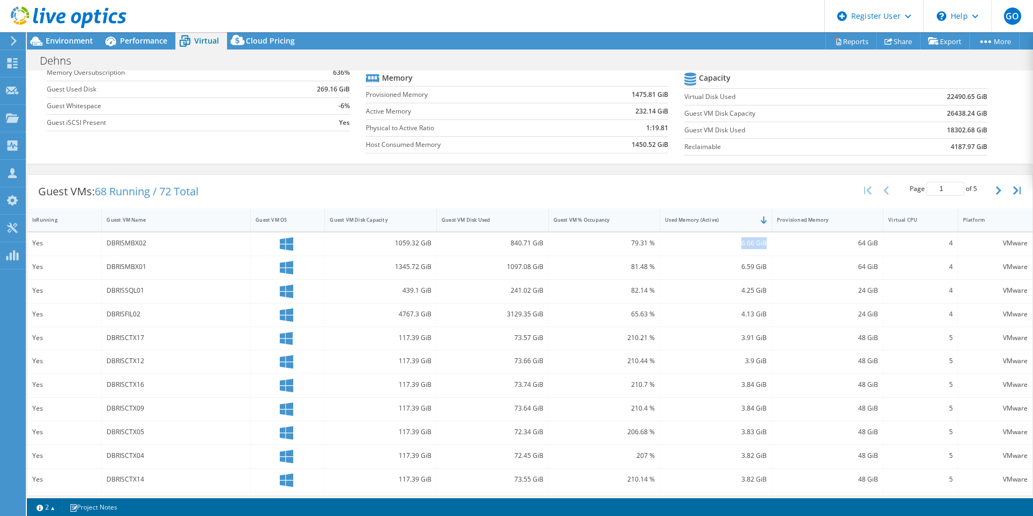
drag, startPoint x: 734, startPoint y: 243, endPoint x: 761, endPoint y: 243, distance: 26.9
click at [761, 243] on div "6.66 GiB" at bounding box center [716, 243] width 112 height 23
drag, startPoint x: 852, startPoint y: 245, endPoint x: 875, endPoint y: 245, distance: 23.1
click at [875, 245] on div "64 GiB" at bounding box center [828, 243] width 112 height 23
click at [905, 219] on div "Virtual CPU" at bounding box center [913, 219] width 51 height 7
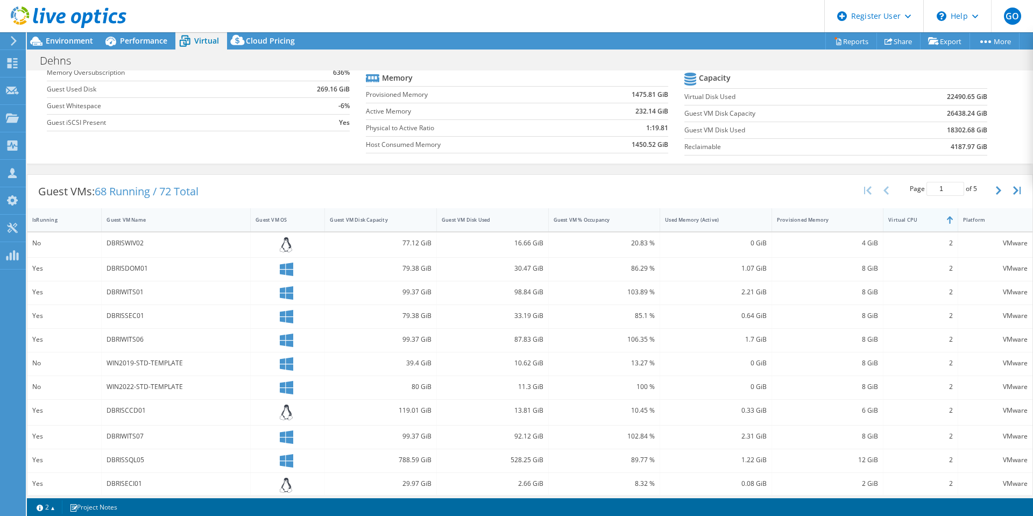
click at [905, 219] on div "Virtual CPU" at bounding box center [913, 219] width 51 height 7
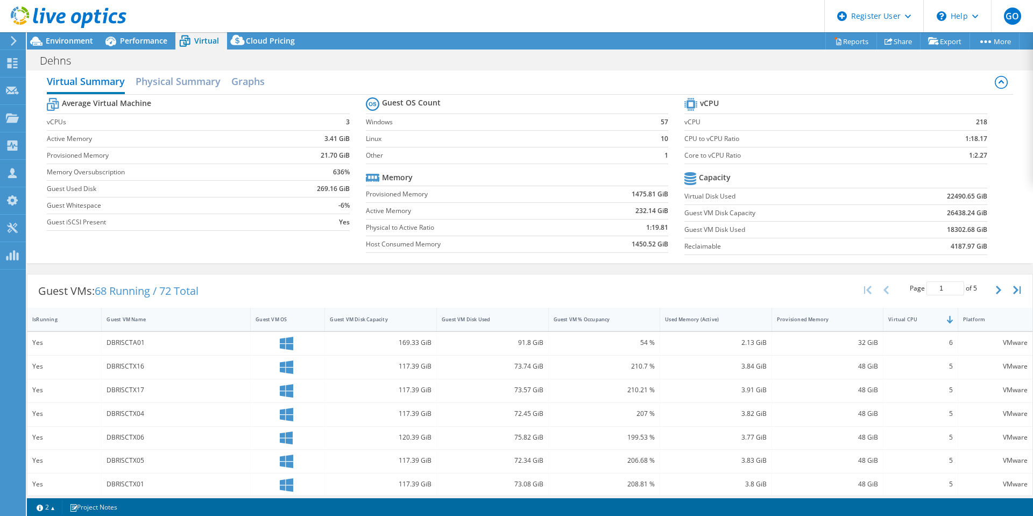
scroll to position [0, 0]
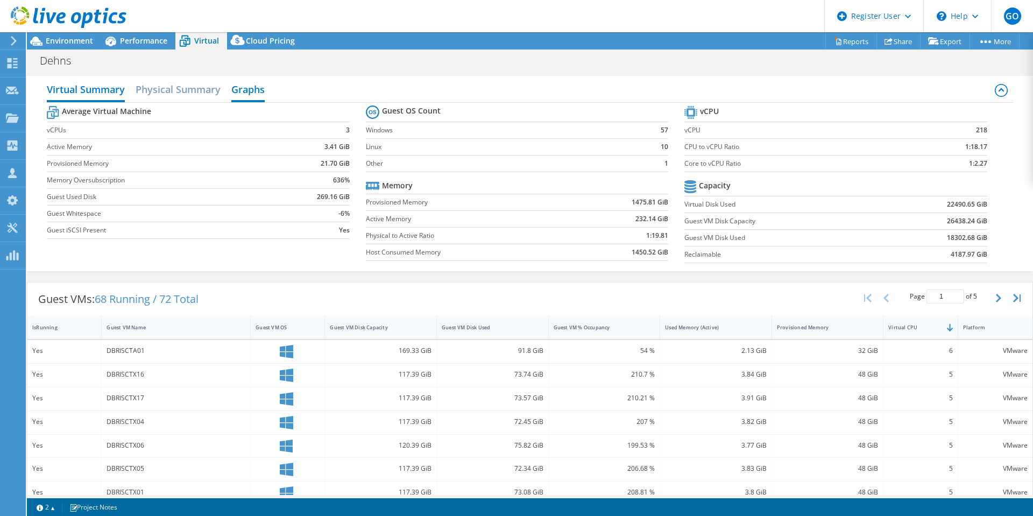
click at [253, 87] on h2 "Graphs" at bounding box center [247, 91] width 33 height 24
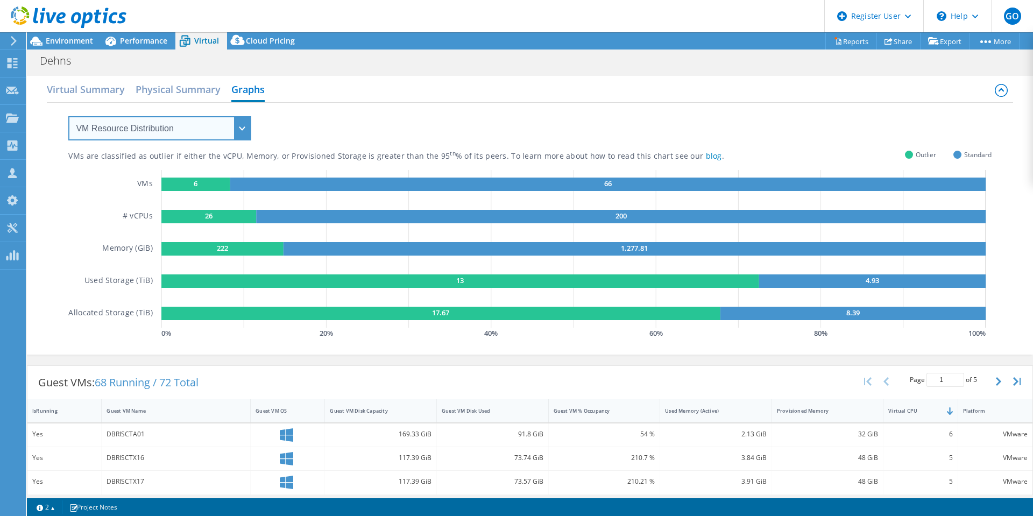
click at [243, 130] on select "VM Resource Distribution Provisioning Contrast Over Provisioning" at bounding box center [159, 128] width 183 height 24
select select "Provisioning Contrast"
click at [68, 116] on select "VM Resource Distribution Provisioning Contrast Over Provisioning" at bounding box center [159, 128] width 183 height 24
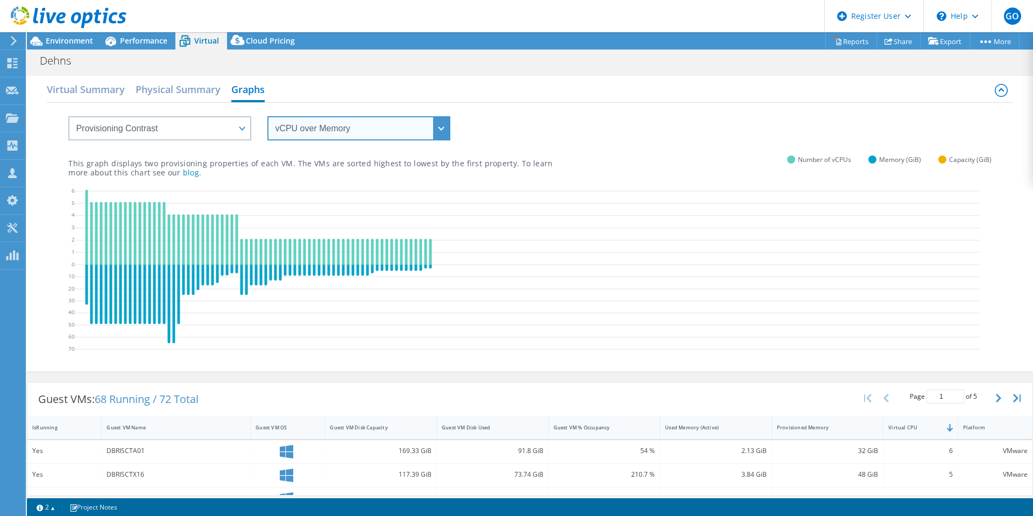
click at [406, 138] on select "vCPU over Memory vCPU over Capacity Memory over vCPU Memory over Capacity Capac…" at bounding box center [358, 128] width 183 height 24
click at [267, 116] on select "vCPU over Memory vCPU over Capacity Memory over vCPU Memory over Capacity Capac…" at bounding box center [358, 128] width 183 height 24
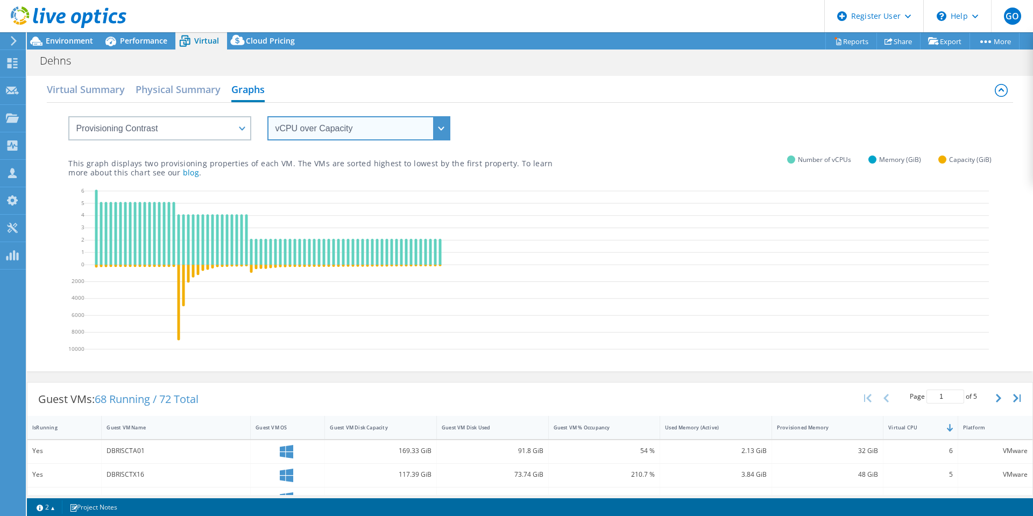
click at [417, 127] on select "vCPU over Memory vCPU over Capacity Memory over vCPU Memory over Capacity Capac…" at bounding box center [358, 128] width 183 height 24
select select "Capacity over vCPU"
click at [267, 116] on select "vCPU over Memory vCPU over Capacity Memory over vCPU Memory over Capacity Capac…" at bounding box center [358, 128] width 183 height 24
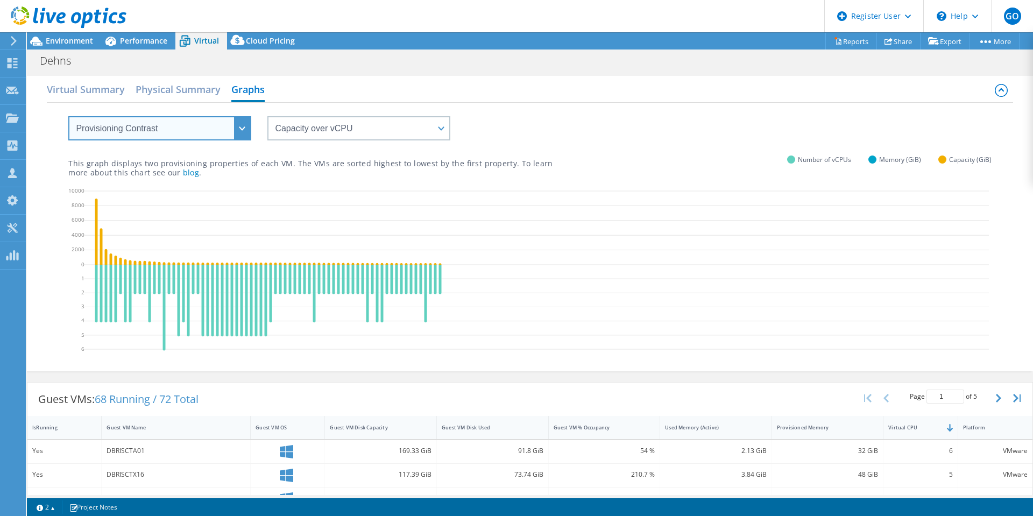
click at [160, 123] on select "VM Resource Distribution Provisioning Contrast Over Provisioning" at bounding box center [159, 128] width 183 height 24
select select "Over Provisioning"
click at [68, 116] on select "VM Resource Distribution Provisioning Contrast Over Provisioning" at bounding box center [159, 128] width 183 height 24
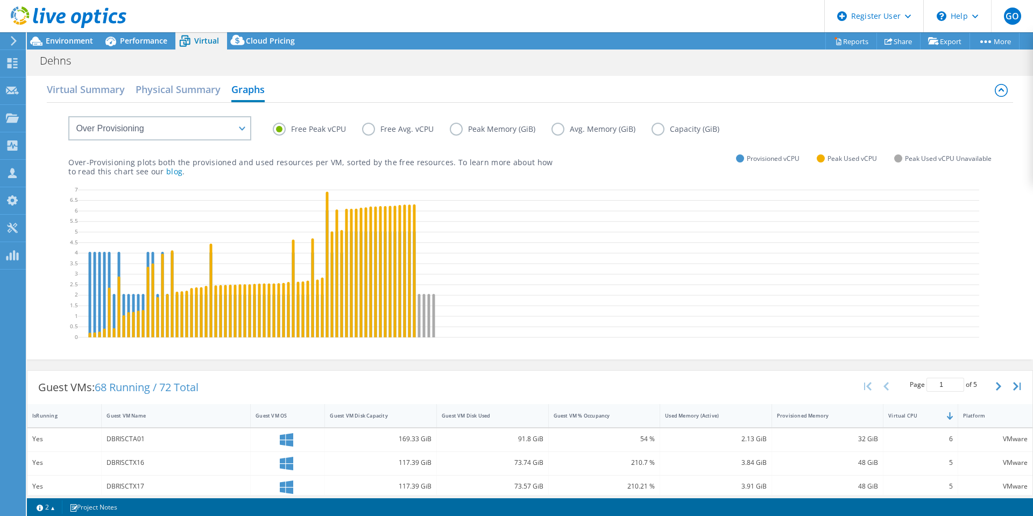
click at [462, 127] on label "Peak Memory (GiB)" at bounding box center [501, 129] width 102 height 13
click at [0, 0] on input "Peak Memory (GiB)" at bounding box center [0, 0] width 0 height 0
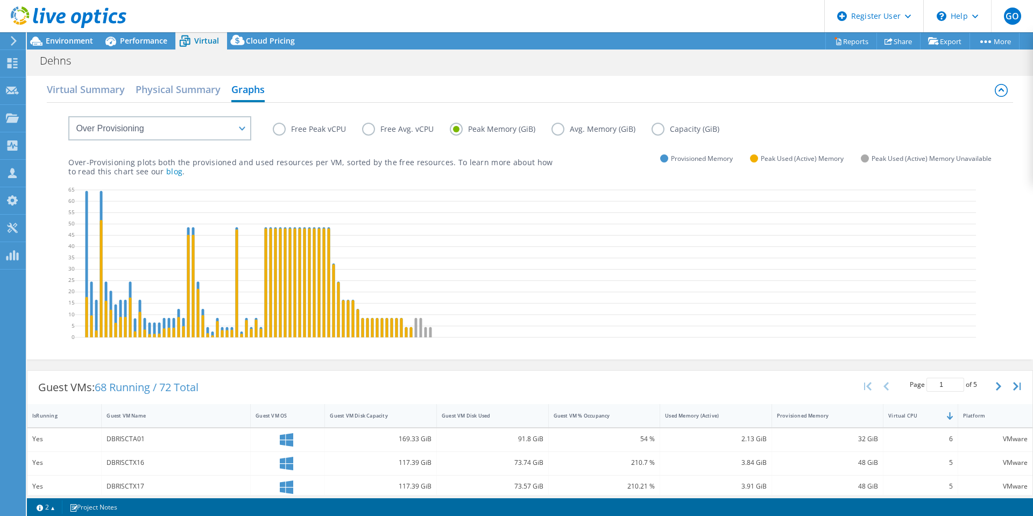
click at [555, 127] on label "Avg. Memory (GiB)" at bounding box center [601, 129] width 100 height 13
click at [0, 0] on input "Avg. Memory (GiB)" at bounding box center [0, 0] width 0 height 0
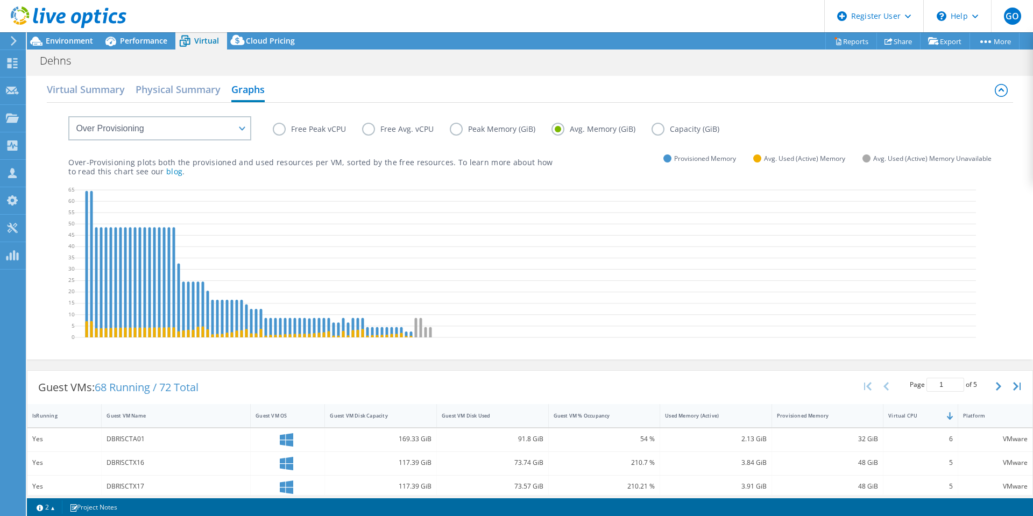
click at [279, 128] on label "Free Peak vCPU" at bounding box center [317, 129] width 89 height 13
click at [0, 0] on input "Free Peak vCPU" at bounding box center [0, 0] width 0 height 0
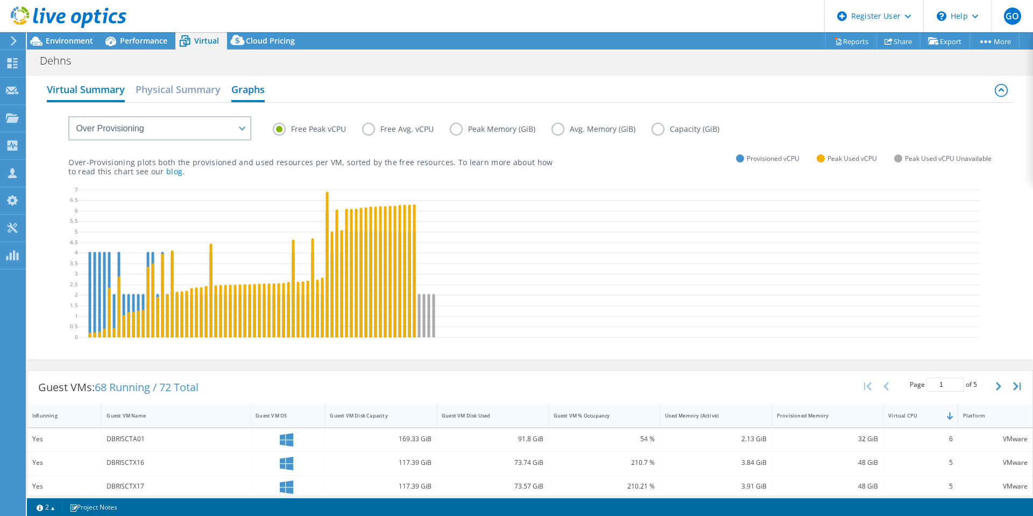
click at [87, 95] on h2 "Virtual Summary" at bounding box center [86, 91] width 78 height 24
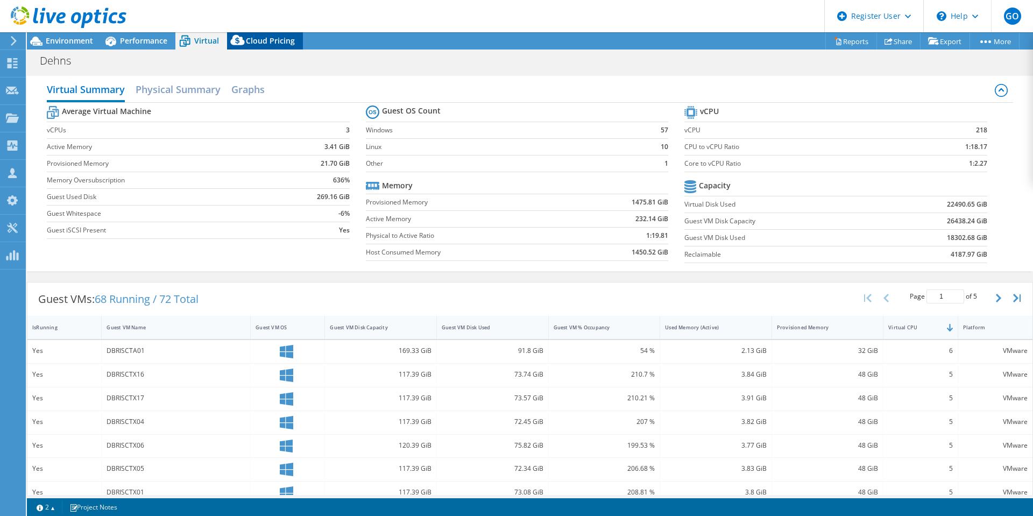
click at [267, 42] on span "Cloud Pricing" at bounding box center [270, 40] width 49 height 10
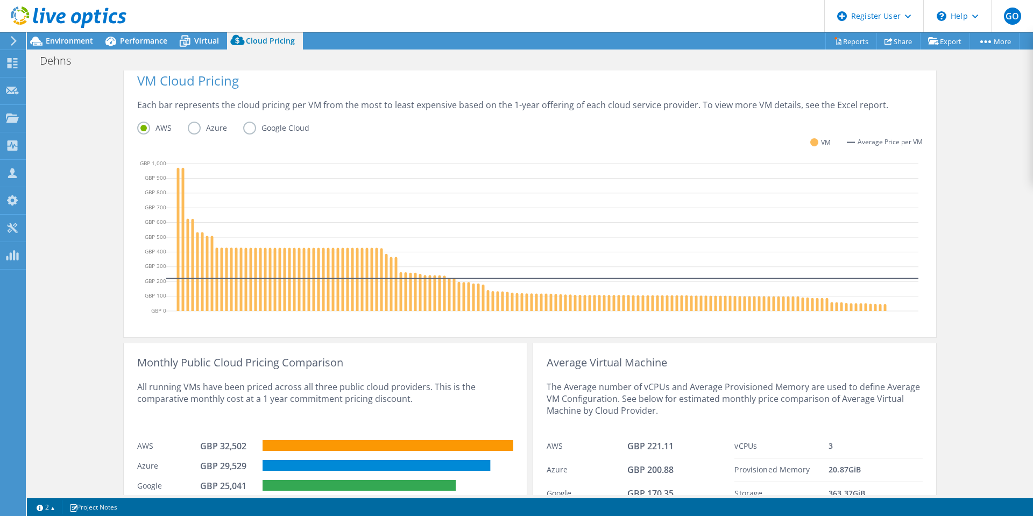
scroll to position [261, 0]
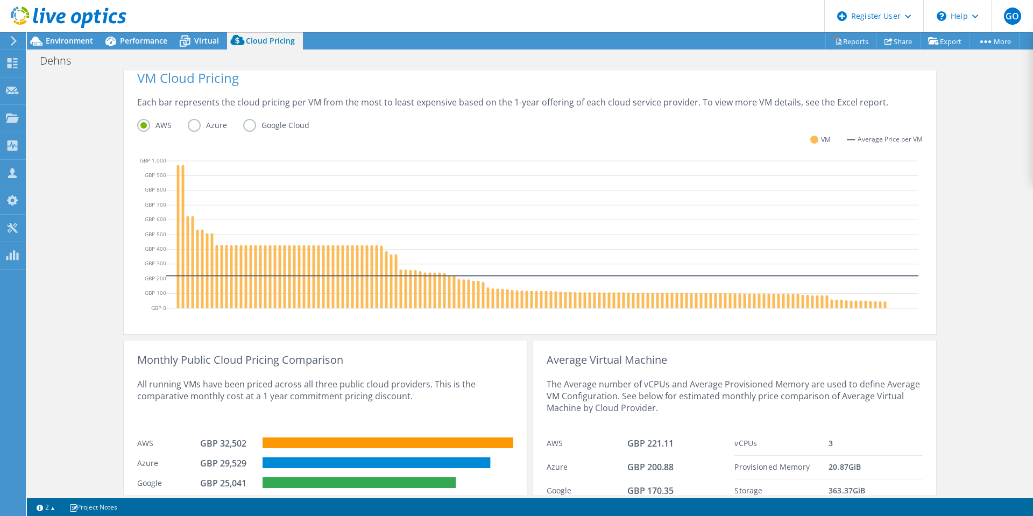
click at [189, 128] on label "Azure" at bounding box center [215, 125] width 55 height 13
click at [0, 0] on input "Azure" at bounding box center [0, 0] width 0 height 0
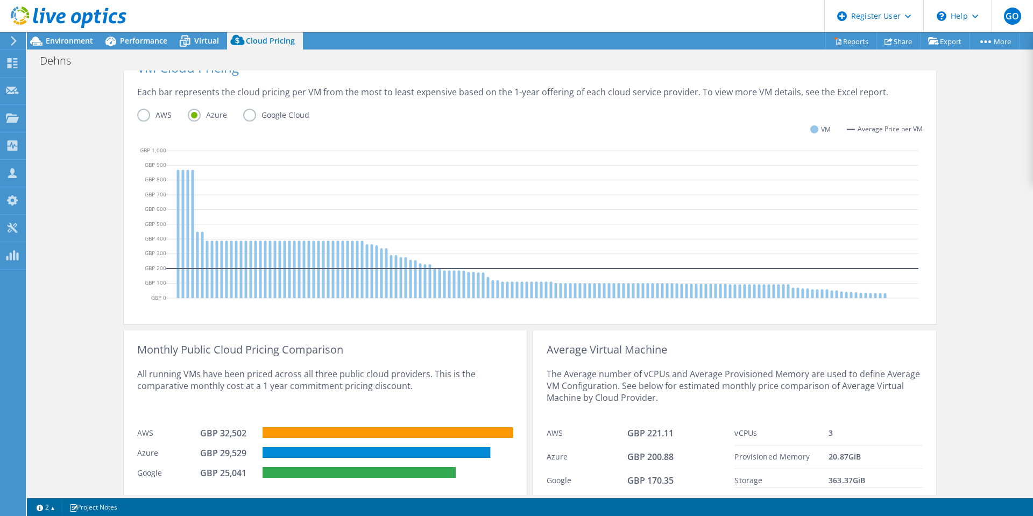
scroll to position [308, 0]
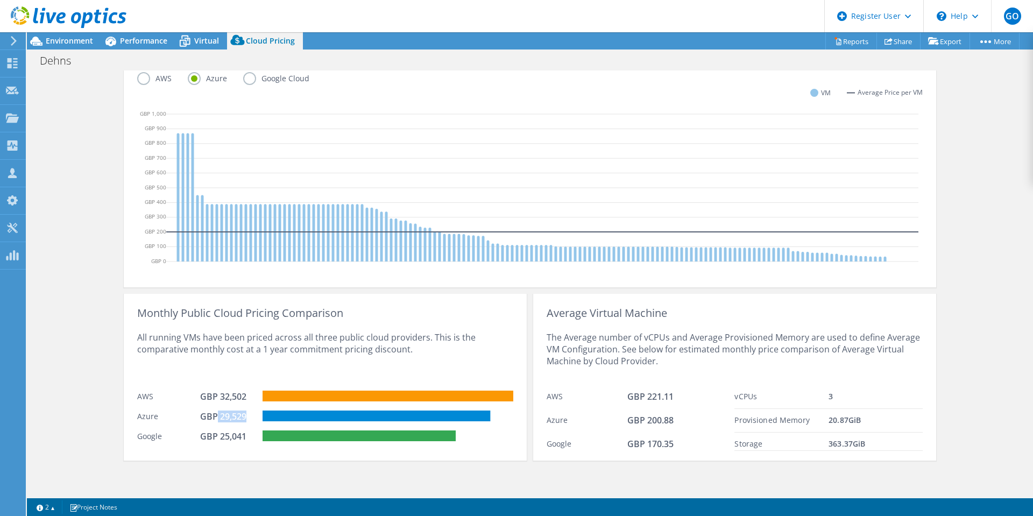
drag, startPoint x: 214, startPoint y: 415, endPoint x: 244, endPoint y: 418, distance: 30.2
click at [244, 418] on div "GBP 29,529" at bounding box center [227, 416] width 54 height 12
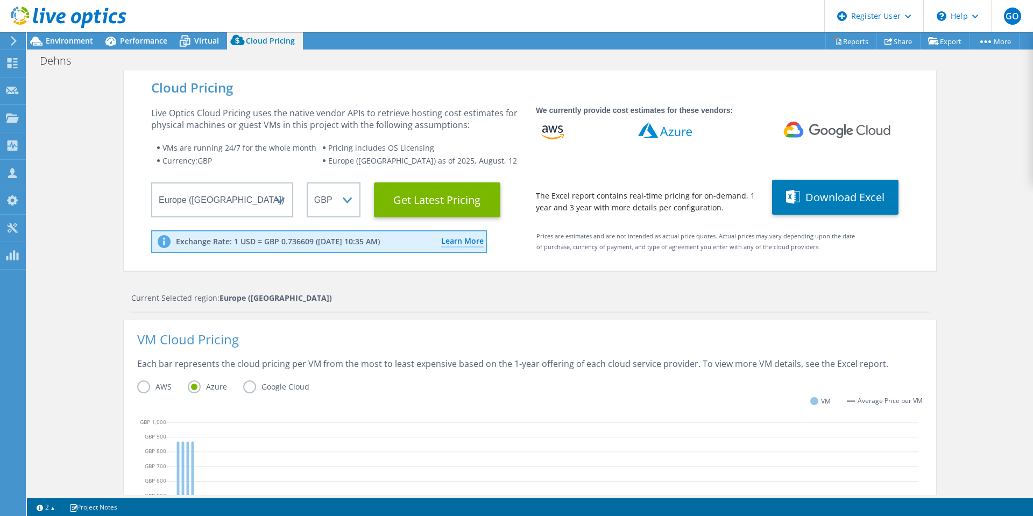
scroll to position [161, 0]
click at [480, 374] on div "Each bar represents the cloud pricing per VM from the most to least expensive b…" at bounding box center [529, 369] width 785 height 23
click at [322, 363] on div "Each bar represents the cloud pricing per VM from the most to least expensive b…" at bounding box center [529, 369] width 785 height 23
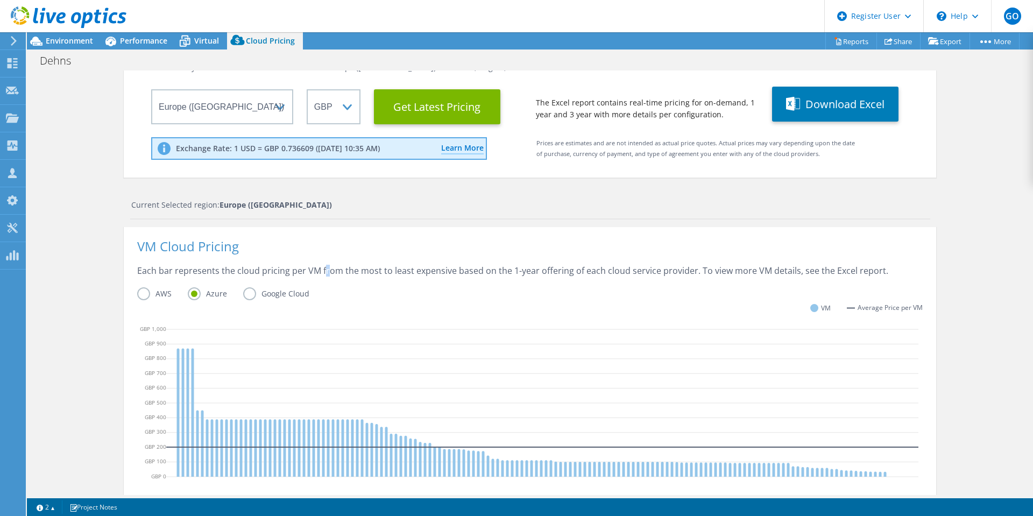
scroll to position [0, 0]
click at [199, 44] on span "Virtual" at bounding box center [206, 40] width 25 height 10
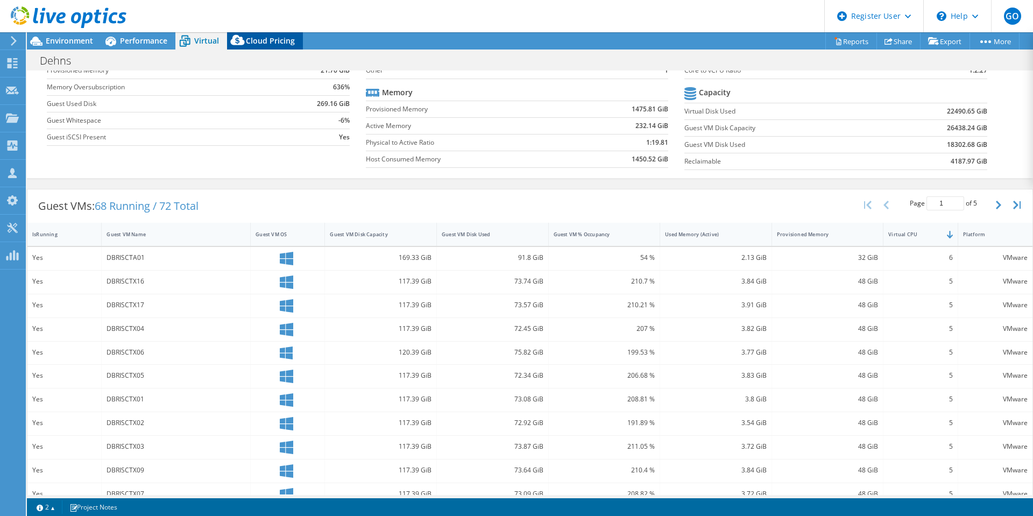
click at [280, 39] on span "Cloud Pricing" at bounding box center [270, 40] width 49 height 10
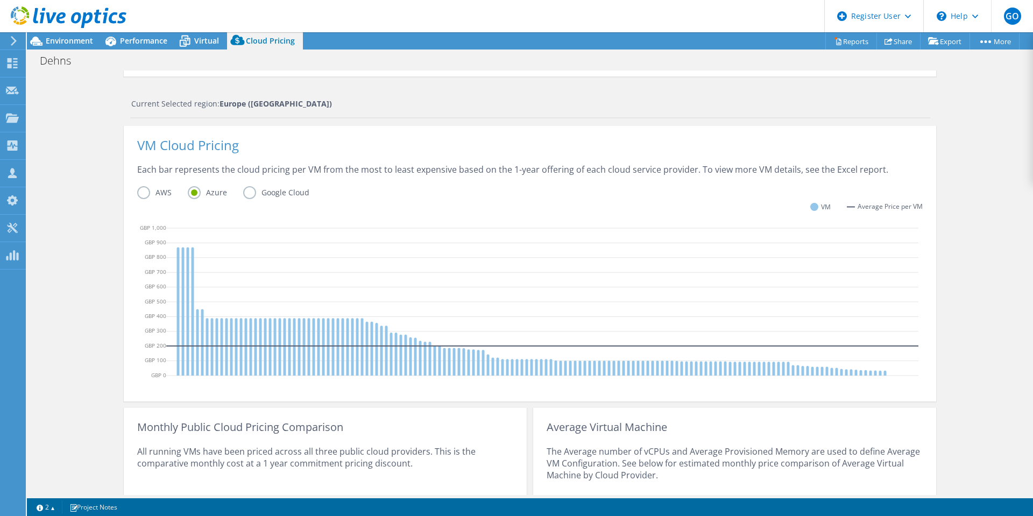
scroll to position [202, 0]
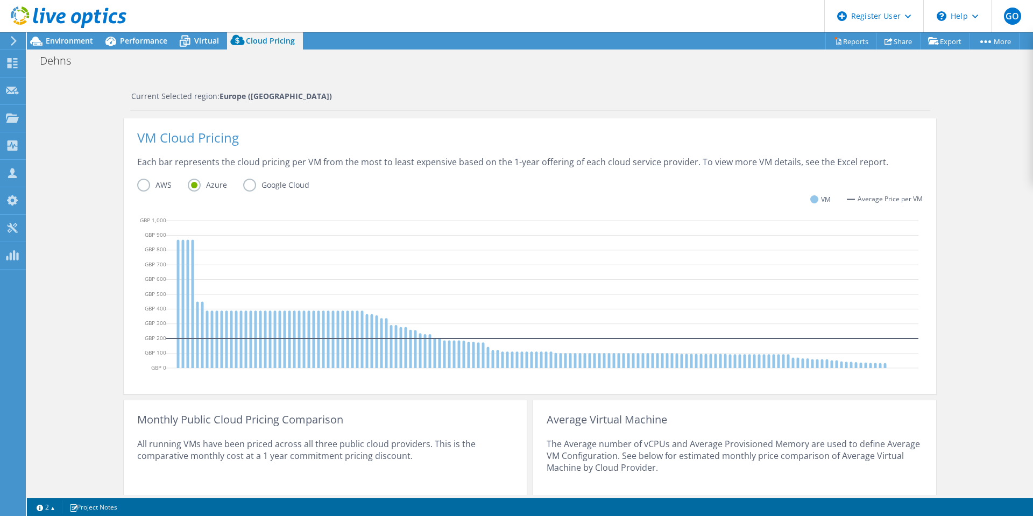
click at [137, 187] on label "AWS" at bounding box center [162, 185] width 51 height 13
click at [0, 0] on input "AWS" at bounding box center [0, 0] width 0 height 0
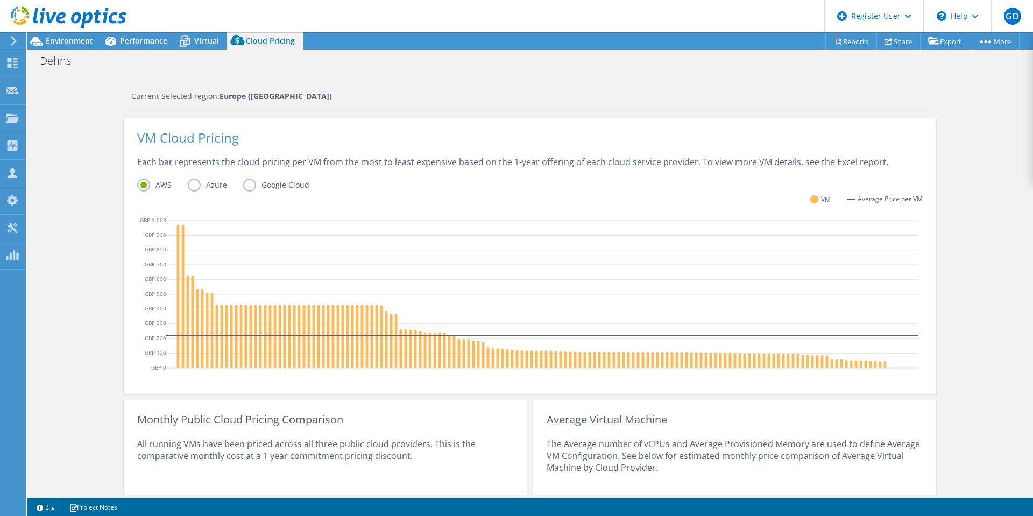
click at [181, 184] on label "AWS" at bounding box center [162, 185] width 51 height 13
click at [0, 0] on input "AWS" at bounding box center [0, 0] width 0 height 0
click at [190, 185] on label "Azure" at bounding box center [215, 185] width 55 height 13
click at [0, 0] on input "Azure" at bounding box center [0, 0] width 0 height 0
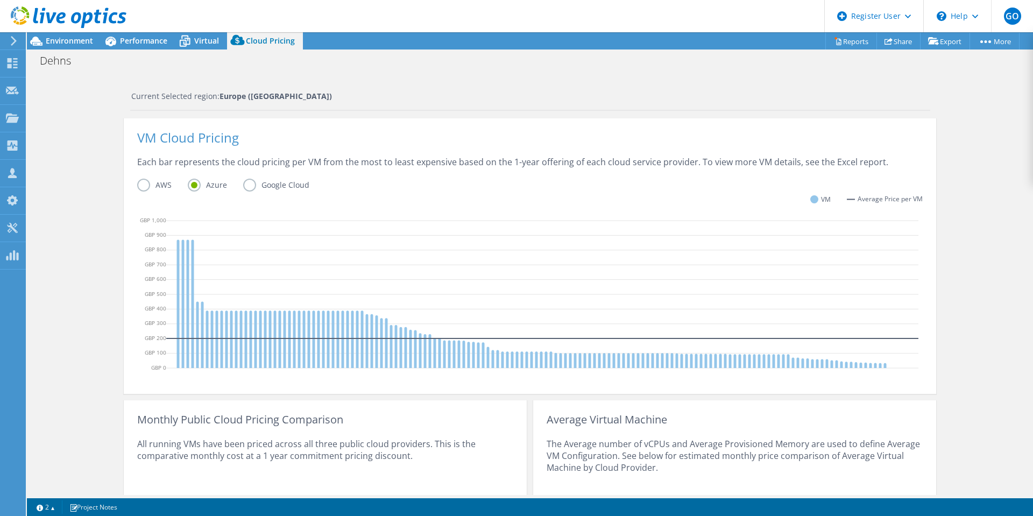
scroll to position [236, 0]
click at [1014, 279] on div "Cloud Pricing Live Optics Cloud Pricing uses the native vendor APIs to retrieve…" at bounding box center [530, 235] width 1006 height 733
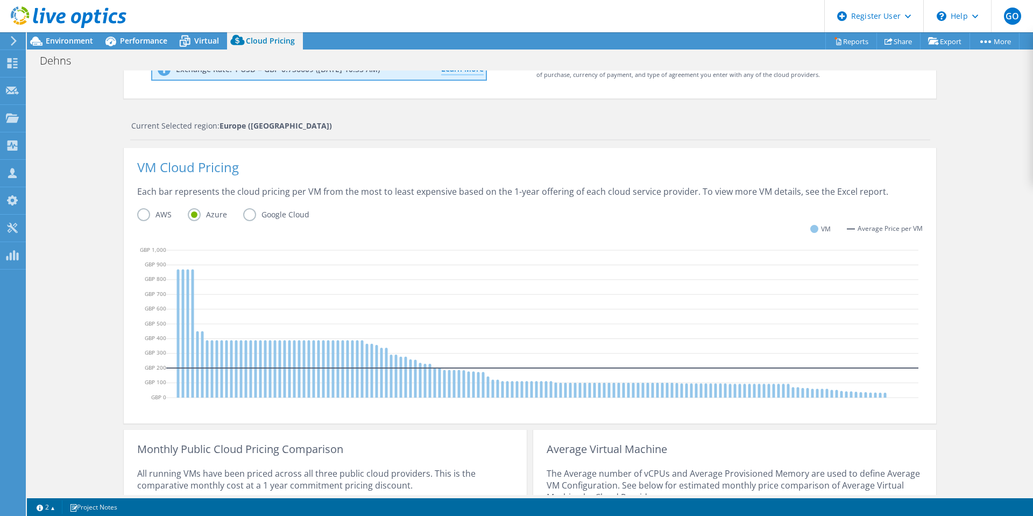
scroll to position [0, 0]
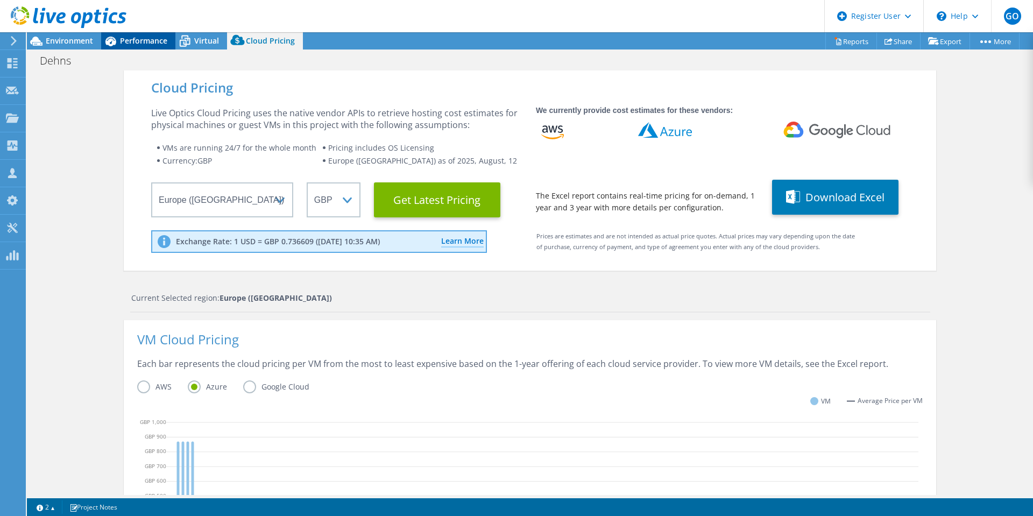
click at [132, 41] on span "Performance" at bounding box center [143, 40] width 47 height 10
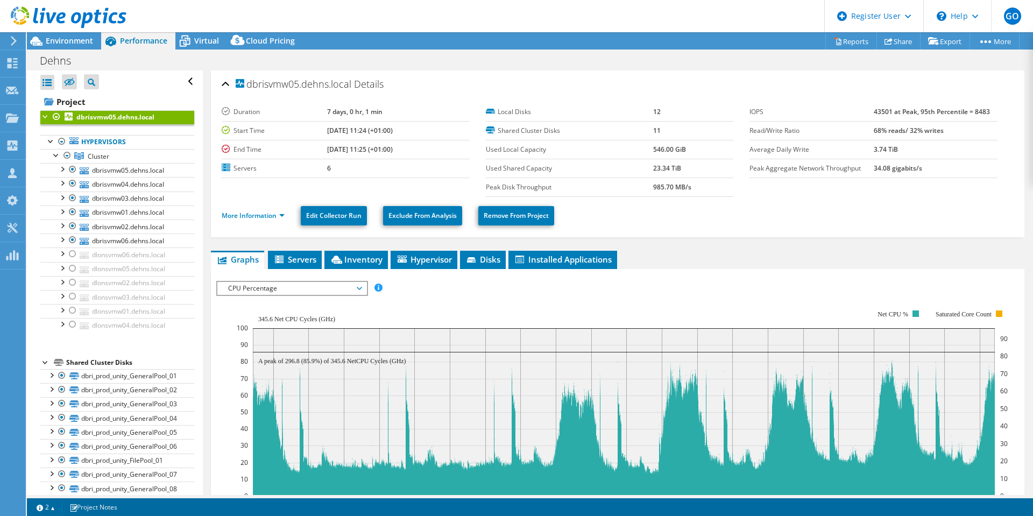
click at [310, 291] on span "CPU Percentage" at bounding box center [292, 288] width 138 height 13
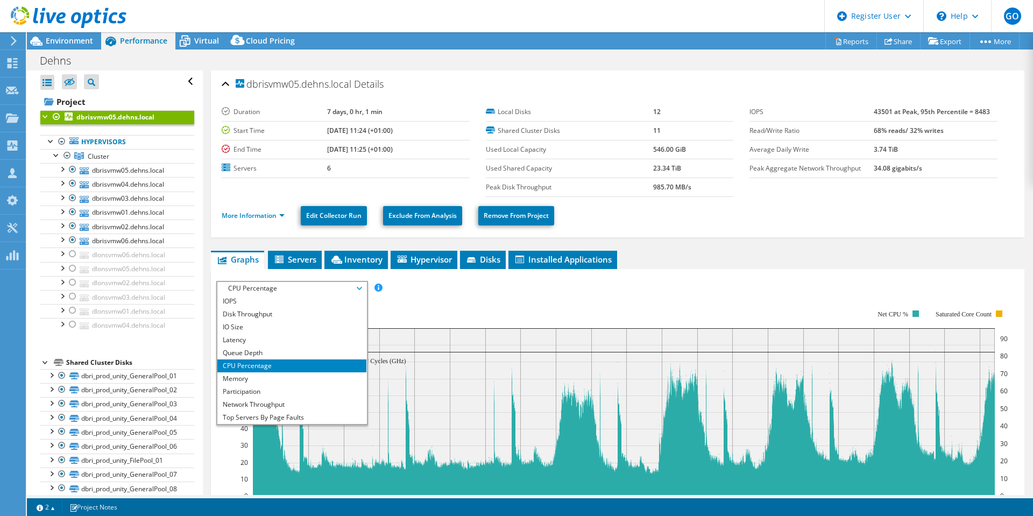
click at [390, 308] on rect at bounding box center [622, 402] width 771 height 215
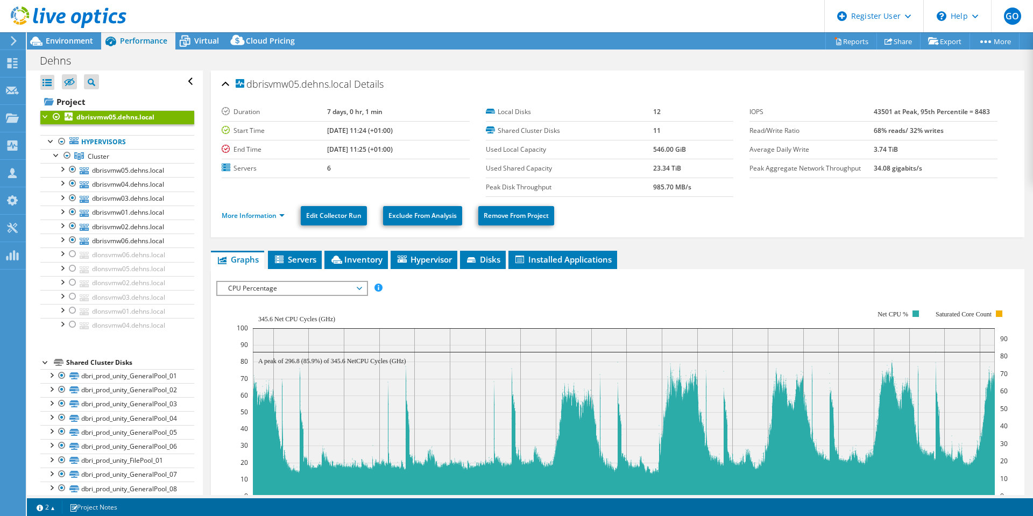
scroll to position [22, 0]
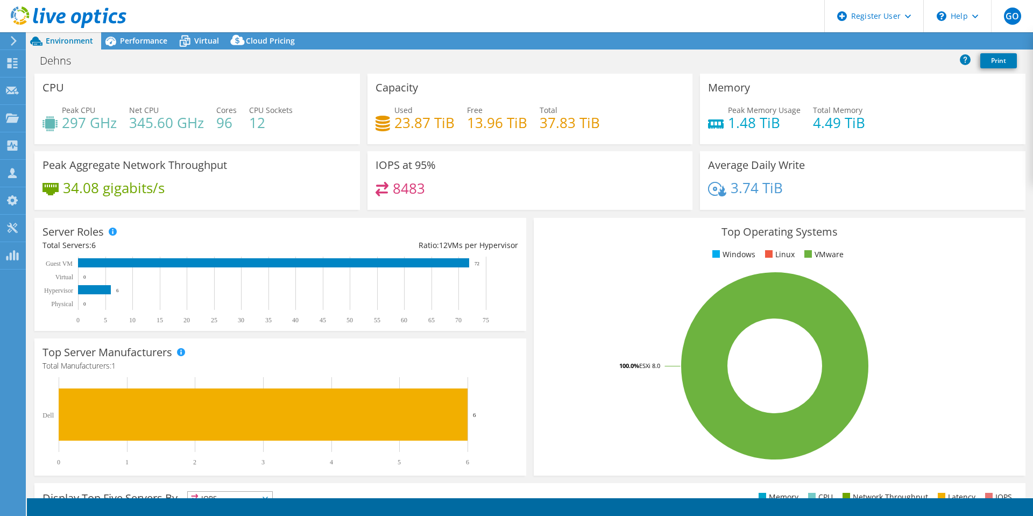
select select "EULondon"
select select "USD"
click at [140, 37] on span "Performance" at bounding box center [143, 40] width 47 height 10
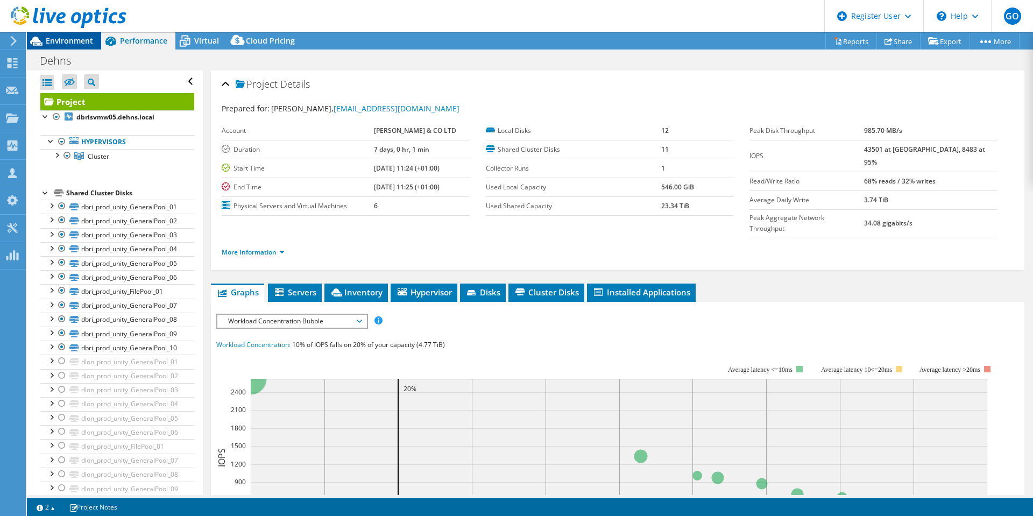
click at [72, 42] on span "Environment" at bounding box center [69, 40] width 47 height 10
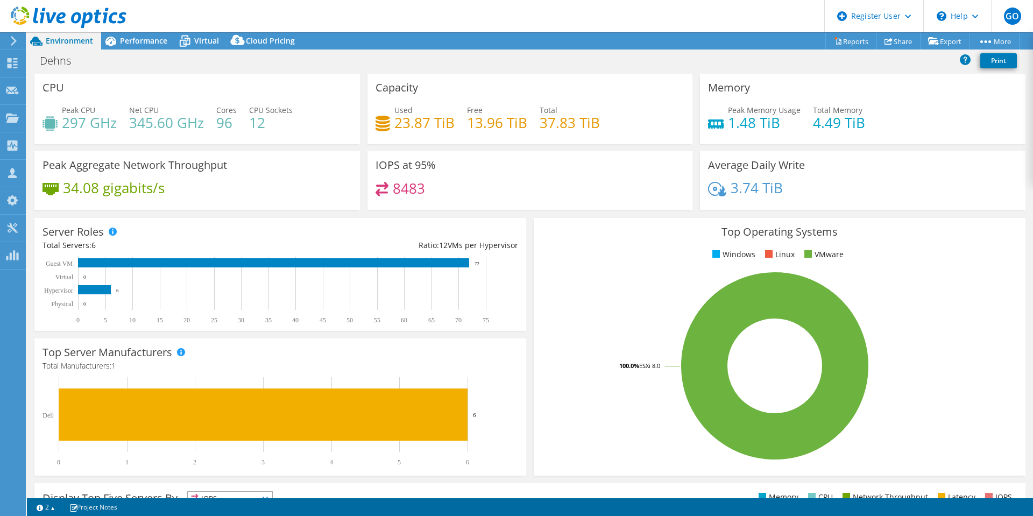
drag, startPoint x: 68, startPoint y: 46, endPoint x: 283, endPoint y: 18, distance: 217.4
click at [283, 18] on header "GO Dell User [PERSON_NAME] [EMAIL_ADDRESS][PERSON_NAME][DOMAIN_NAME] Dell My Pr…" at bounding box center [516, 16] width 1033 height 32
click at [83, 15] on icon at bounding box center [69, 17] width 116 height 22
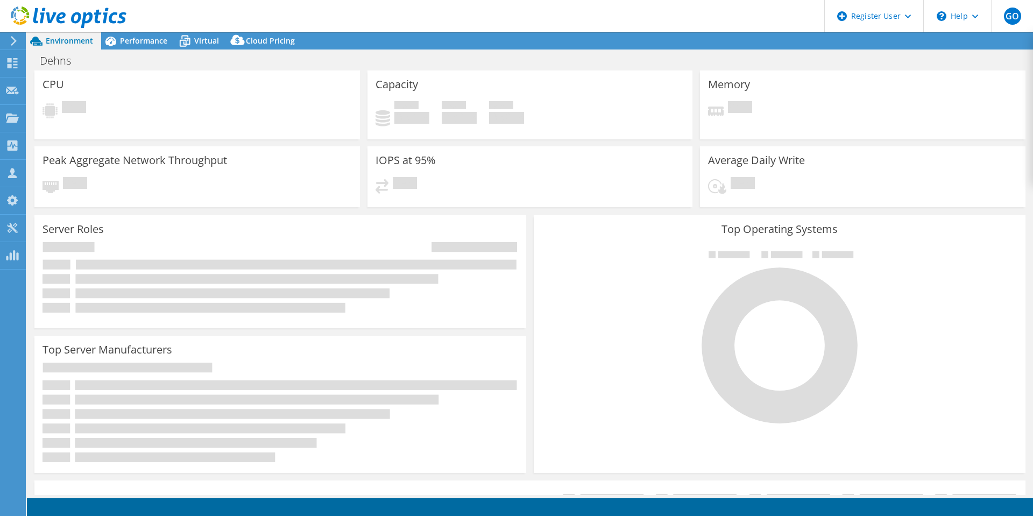
select select "EULondon"
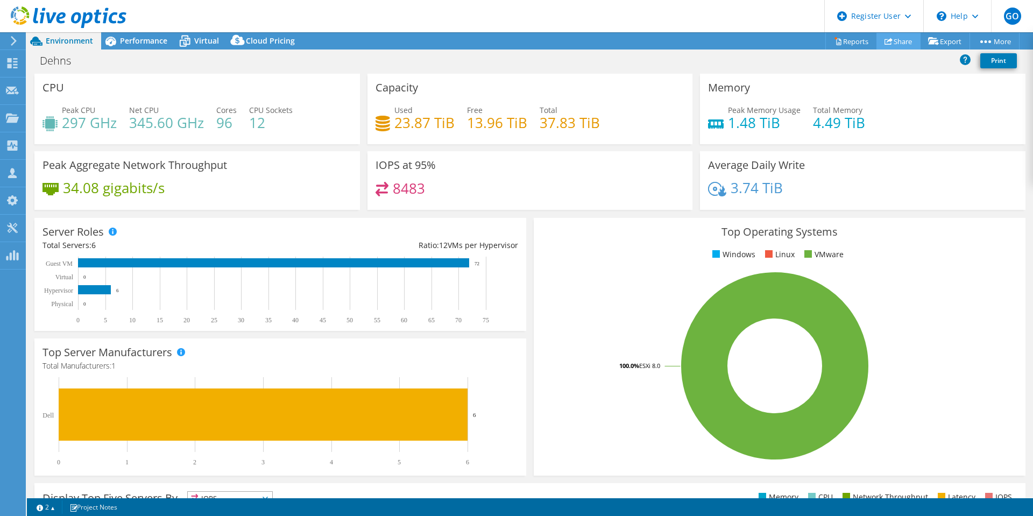
click at [886, 45] on icon at bounding box center [888, 41] width 8 height 8
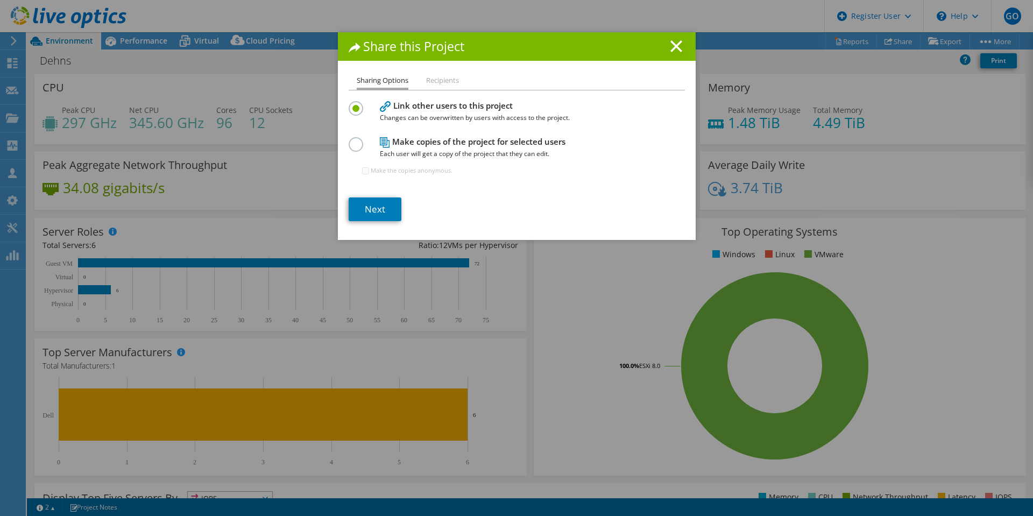
click at [433, 80] on li "Recipients" at bounding box center [442, 80] width 33 height 13
click at [377, 209] on link "Next" at bounding box center [375, 209] width 53 height 24
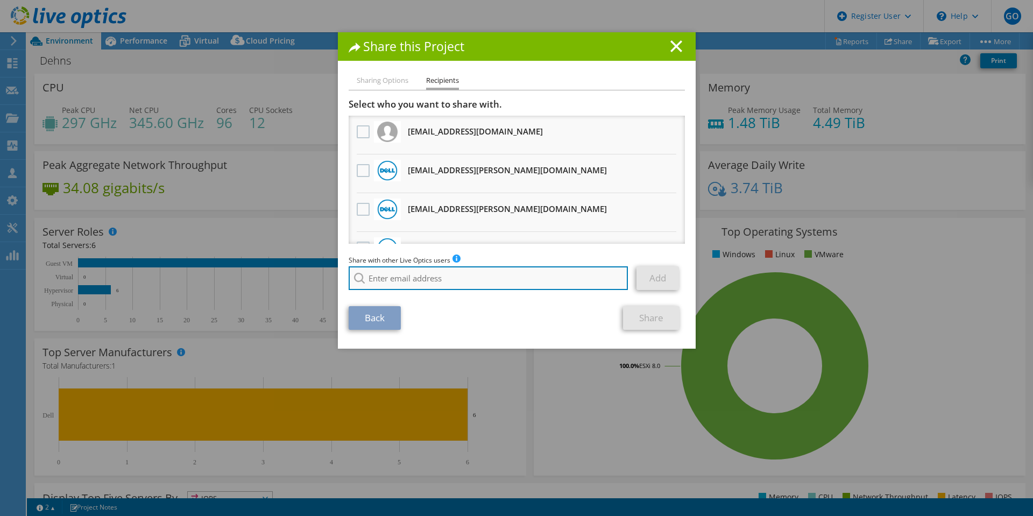
click at [417, 276] on input "search" at bounding box center [489, 278] width 280 height 24
type input "d"
click at [446, 278] on input "[PERSON_NAME]" at bounding box center [489, 278] width 280 height 24
type input "s"
paste input "[PERSON_NAME];"
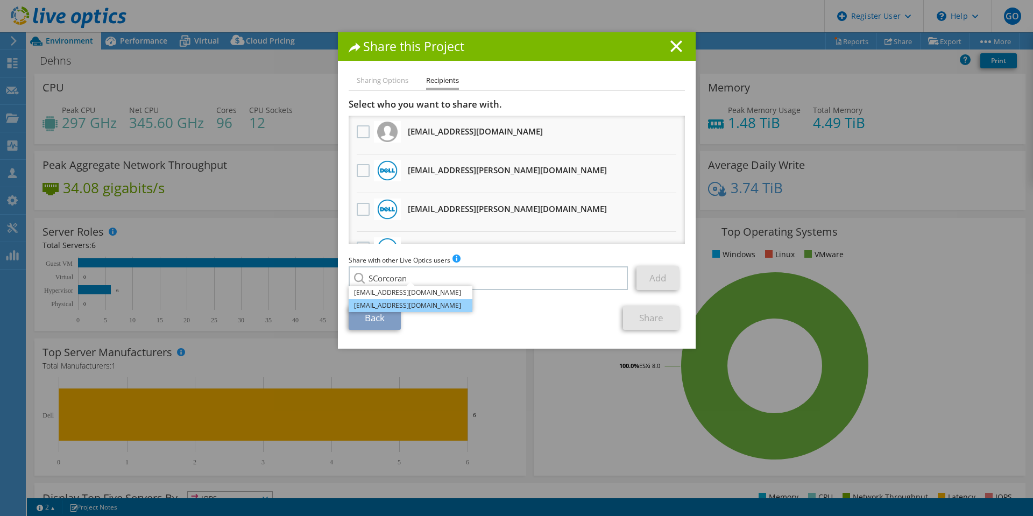
click at [435, 301] on li "[EMAIL_ADDRESS][DOMAIN_NAME]" at bounding box center [411, 305] width 124 height 13
type input "[EMAIL_ADDRESS][DOMAIN_NAME]"
click at [650, 278] on link "Add" at bounding box center [657, 278] width 42 height 24
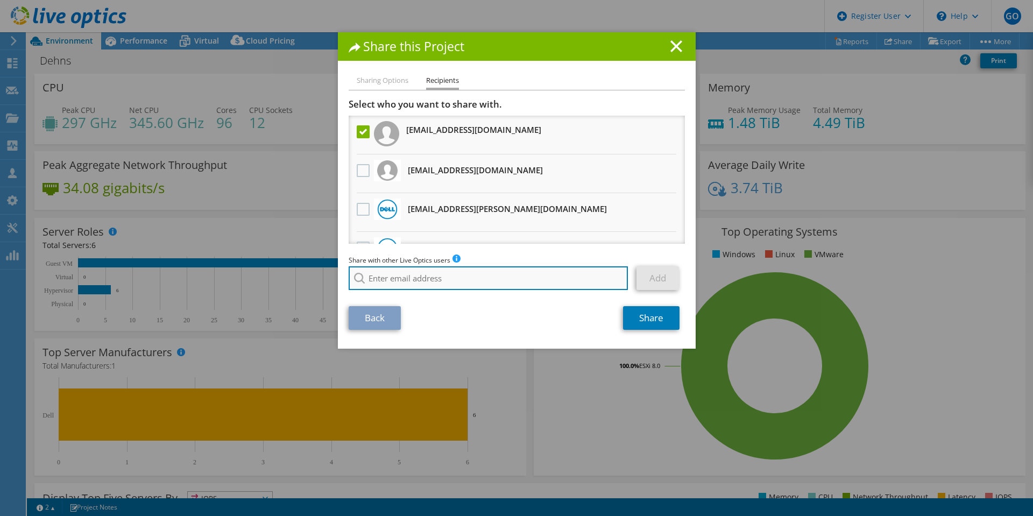
click at [451, 278] on input "search" at bounding box center [489, 278] width 280 height 24
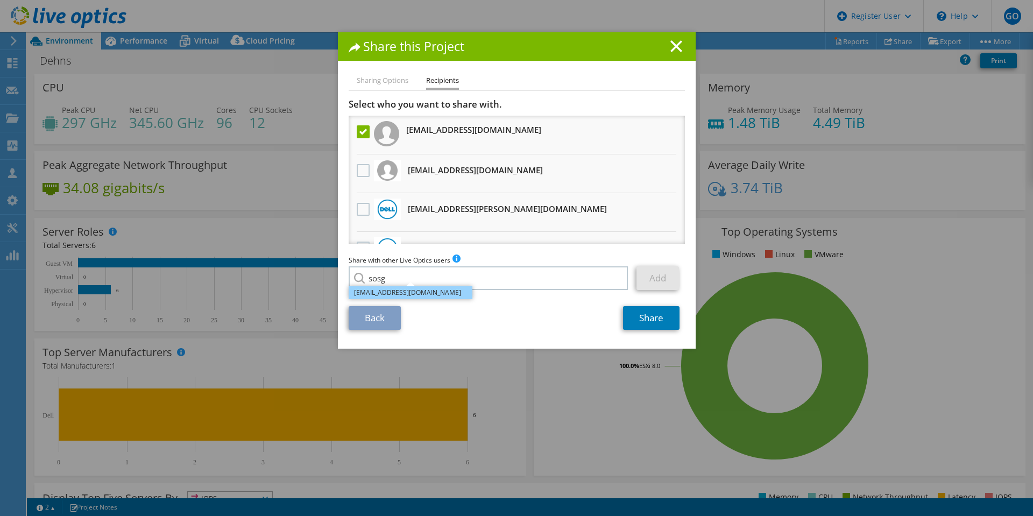
click at [456, 293] on li "[EMAIL_ADDRESS][DOMAIN_NAME]" at bounding box center [411, 292] width 124 height 13
type input "[EMAIL_ADDRESS][DOMAIN_NAME]"
click at [650, 274] on link "Add" at bounding box center [657, 278] width 42 height 24
click at [358, 205] on label at bounding box center [365, 209] width 16 height 13
click at [0, 0] on input "checkbox" at bounding box center [0, 0] width 0 height 0
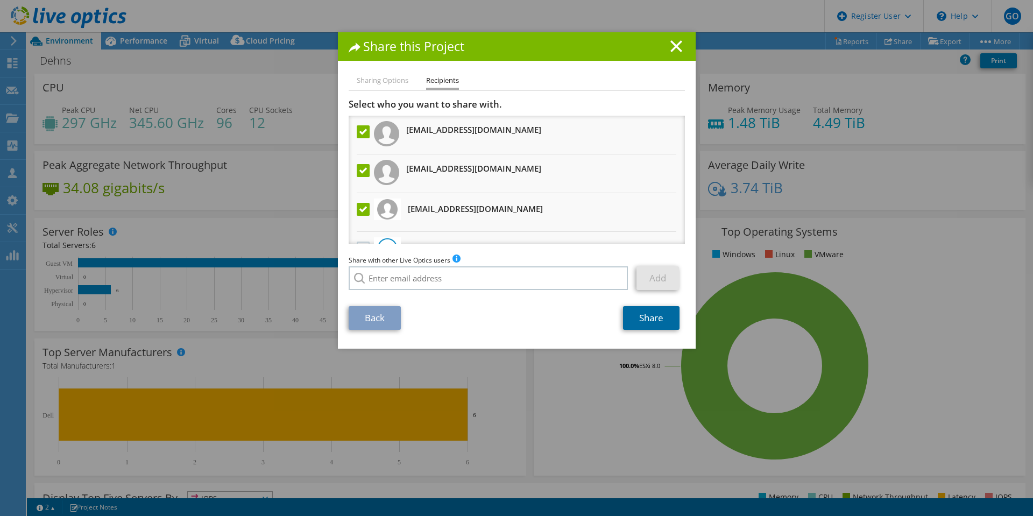
click at [638, 316] on link "Share" at bounding box center [651, 318] width 56 height 24
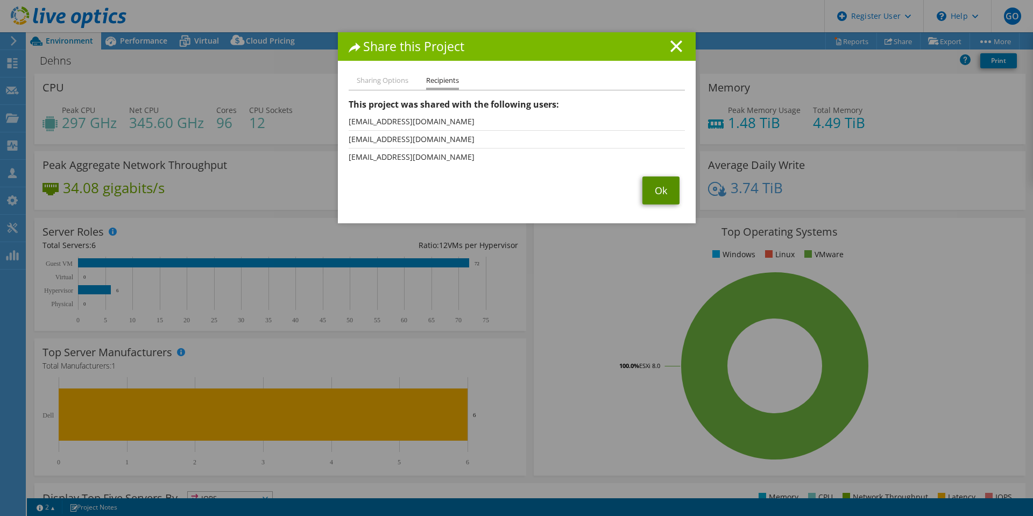
click at [665, 197] on link "Ok" at bounding box center [660, 190] width 37 height 28
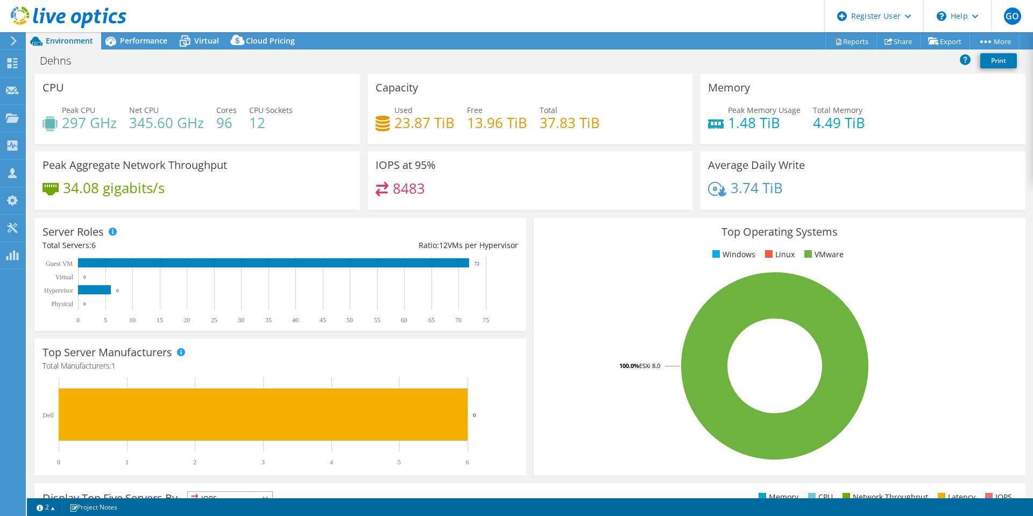
click at [112, 18] on icon at bounding box center [69, 17] width 116 height 22
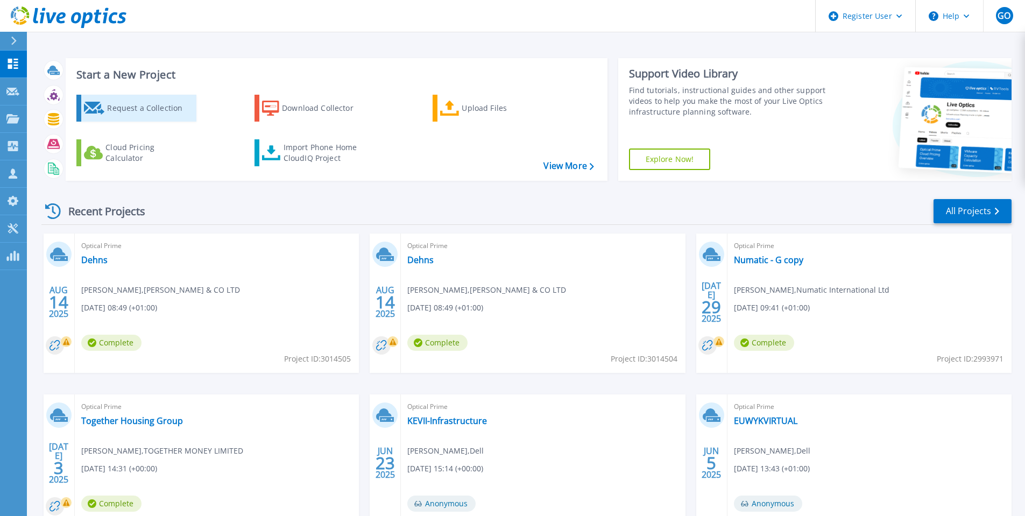
click at [140, 117] on div "Request a Collection" at bounding box center [150, 108] width 86 height 22
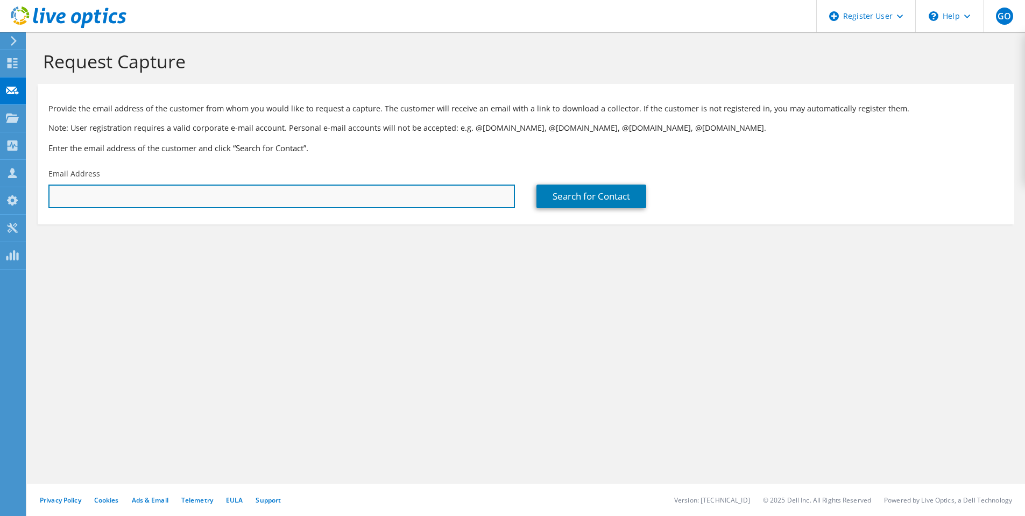
click at [160, 193] on input "text" at bounding box center [281, 196] width 466 height 24
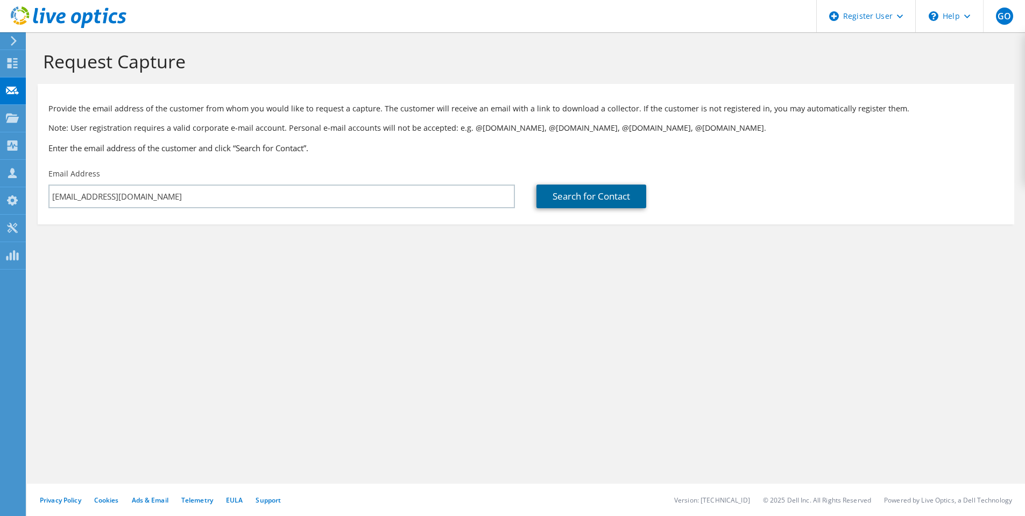
click at [548, 198] on link "Search for Contact" at bounding box center [591, 196] width 110 height 24
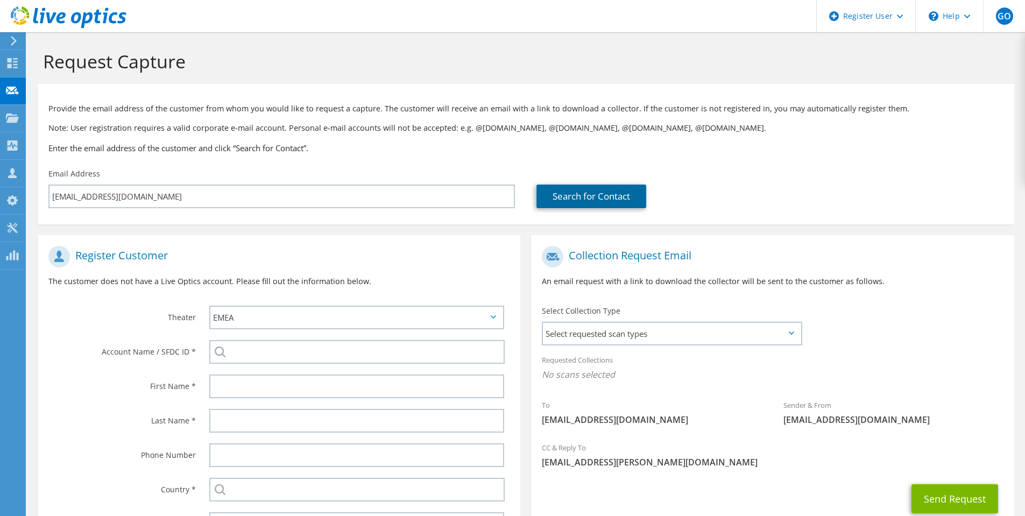
scroll to position [54, 0]
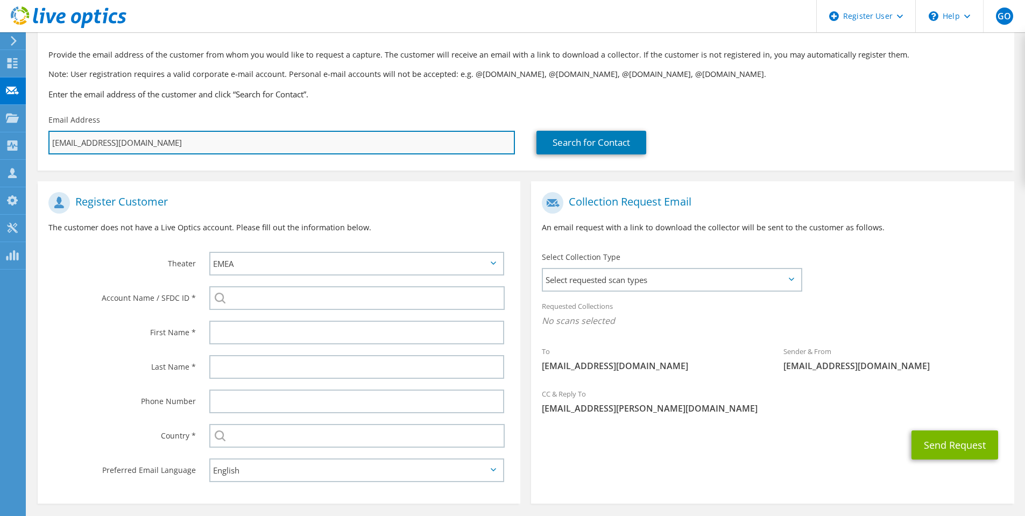
drag, startPoint x: 137, startPoint y: 144, endPoint x: 144, endPoint y: 134, distance: 11.2
click at [133, 134] on input "[EMAIL_ADDRESS][DOMAIN_NAME]" at bounding box center [281, 143] width 466 height 24
drag, startPoint x: 155, startPoint y: 139, endPoint x: 22, endPoint y: 140, distance: 133.9
click at [22, 140] on div "GO Dell User [PERSON_NAME] [EMAIL_ADDRESS][PERSON_NAME][DOMAIN_NAME] Dell My Pr…" at bounding box center [512, 251] width 1025 height 611
click at [158, 144] on input "[EMAIL_ADDRESS][DOMAIN_NAME]" at bounding box center [281, 143] width 466 height 24
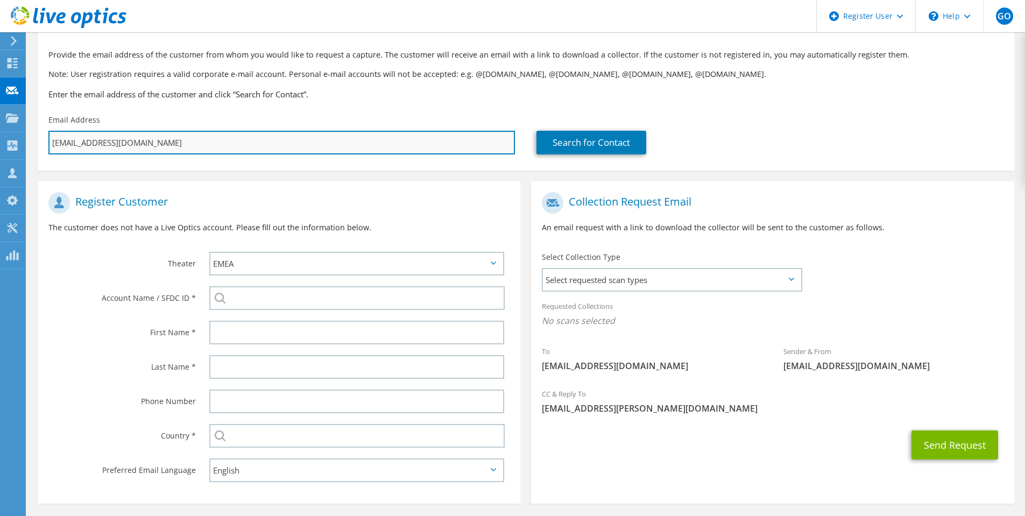
drag, startPoint x: 158, startPoint y: 144, endPoint x: 166, endPoint y: 143, distance: 8.7
click at [160, 145] on input "[EMAIL_ADDRESS][DOMAIN_NAME]" at bounding box center [281, 143] width 466 height 24
type input "s"
type input "Select"
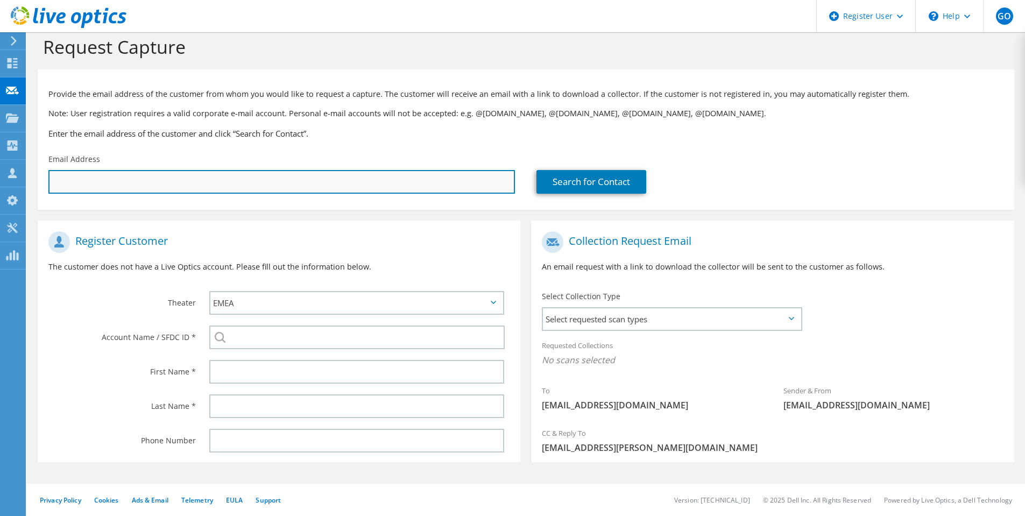
scroll to position [0, 0]
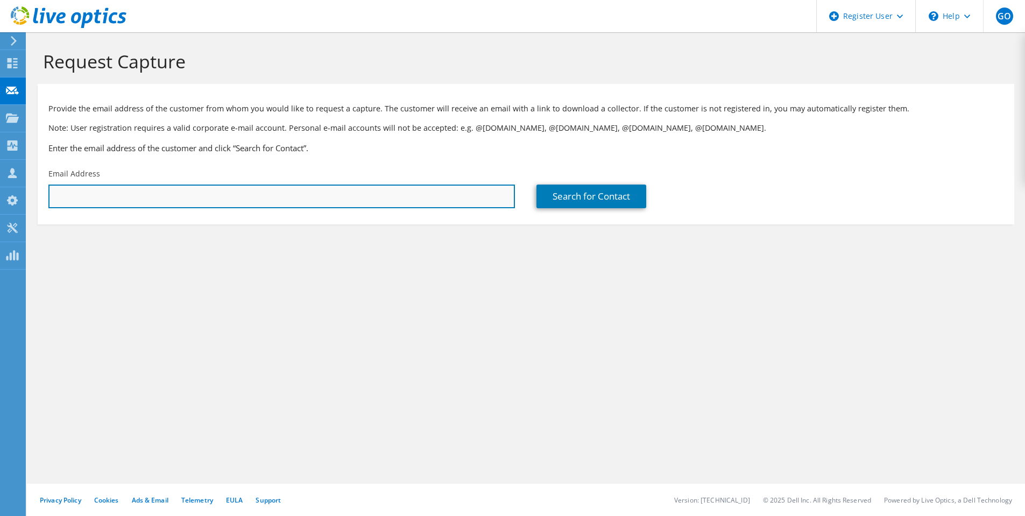
paste input "[EMAIL_ADDRESS][DOMAIN_NAME]"
type input "[EMAIL_ADDRESS][DOMAIN_NAME]"
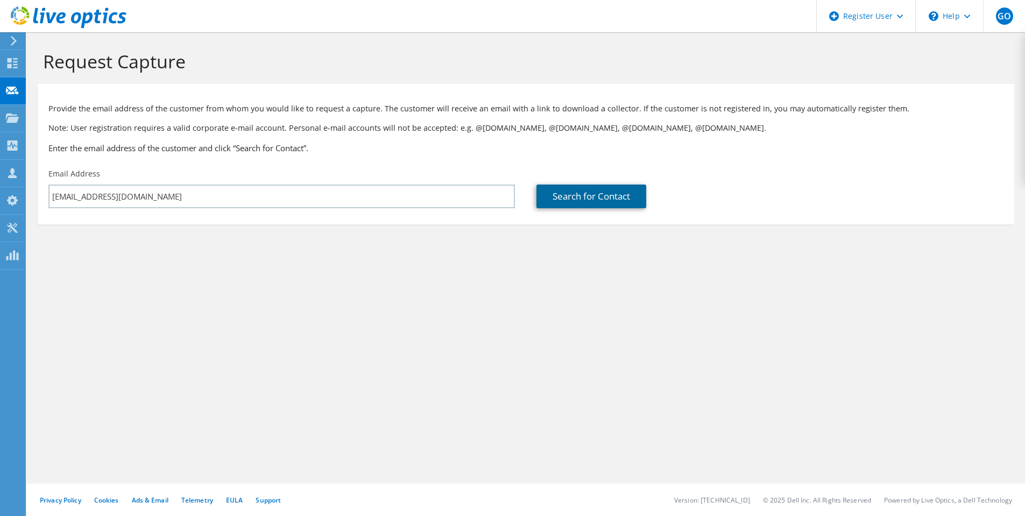
click at [594, 197] on link "Search for Contact" at bounding box center [591, 196] width 110 height 24
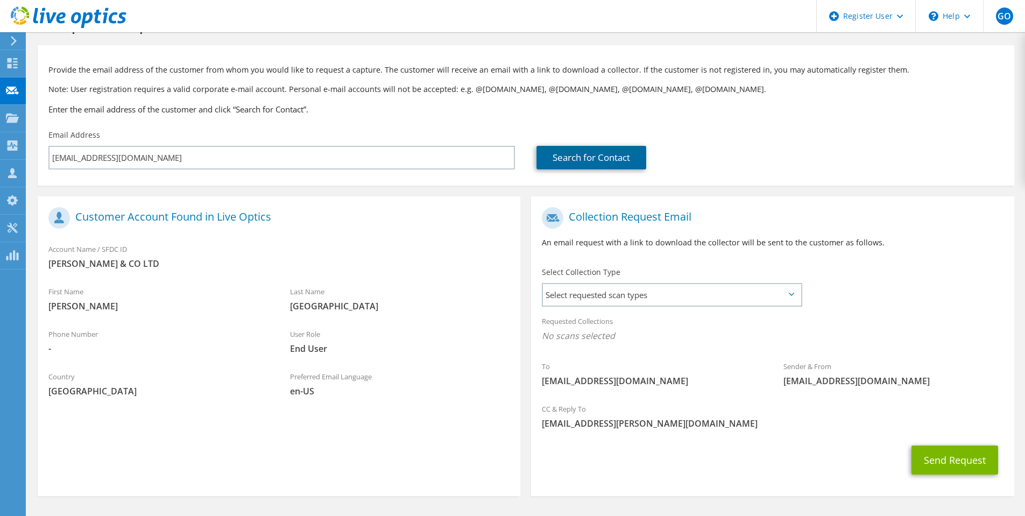
scroll to position [73, 0]
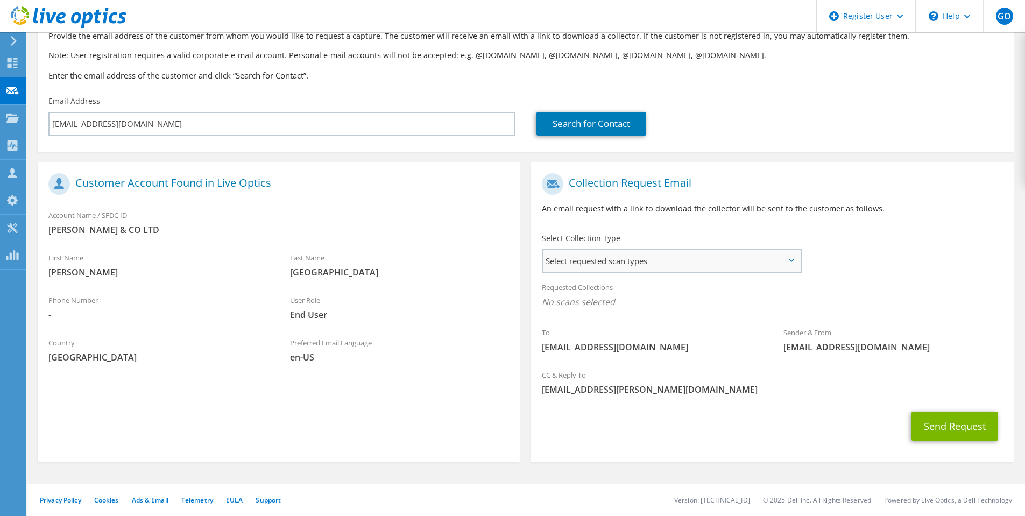
click at [584, 259] on span "Select requested scan types" at bounding box center [672, 261] width 258 height 22
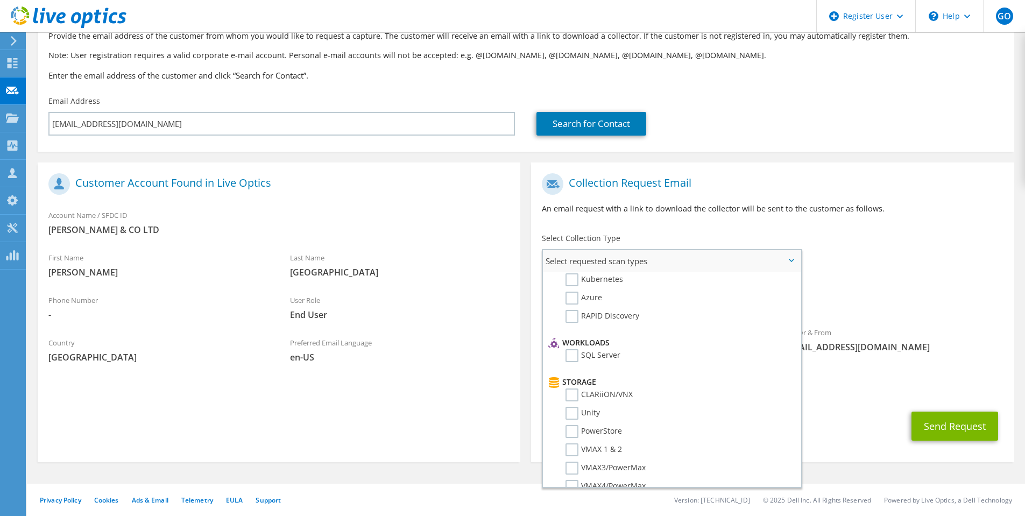
scroll to position [142, 0]
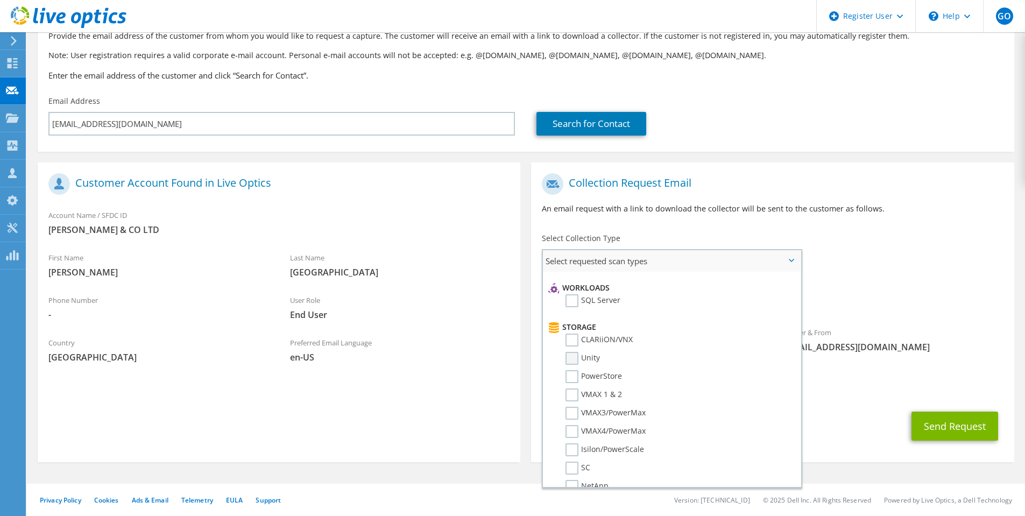
click at [578, 358] on label "Unity" at bounding box center [582, 358] width 34 height 13
click at [0, 0] on input "Unity" at bounding box center [0, 0] width 0 height 0
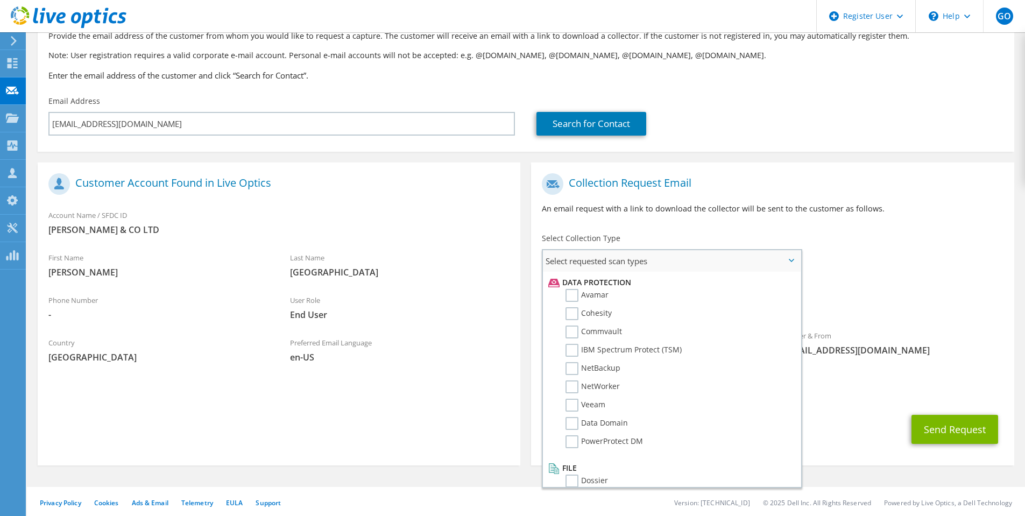
scroll to position [465, 0]
click at [570, 420] on label "Data Domain" at bounding box center [596, 421] width 62 height 13
click at [0, 0] on input "Data Domain" at bounding box center [0, 0] width 0 height 0
click at [574, 366] on label "NetBackup" at bounding box center [592, 366] width 55 height 13
click at [0, 0] on input "NetBackup" at bounding box center [0, 0] width 0 height 0
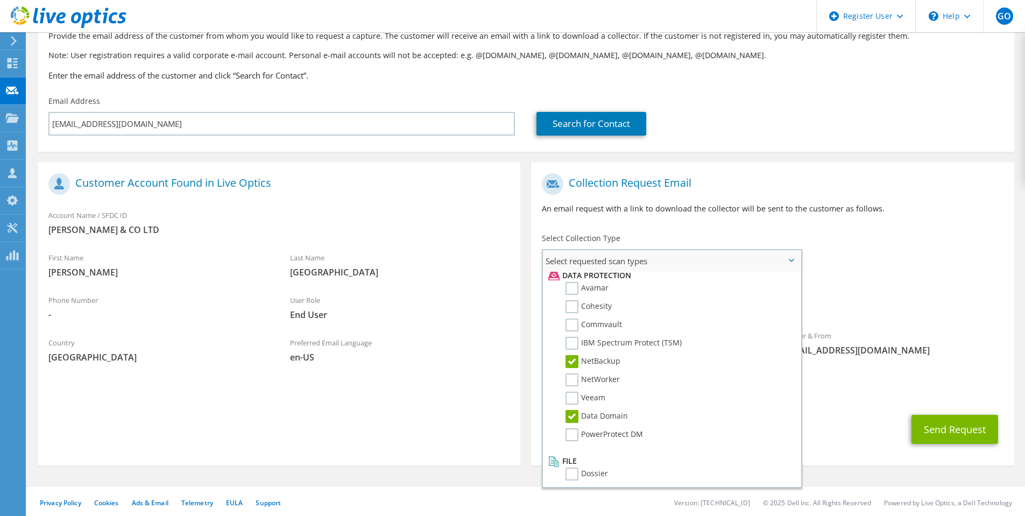
scroll to position [475, 0]
click at [971, 437] on button "Send Request" at bounding box center [954, 429] width 87 height 29
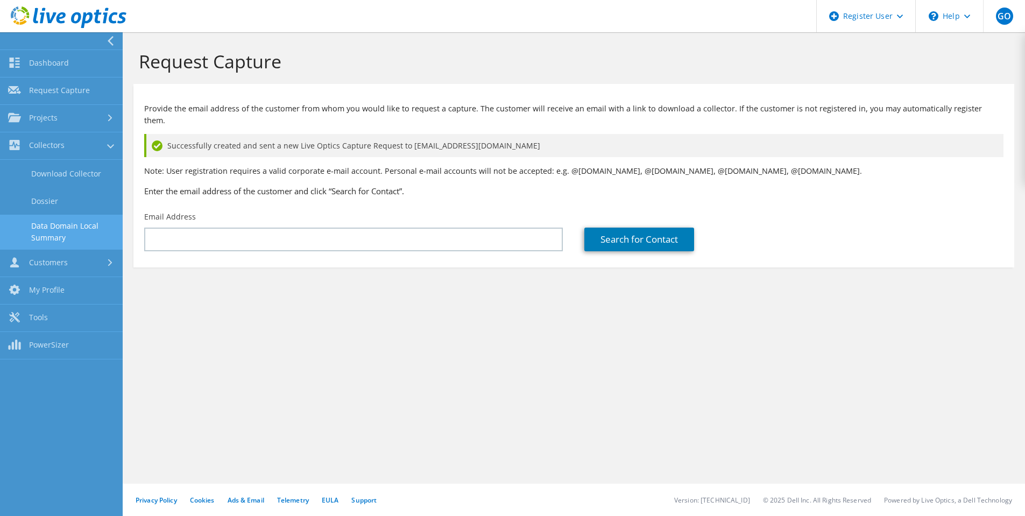
click at [58, 229] on link "Data Domain Local Summary" at bounding box center [61, 232] width 123 height 34
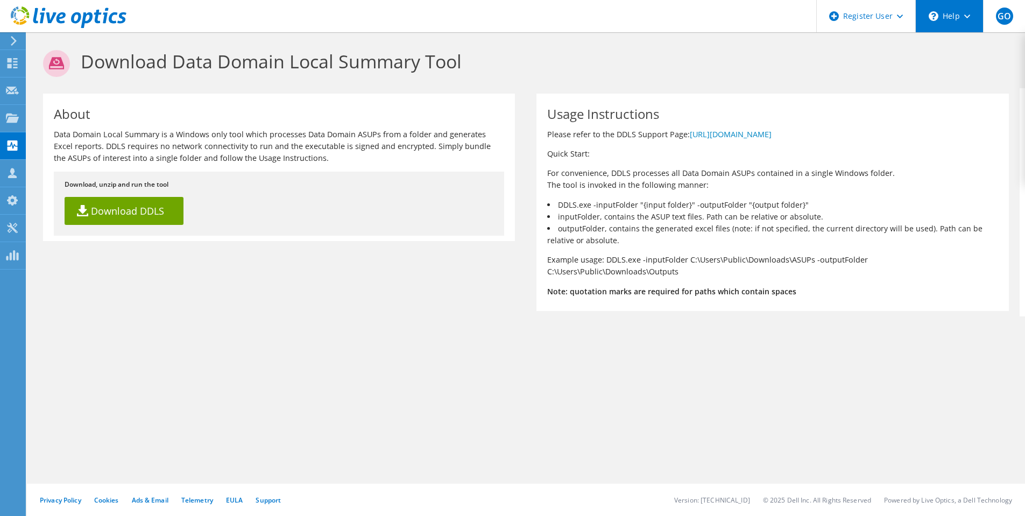
click at [930, 11] on div "\n Help" at bounding box center [949, 16] width 68 height 32
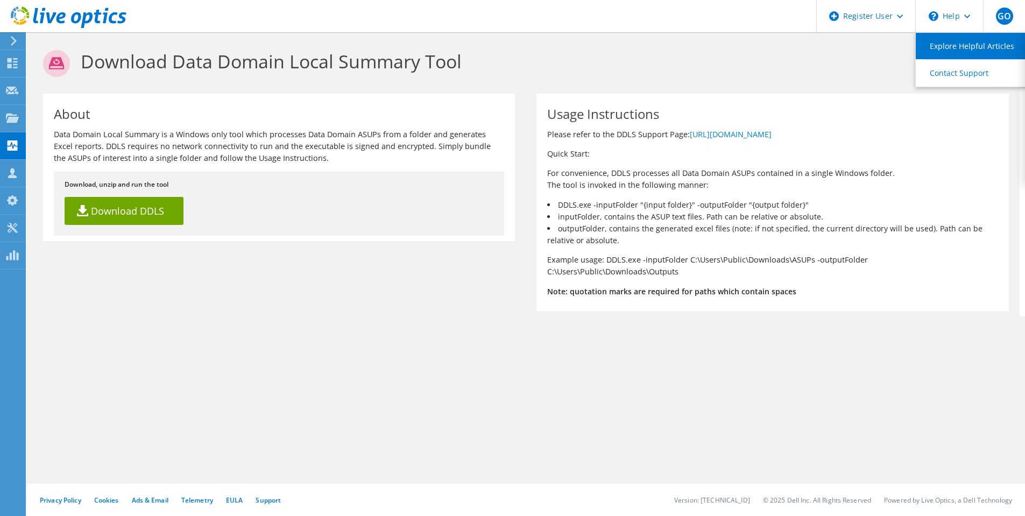
click at [940, 46] on link "Explore Helpful Articles" at bounding box center [975, 46] width 120 height 26
